Goal: Task Accomplishment & Management: Manage account settings

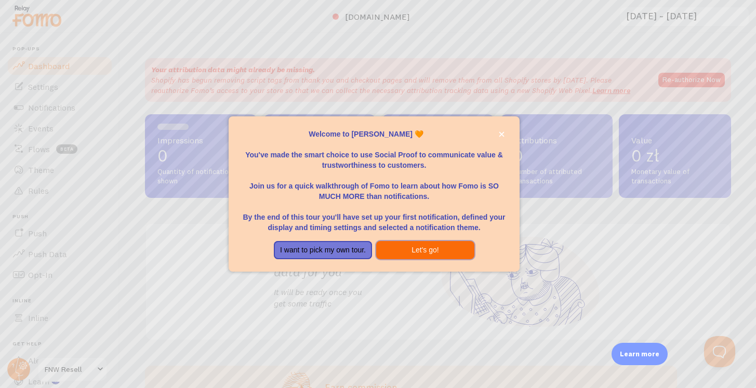
click at [427, 249] on button "Let's go!" at bounding box center [425, 250] width 98 height 19
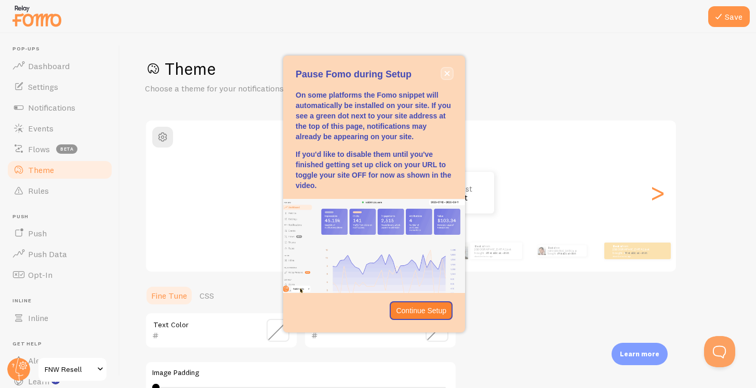
click at [449, 72] on icon "close," at bounding box center [447, 73] width 5 height 5
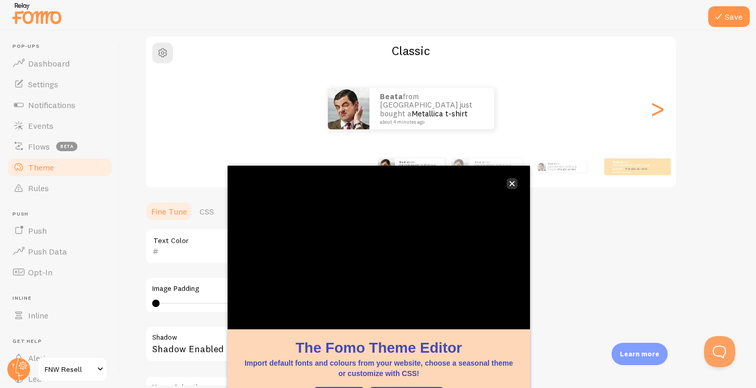
scroll to position [85, 0]
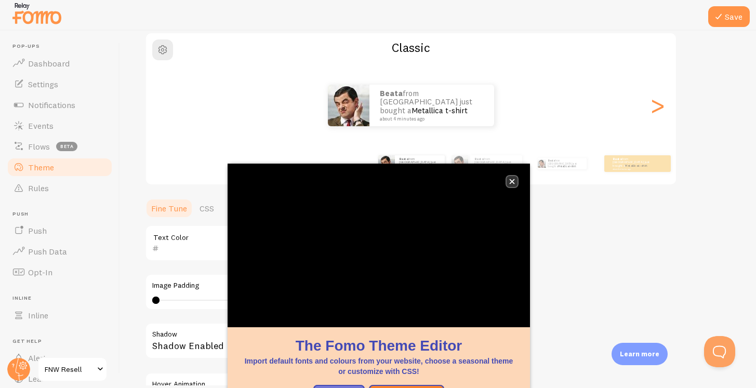
click at [517, 183] on button "close," at bounding box center [512, 181] width 11 height 11
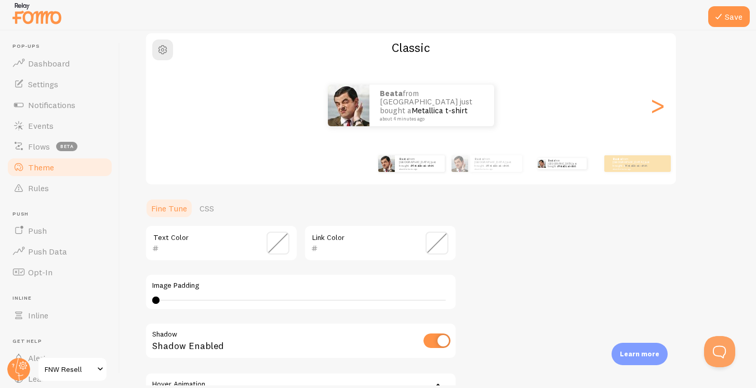
click at [551, 170] on div "Beata from Poland just bought a Metallica t-shirt about 4 minutes ago" at bounding box center [562, 163] width 67 height 29
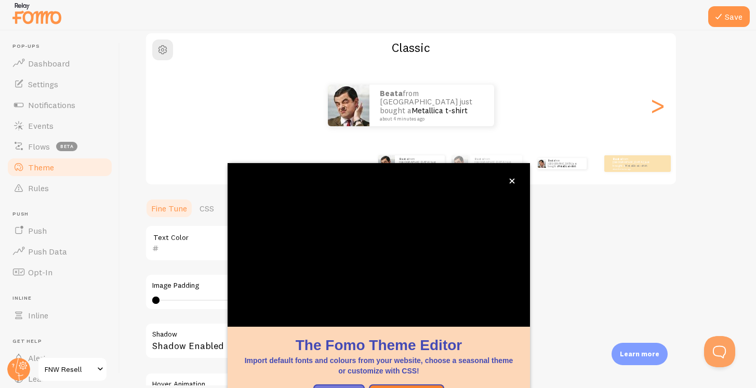
click at [551, 169] on div "Beata from Poland just bought a Metallica t-shirt about 4 minutes ago" at bounding box center [562, 163] width 67 height 29
click at [512, 183] on icon "close," at bounding box center [512, 181] width 6 height 6
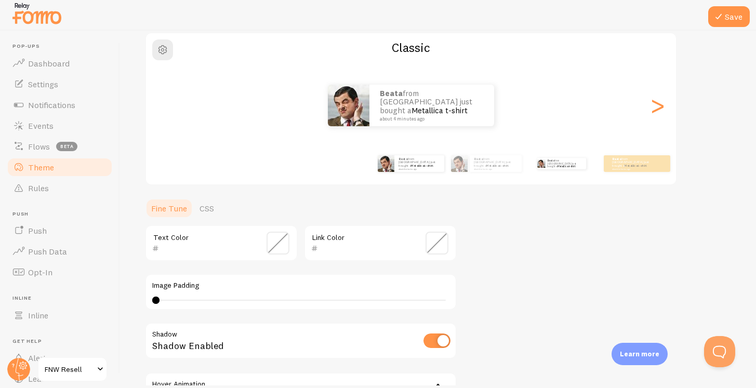
click at [542, 174] on div "Beata from Poland just bought a Metallica t-shirt about 4 minutes ago" at bounding box center [561, 163] width 67 height 29
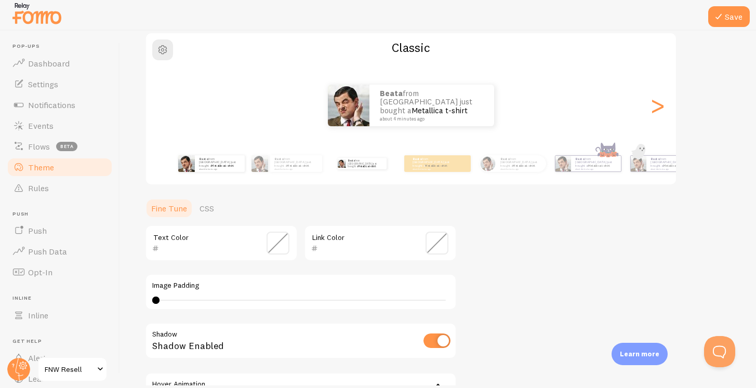
click at [337, 172] on div "Beata from Poland just bought a Metallica t-shirt about 4 minutes ago" at bounding box center [361, 163] width 67 height 29
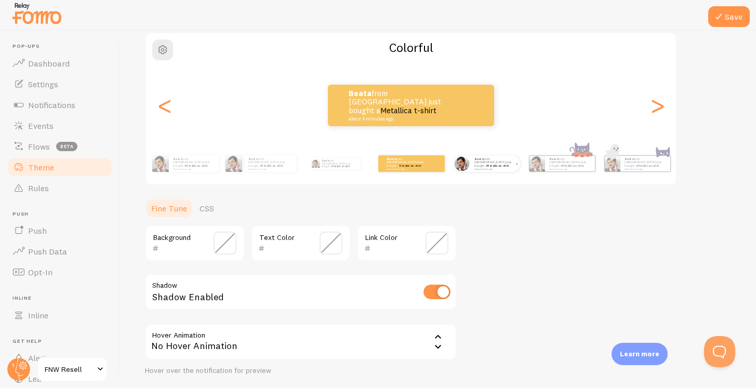
click at [462, 162] on img at bounding box center [461, 163] width 15 height 15
click at [472, 168] on div "Beata from Poland just bought a Metallica t-shirt about 4 minutes ago" at bounding box center [495, 163] width 50 height 17
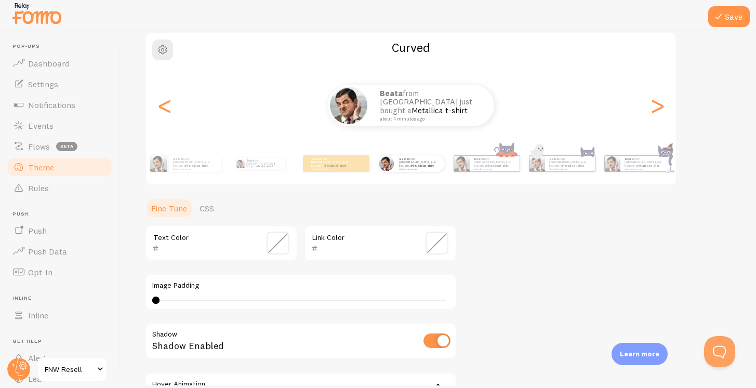
click at [285, 240] on span at bounding box center [278, 243] width 23 height 23
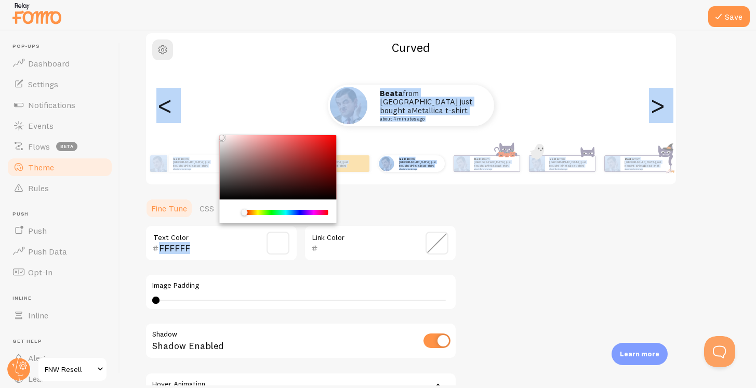
type input "000000"
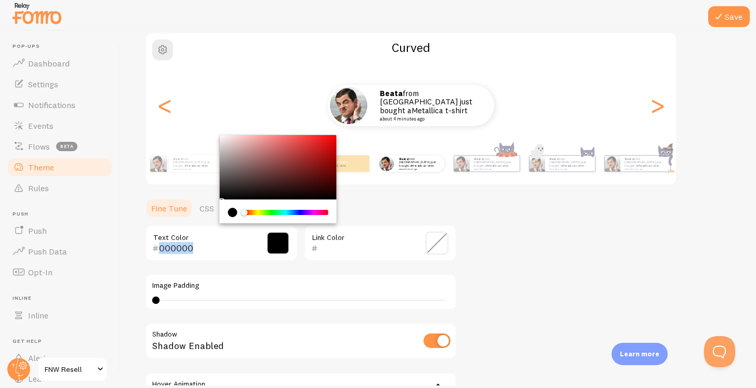
drag, startPoint x: 251, startPoint y: 166, endPoint x: 182, endPoint y: 228, distance: 92.0
click at [182, 229] on div "000000 Text Color" at bounding box center [221, 243] width 153 height 36
click at [359, 230] on div "Link Color" at bounding box center [380, 243] width 153 height 36
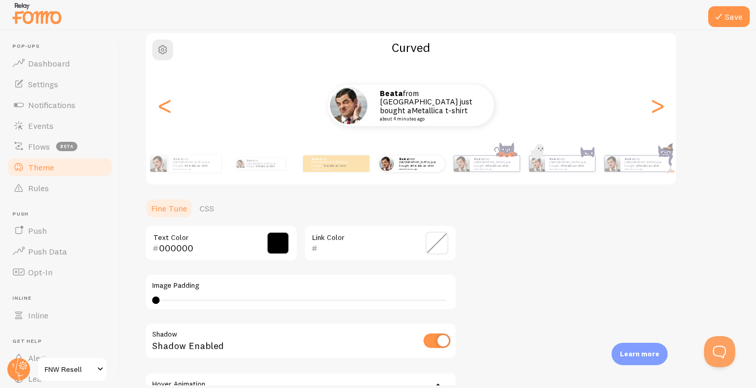
click at [432, 238] on span at bounding box center [437, 243] width 23 height 23
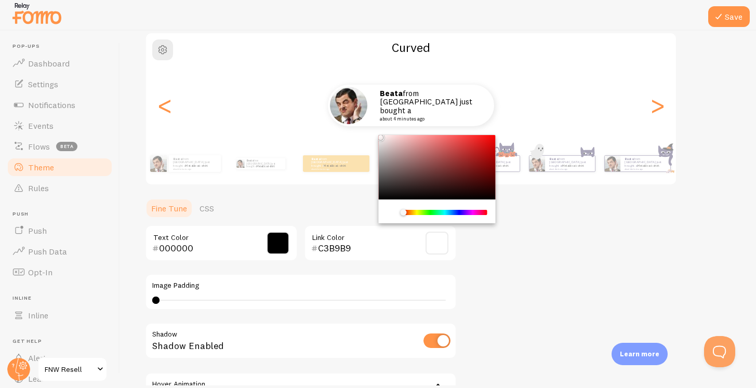
drag, startPoint x: 393, startPoint y: 164, endPoint x: 386, endPoint y: 158, distance: 9.6
click at [386, 155] on div "Chrome color picker" at bounding box center [437, 167] width 117 height 64
type input "000000"
drag, startPoint x: 386, startPoint y: 159, endPoint x: 378, endPoint y: 229, distance: 71.2
click at [378, 230] on div "000000 Link Color" at bounding box center [380, 243] width 153 height 36
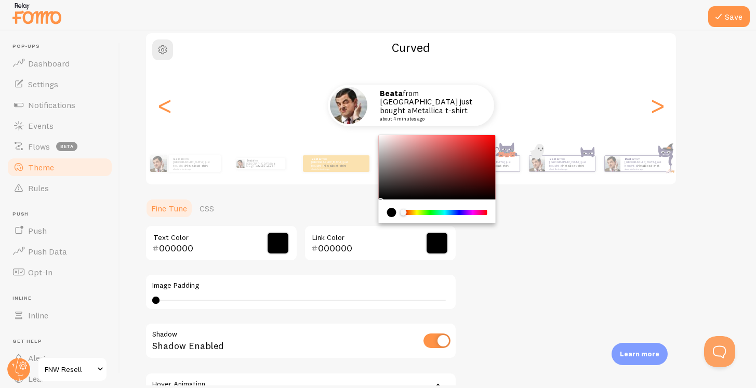
click at [336, 192] on div "Theme Choose a theme for your notifications Curved Beata from Poland just bough…" at bounding box center [438, 217] width 586 height 493
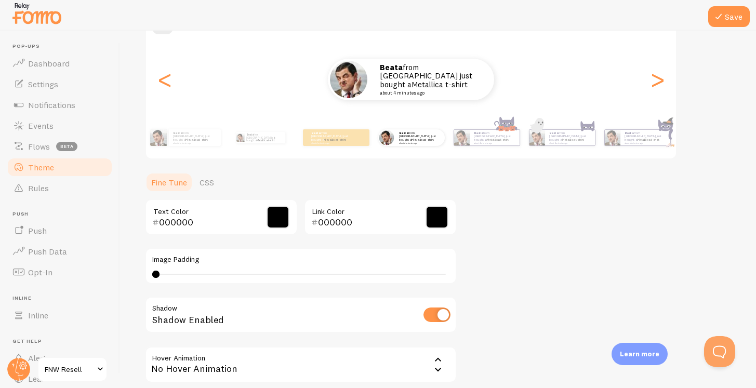
scroll to position [106, 0]
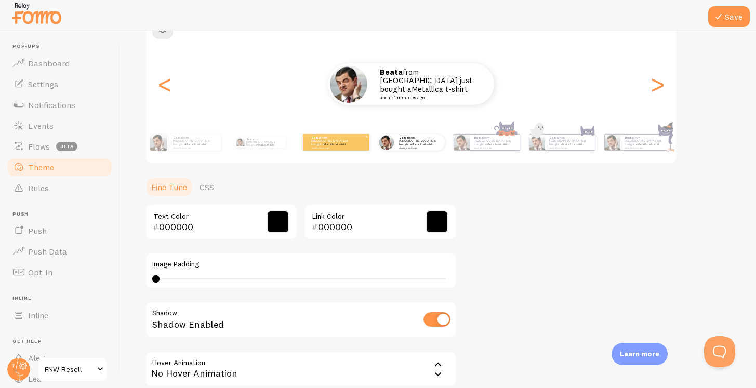
click at [336, 147] on small "about 4 minutes ago" at bounding box center [331, 148] width 41 height 2
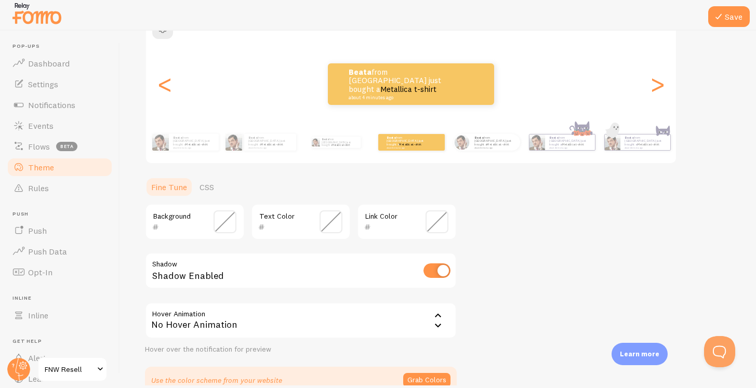
click at [227, 223] on span at bounding box center [225, 221] width 23 height 23
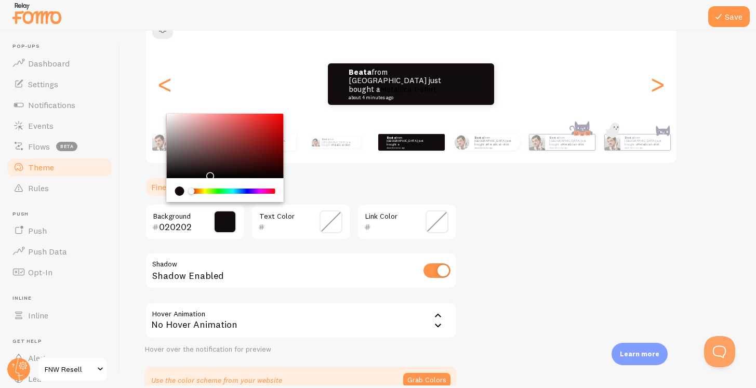
type input "000000"
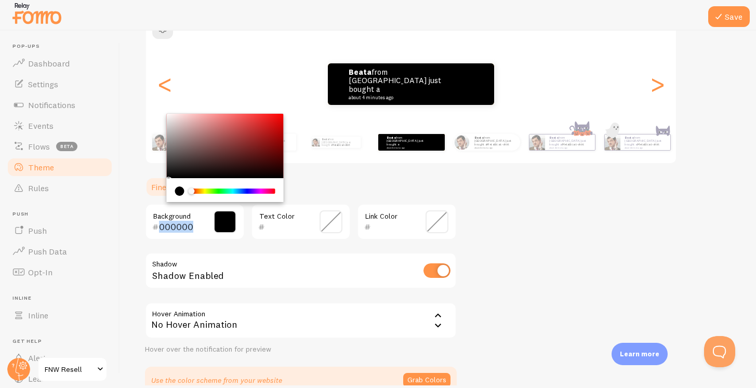
drag, startPoint x: 216, startPoint y: 166, endPoint x: 139, endPoint y: 206, distance: 86.5
click at [139, 206] on div "Save Theme Choose a theme for your notifications Colorful Beata from Poland jus…" at bounding box center [438, 208] width 636 height 355
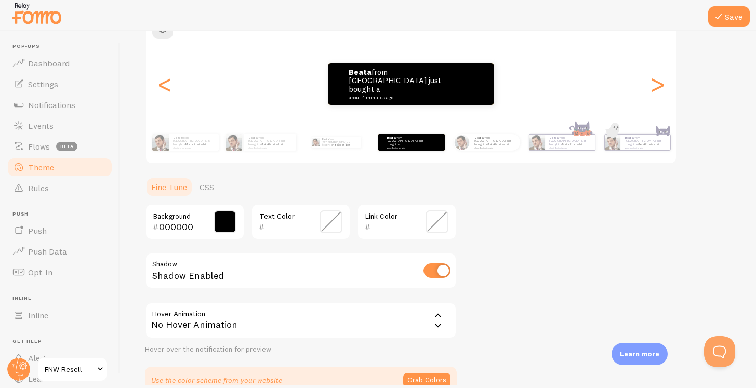
click at [302, 317] on div "No Hover Animation" at bounding box center [301, 320] width 312 height 36
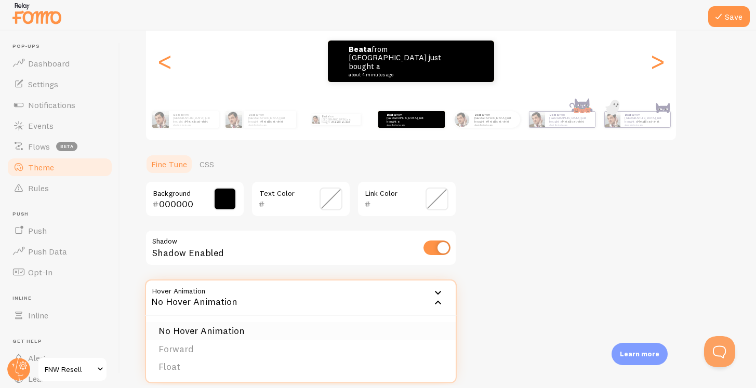
scroll to position [129, 0]
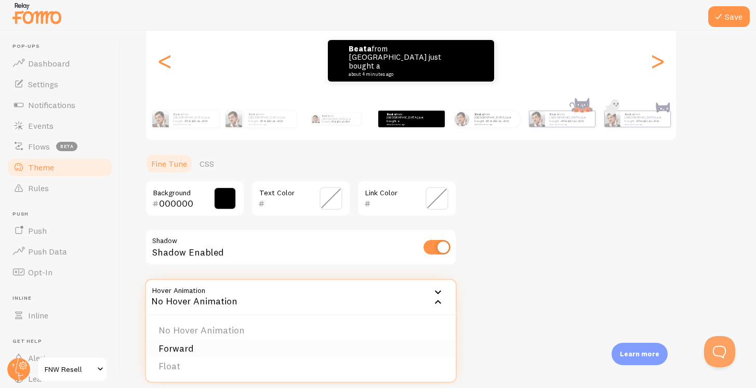
click at [242, 350] on li "Forward" at bounding box center [301, 349] width 310 height 18
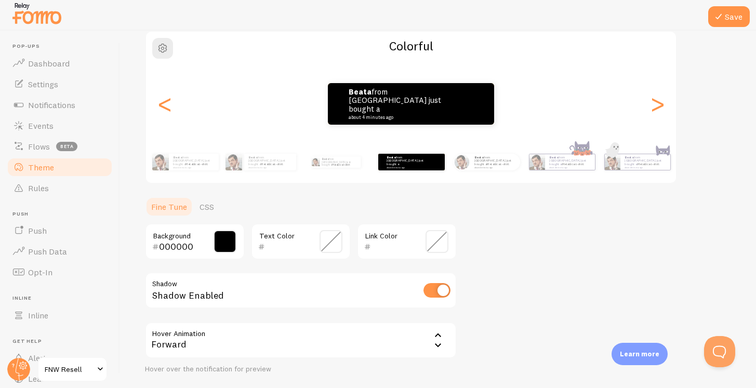
scroll to position [82, 0]
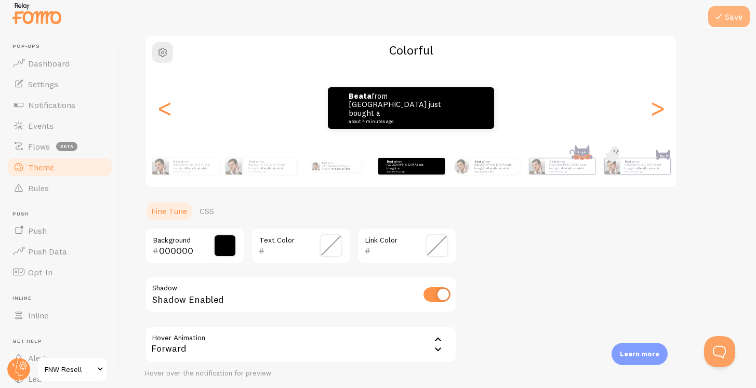
click at [726, 14] on button "Save" at bounding box center [729, 16] width 42 height 21
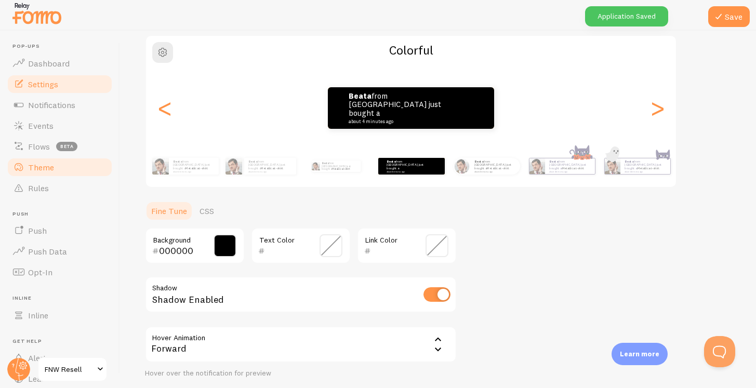
click at [51, 88] on span "Settings" at bounding box center [43, 84] width 30 height 10
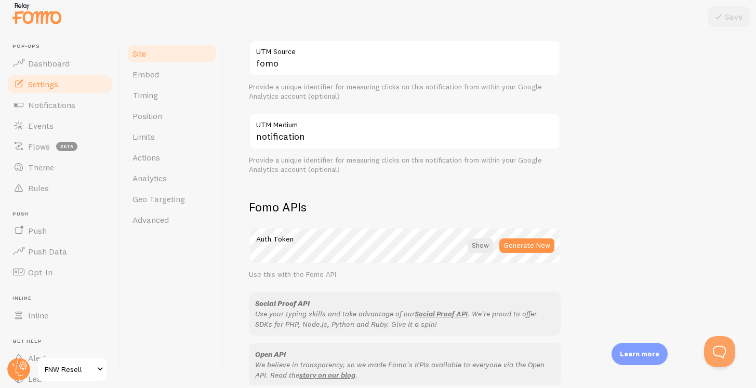
scroll to position [593, 0]
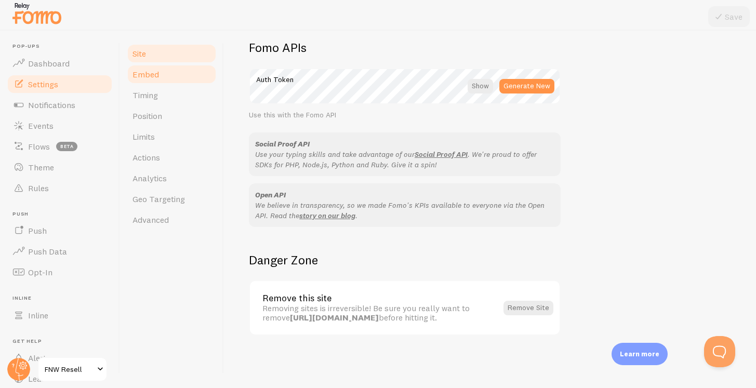
click at [173, 75] on link "Embed" at bounding box center [171, 74] width 91 height 21
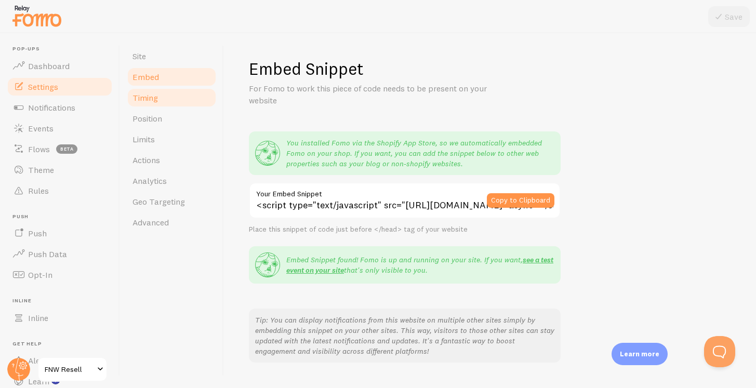
click at [175, 99] on link "Timing" at bounding box center [171, 97] width 91 height 21
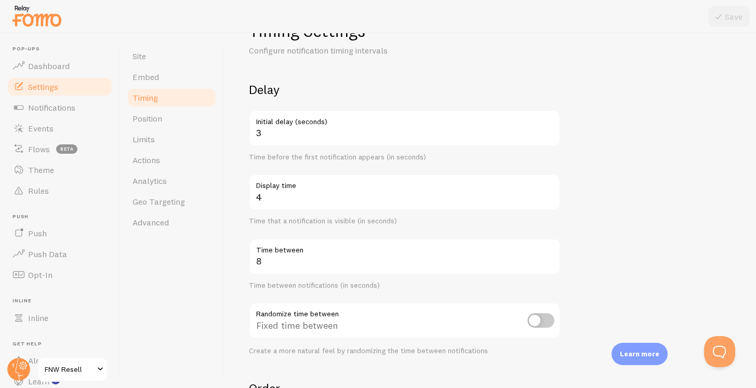
scroll to position [39, 0]
click at [53, 167] on span "Theme" at bounding box center [41, 170] width 26 height 10
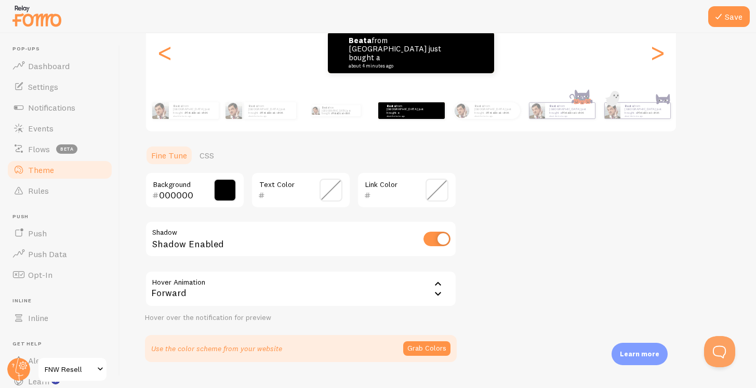
scroll to position [160, 0]
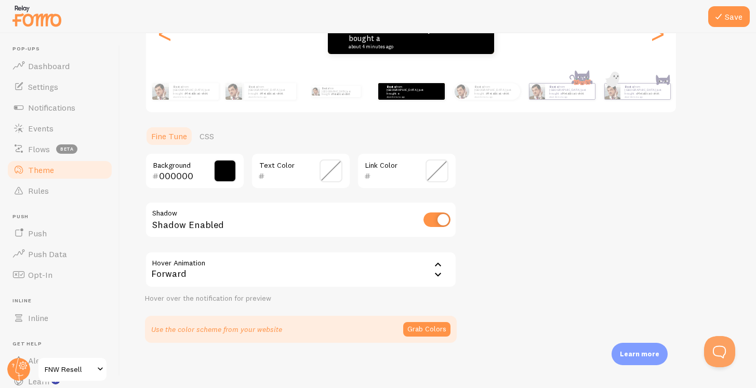
click at [204, 267] on div "Forward" at bounding box center [301, 270] width 312 height 36
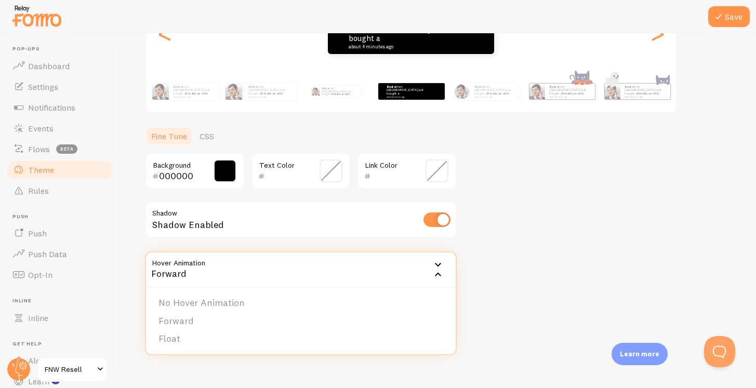
click at [509, 267] on div "Theme Choose a theme for your notifications Colorful Beata from Poland just bou…" at bounding box center [438, 121] width 586 height 444
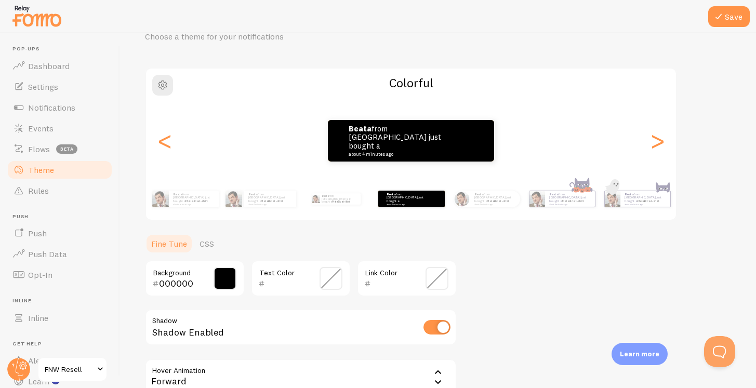
scroll to position [55, 0]
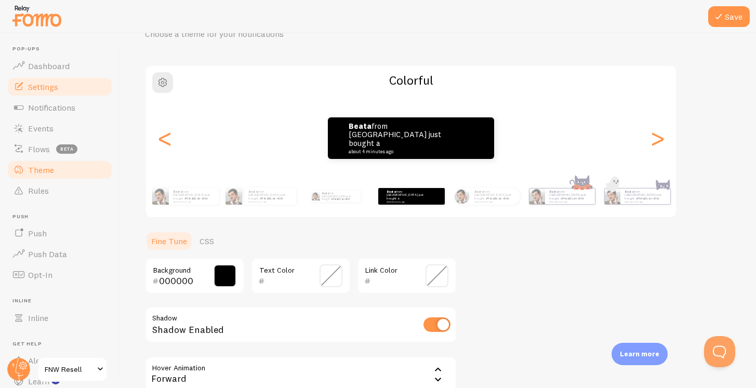
click at [54, 88] on span "Settings" at bounding box center [43, 87] width 30 height 10
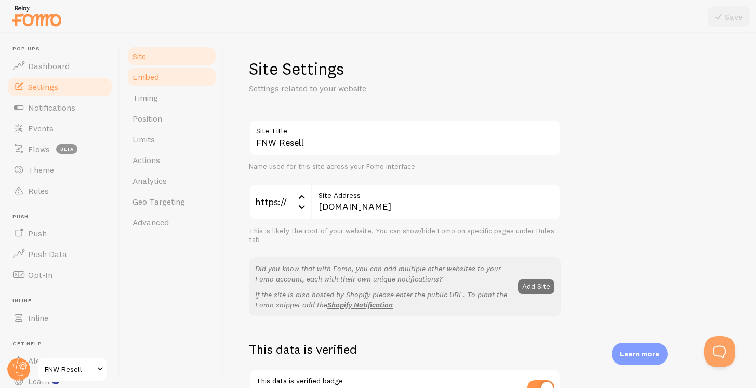
click at [176, 75] on link "Embed" at bounding box center [171, 77] width 91 height 21
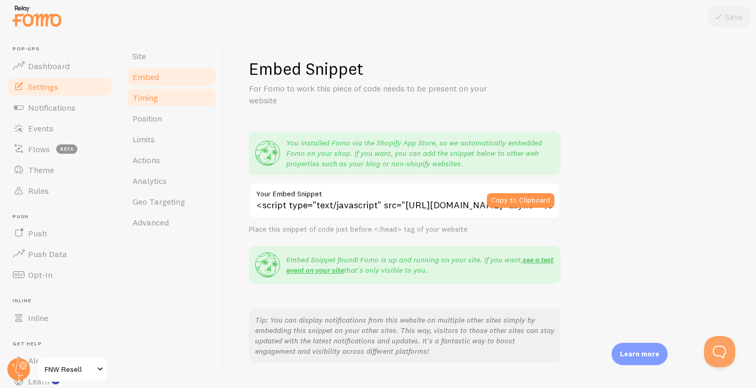
click at [181, 100] on link "Timing" at bounding box center [171, 97] width 91 height 21
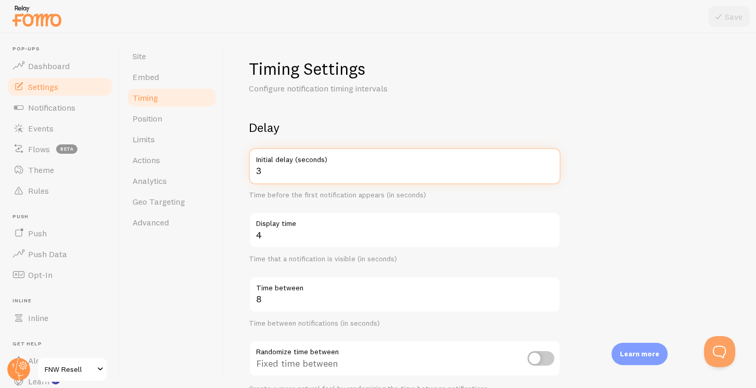
click at [303, 180] on input "3" at bounding box center [405, 166] width 312 height 36
type input "15"
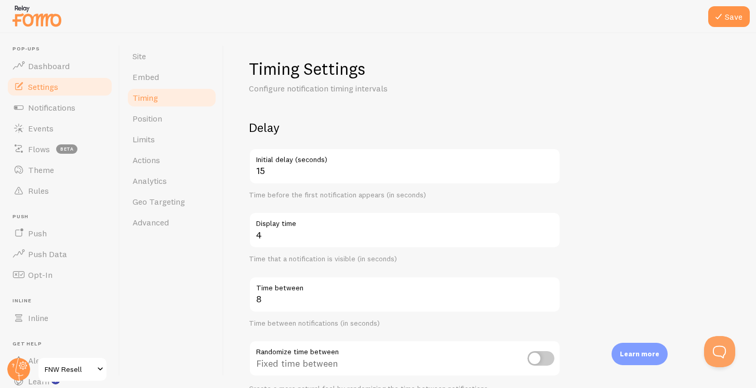
click at [403, 206] on div "Delay 15 Initial delay (seconds) Time before the first notification appears (in…" at bounding box center [405, 257] width 312 height 274
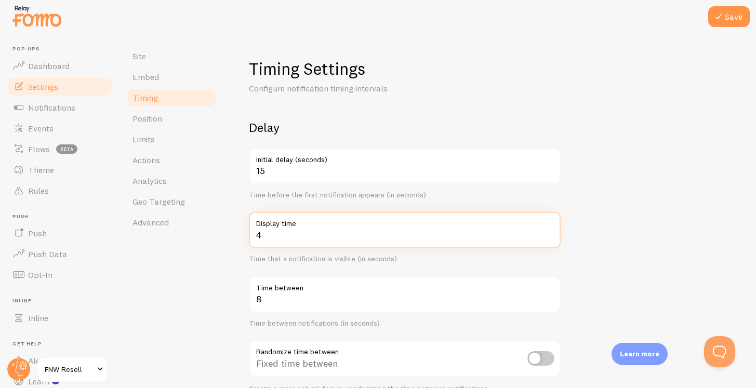
click at [321, 238] on input "4" at bounding box center [405, 230] width 312 height 36
type input "8"
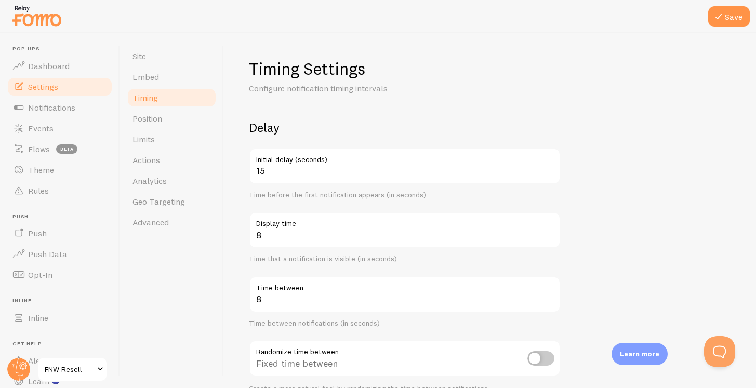
click at [385, 195] on div "Time before the first notification appears (in seconds)" at bounding box center [405, 195] width 312 height 9
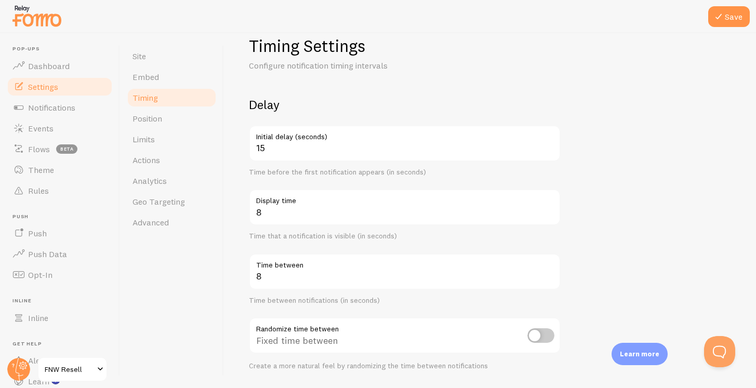
scroll to position [32, 0]
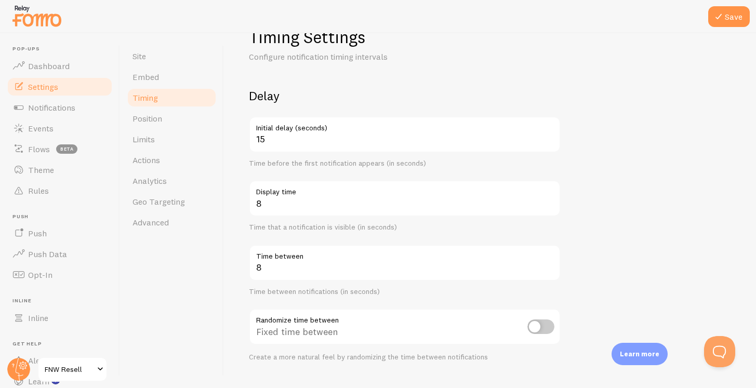
click at [320, 260] on label "Time between" at bounding box center [405, 254] width 312 height 18
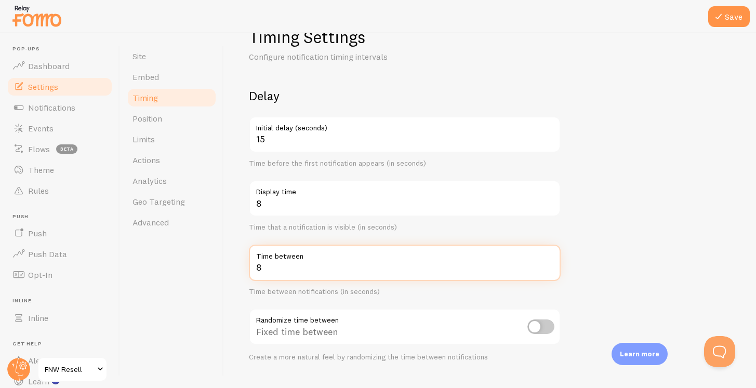
click at [320, 260] on input "8" at bounding box center [405, 263] width 312 height 36
type input "30"
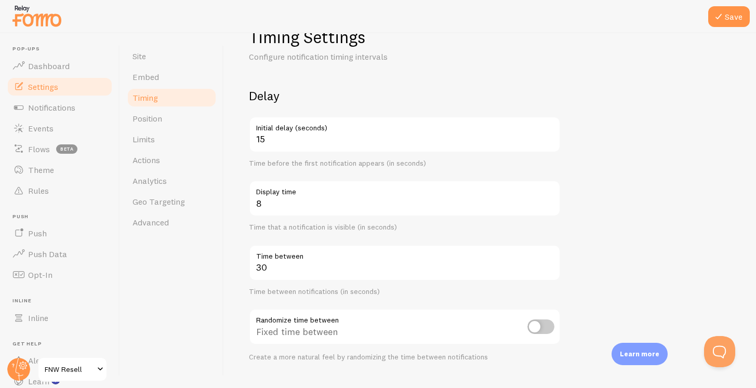
click at [650, 229] on form "Delay 15 Initial delay (seconds) Time before the first notification appears (in…" at bounding box center [490, 311] width 482 height 446
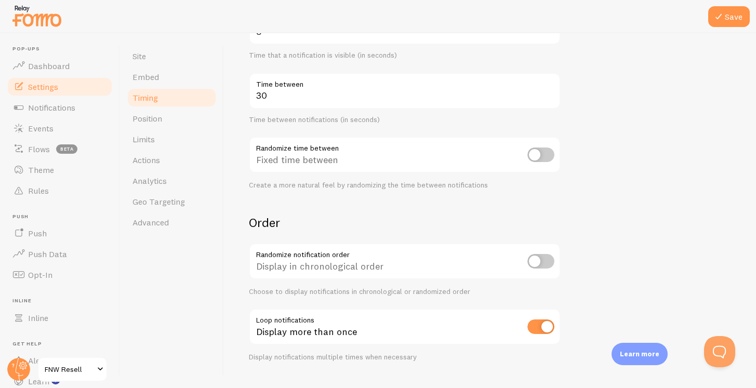
scroll to position [227, 0]
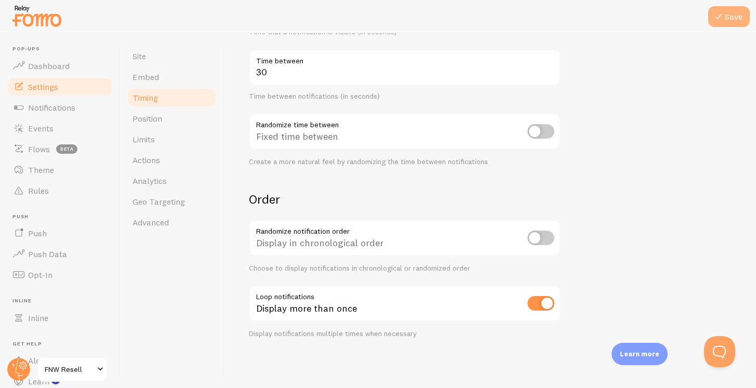
click at [732, 13] on button "Save" at bounding box center [729, 16] width 42 height 21
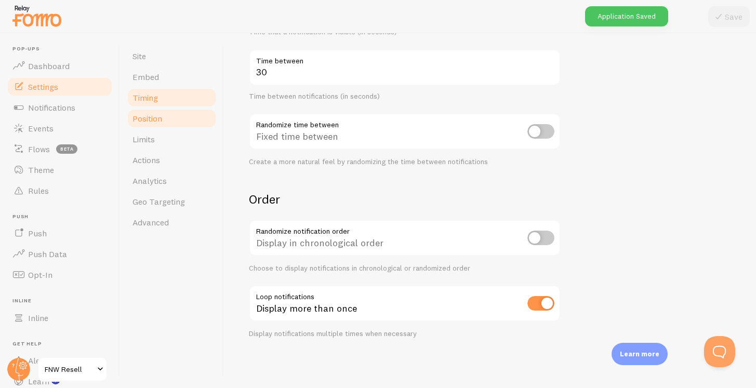
click at [162, 117] on span "Position" at bounding box center [148, 118] width 30 height 10
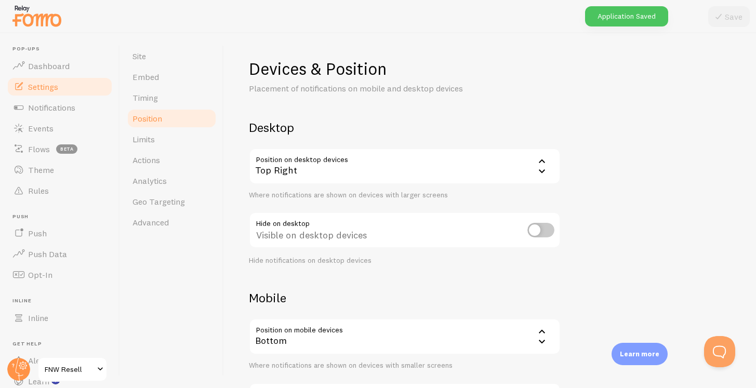
click at [300, 174] on div "Top Right" at bounding box center [405, 166] width 312 height 36
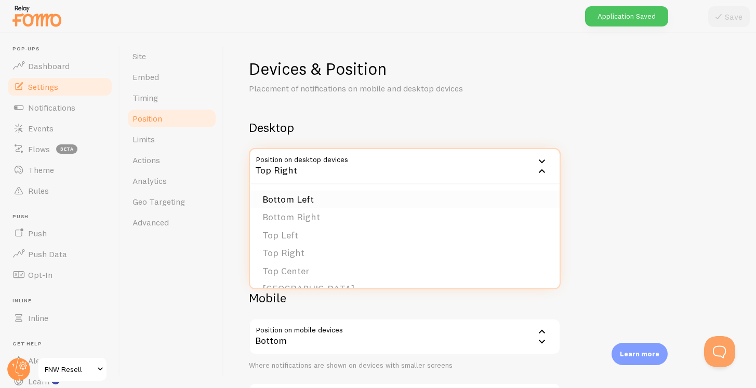
click at [301, 201] on li "Bottom Left" at bounding box center [405, 200] width 310 height 18
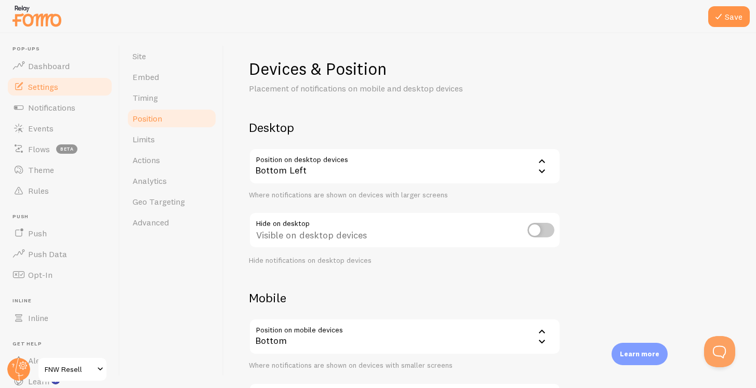
click at [534, 238] on input "checkbox" at bounding box center [541, 230] width 27 height 15
click at [538, 234] on input "checkbox" at bounding box center [541, 230] width 27 height 15
checkbox input "false"
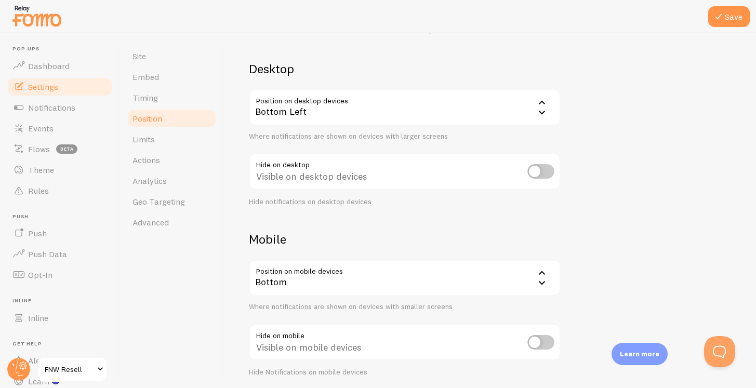
scroll to position [64, 0]
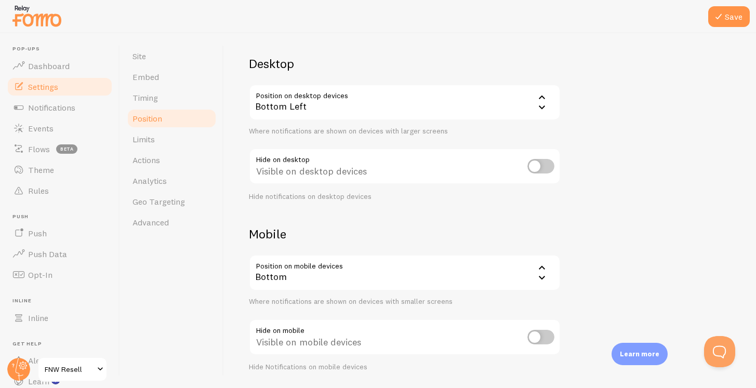
click at [364, 273] on div "Bottom" at bounding box center [405, 273] width 312 height 36
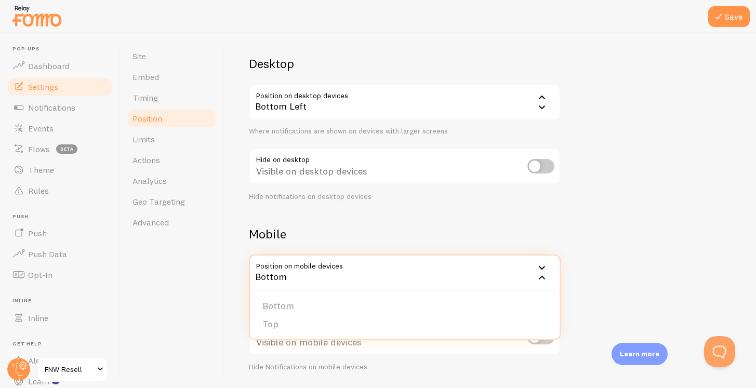
click at [486, 230] on h2 "Mobile" at bounding box center [405, 234] width 312 height 16
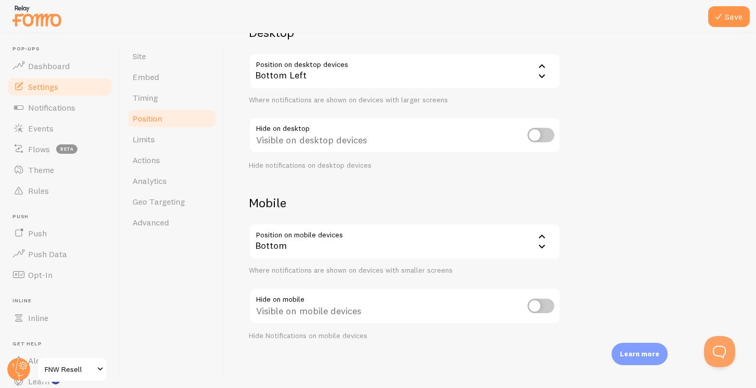
scroll to position [97, 0]
click at [734, 17] on button "Save" at bounding box center [729, 16] width 42 height 21
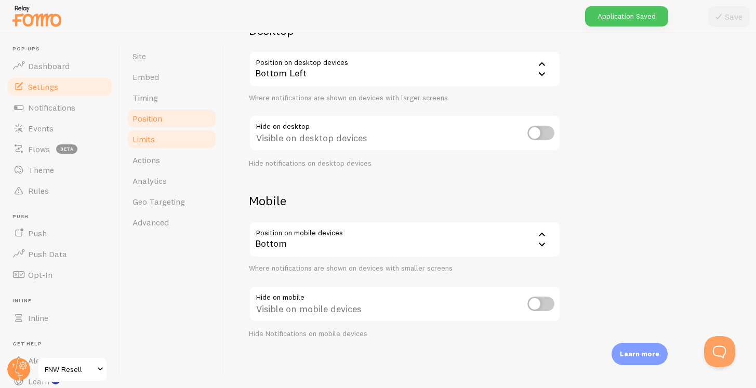
click at [160, 143] on link "Limits" at bounding box center [171, 139] width 91 height 21
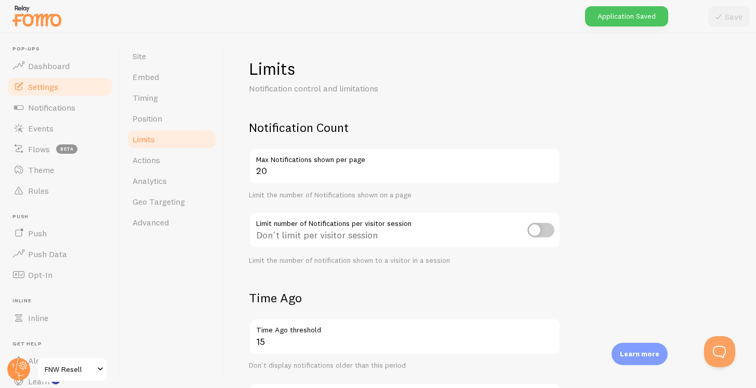
click at [296, 160] on label "Max Notifications shown per page" at bounding box center [405, 157] width 312 height 18
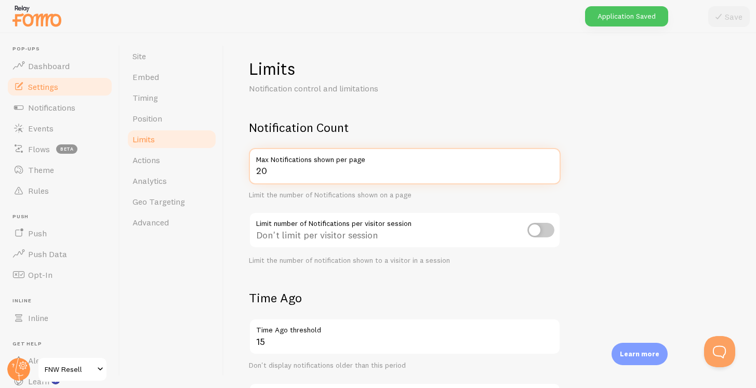
click at [296, 160] on input "20" at bounding box center [405, 166] width 312 height 36
type input "2"
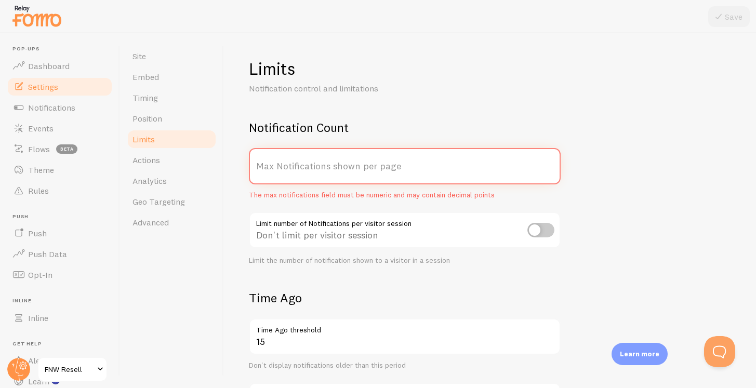
type input "8"
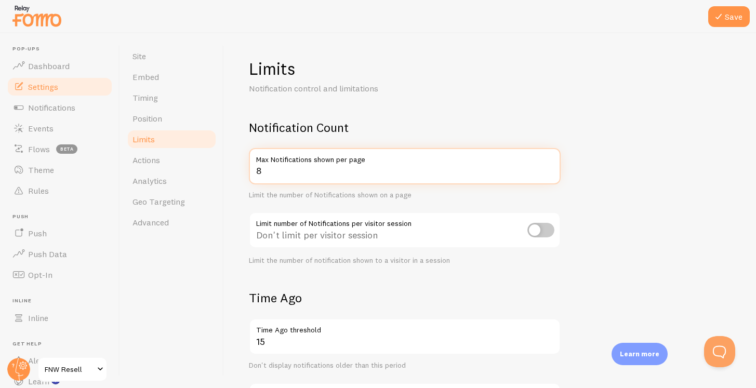
type input "8"
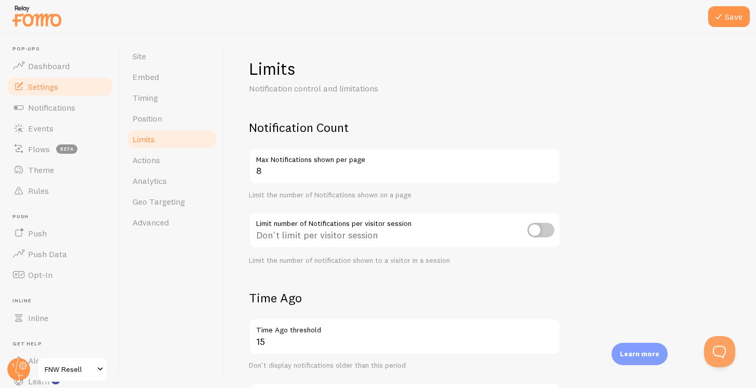
click at [655, 234] on form "Notification Count 8 Max Notifications shown per page Limit the number of Notif…" at bounding box center [490, 362] width 482 height 484
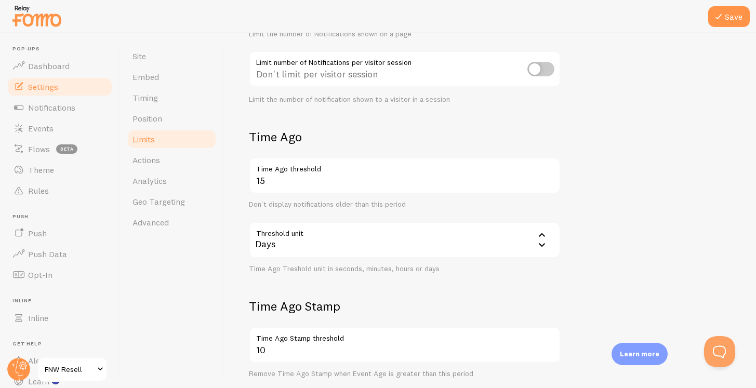
scroll to position [164, 0]
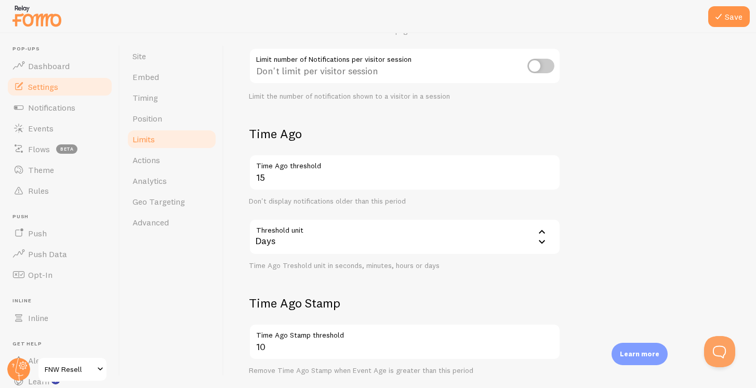
click at [417, 236] on div "Days" at bounding box center [405, 237] width 312 height 36
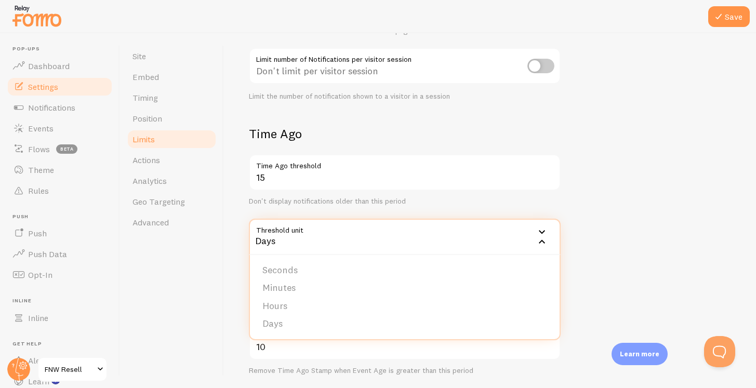
drag, startPoint x: 383, startPoint y: 298, endPoint x: 417, endPoint y: 285, distance: 36.5
click at [417, 286] on ul "Seconds Minutes Hours Days" at bounding box center [405, 297] width 310 height 84
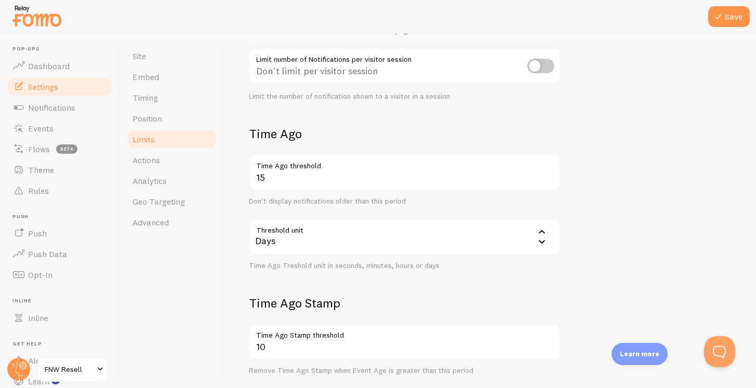
click at [353, 249] on div "Days" at bounding box center [405, 237] width 312 height 36
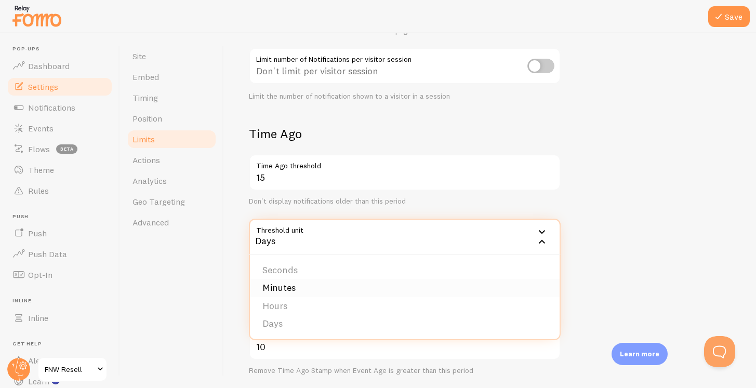
click at [337, 286] on li "Minutes" at bounding box center [405, 288] width 310 height 18
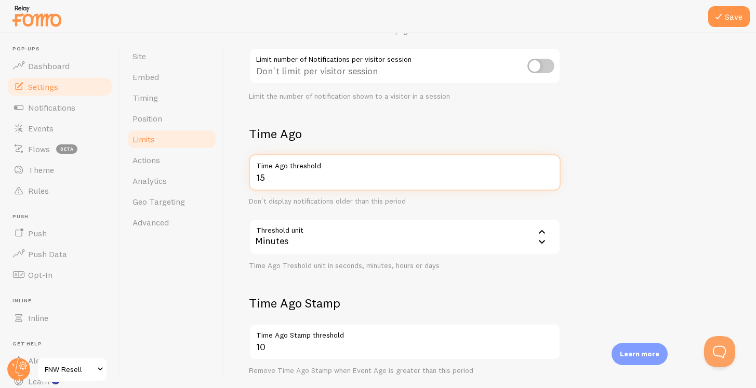
click at [338, 186] on input "15" at bounding box center [405, 172] width 312 height 36
type input "1"
type input "5"
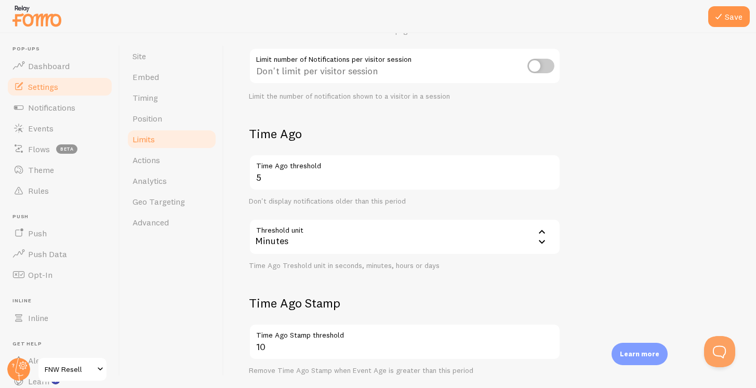
click at [650, 204] on form "Notification Count 8 Max Notifications shown per page Limit the number of Notif…" at bounding box center [490, 197] width 482 height 484
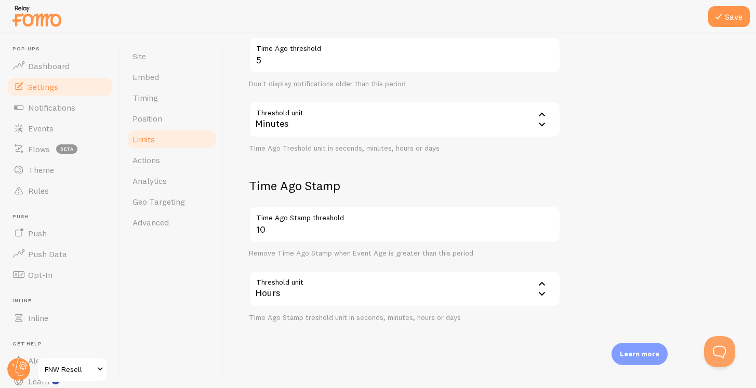
scroll to position [285, 0]
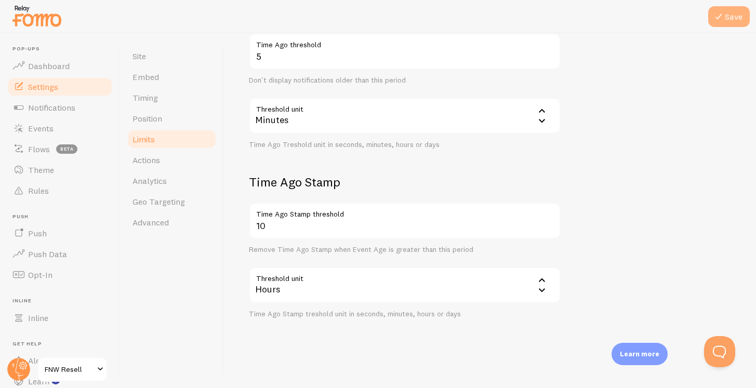
click at [710, 25] on button "Save" at bounding box center [729, 16] width 42 height 21
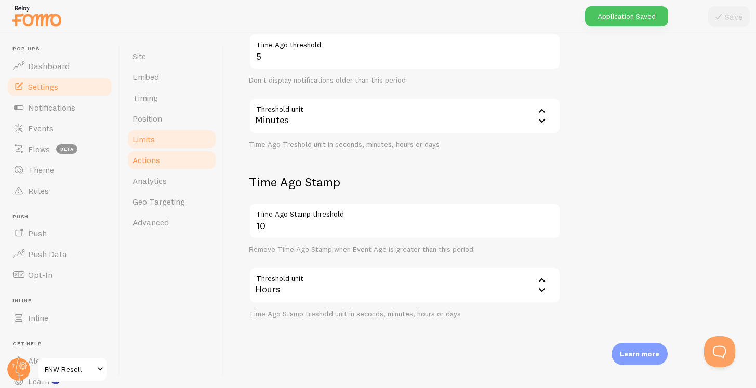
click at [160, 163] on span "Actions" at bounding box center [147, 160] width 28 height 10
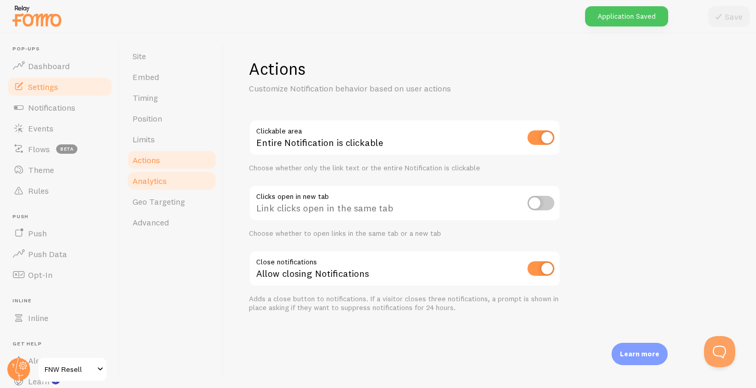
click at [163, 178] on span "Analytics" at bounding box center [150, 181] width 34 height 10
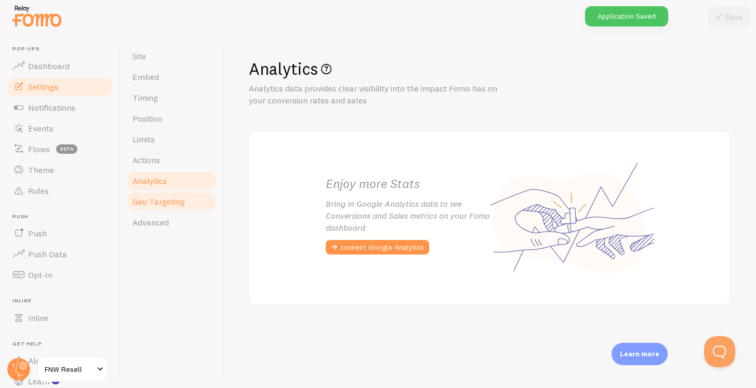
click at [159, 205] on span "Geo Targeting" at bounding box center [159, 201] width 52 height 10
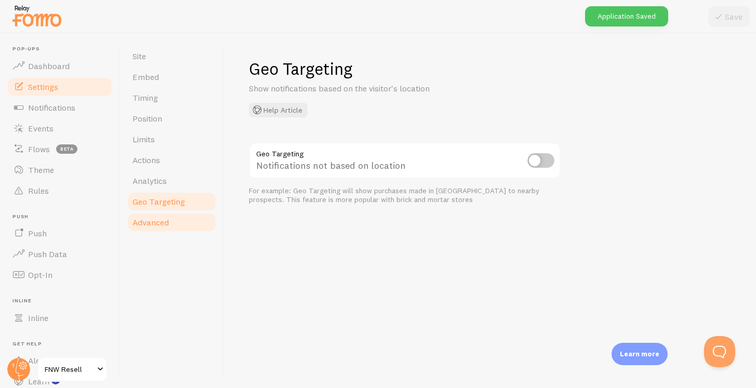
click at [161, 219] on span "Advanced" at bounding box center [151, 222] width 36 height 10
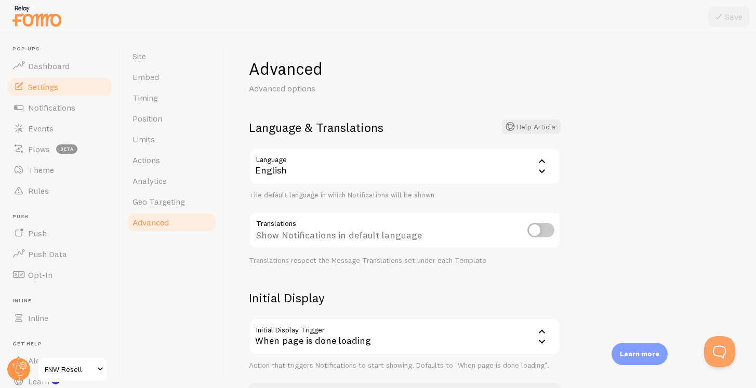
click at [326, 144] on form "Language & Translations Help Article Language en English English Arabic Bulgari…" at bounding box center [405, 245] width 312 height 251
click at [326, 157] on div "English" at bounding box center [405, 166] width 312 height 36
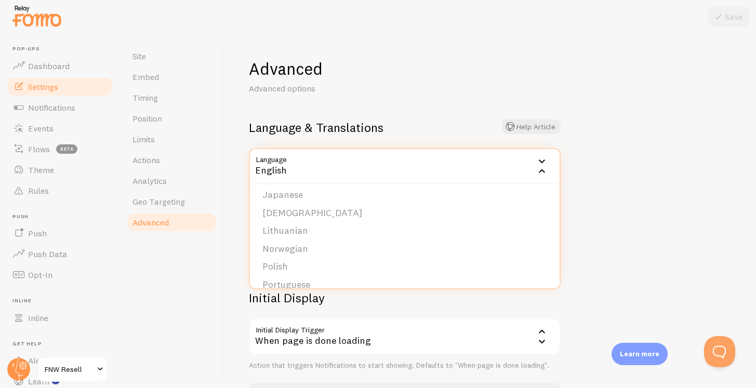
scroll to position [310, 0]
click at [304, 228] on li "Polish" at bounding box center [405, 230] width 310 height 18
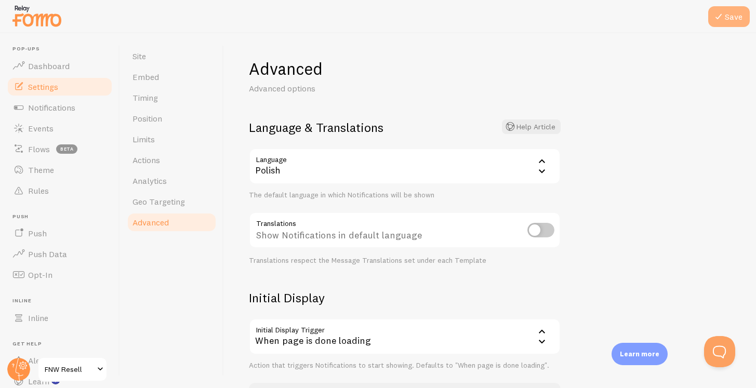
click at [722, 19] on icon at bounding box center [719, 16] width 12 height 12
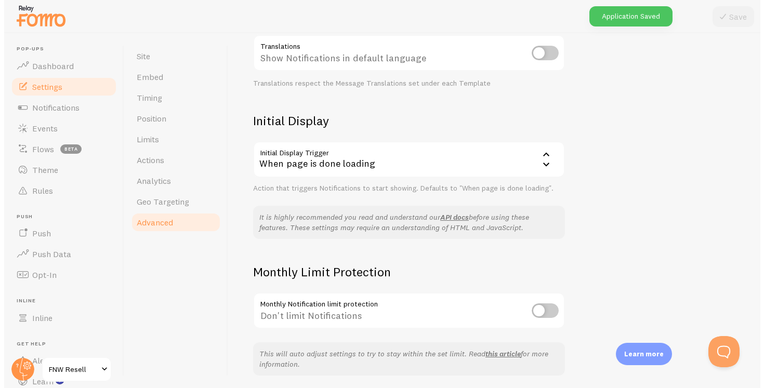
scroll to position [215, 0]
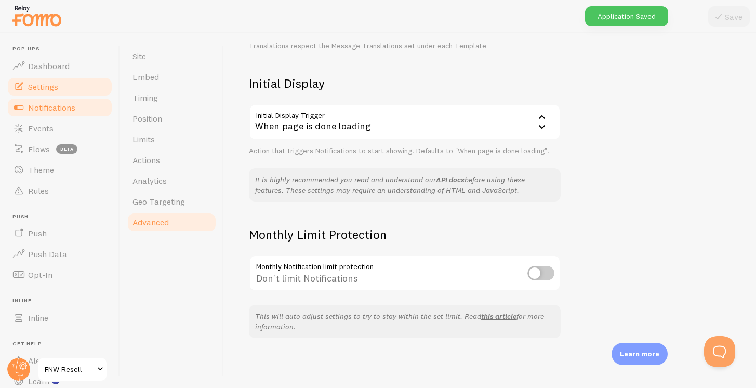
click at [50, 110] on span "Notifications" at bounding box center [51, 107] width 47 height 10
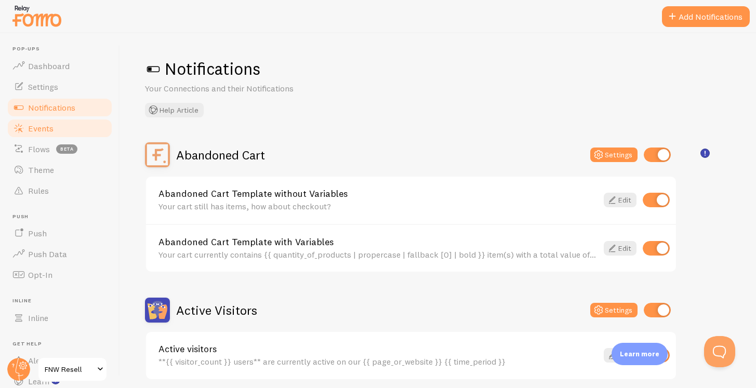
click at [57, 130] on link "Events" at bounding box center [59, 128] width 107 height 21
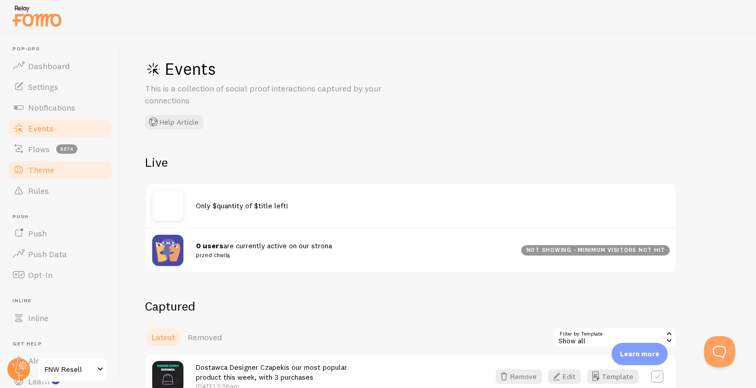
click at [52, 174] on span "Theme" at bounding box center [41, 170] width 26 height 10
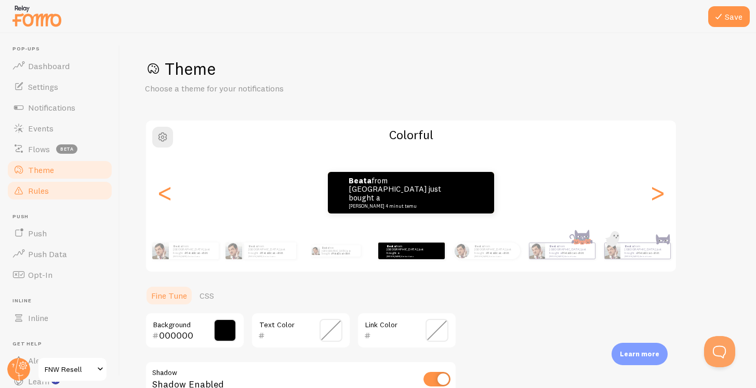
click at [53, 198] on link "Rules" at bounding box center [59, 190] width 107 height 21
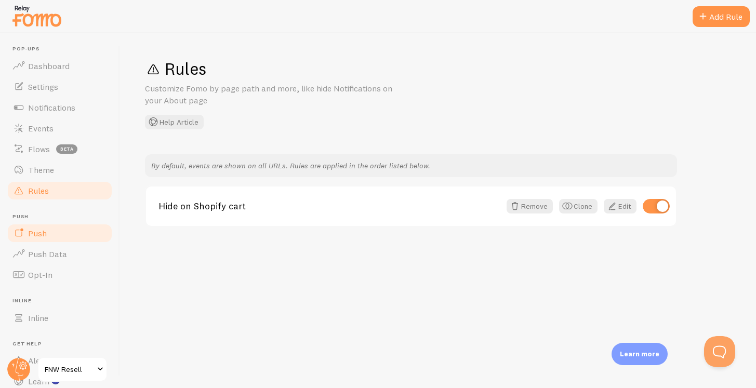
click at [50, 238] on link "Push" at bounding box center [59, 233] width 107 height 21
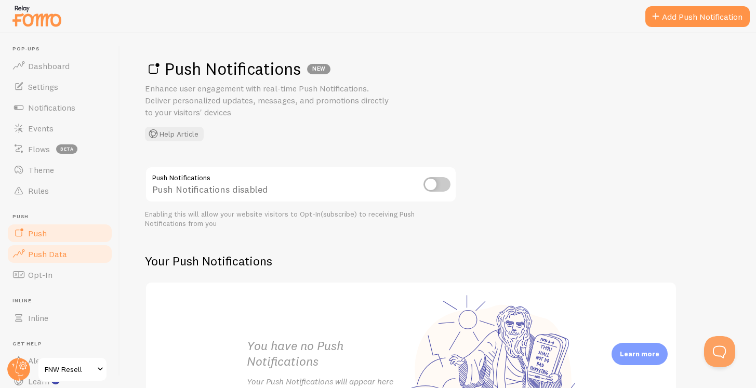
click at [52, 255] on span "Push Data" at bounding box center [47, 254] width 39 height 10
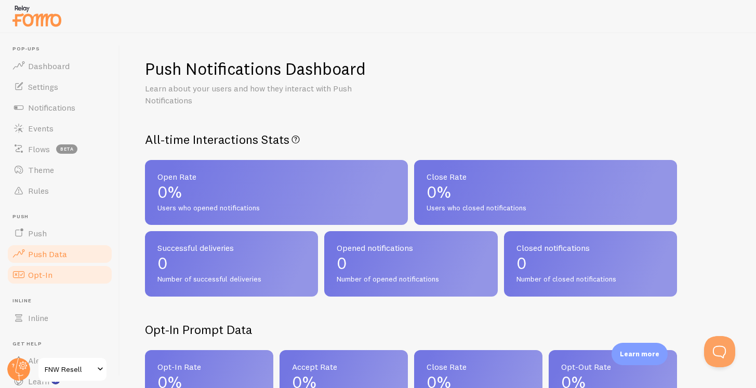
click at [52, 268] on link "Opt-In" at bounding box center [59, 275] width 107 height 21
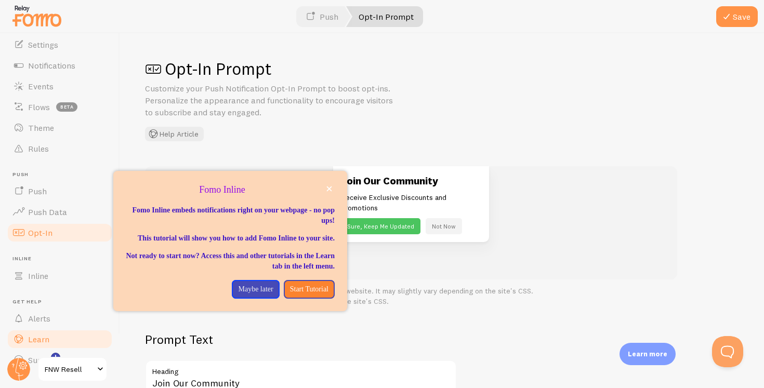
scroll to position [62, 0]
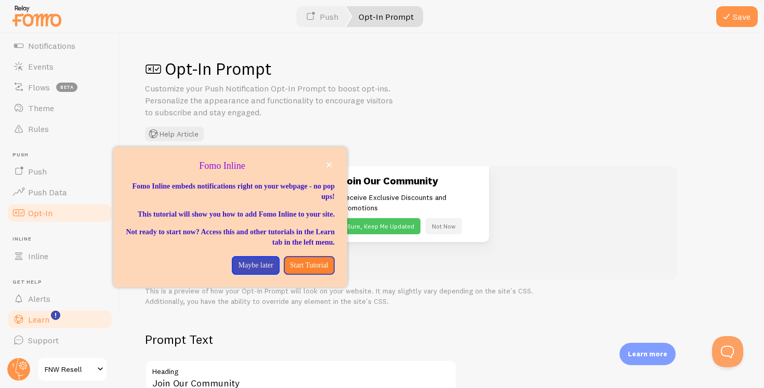
click at [37, 317] on span "Learn" at bounding box center [38, 319] width 21 height 10
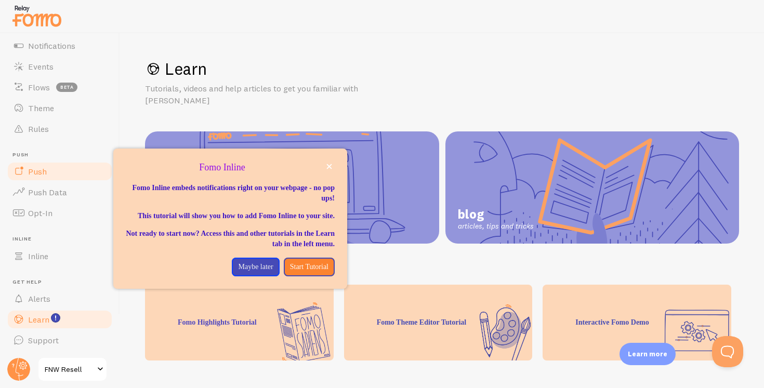
click at [52, 170] on link "Push" at bounding box center [59, 171] width 107 height 21
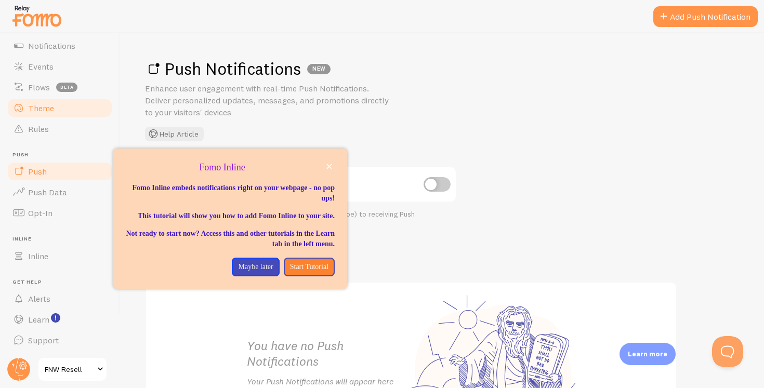
click at [49, 113] on link "Theme" at bounding box center [59, 108] width 107 height 21
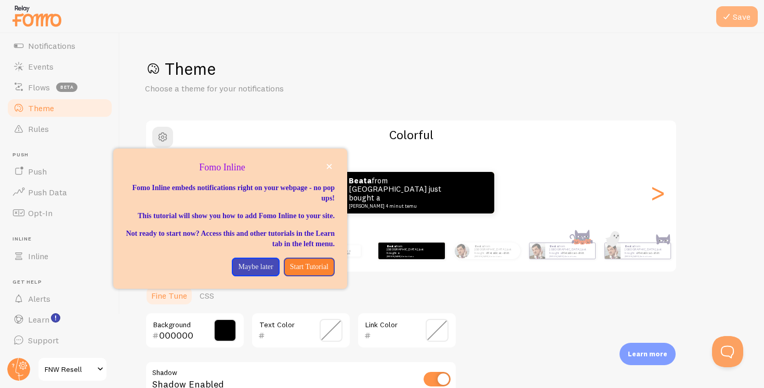
click at [729, 15] on icon at bounding box center [726, 16] width 12 height 12
click at [374, 295] on ul "Fine Tune CSS" at bounding box center [301, 295] width 312 height 21
click at [247, 272] on p "Maybe later" at bounding box center [255, 267] width 35 height 10
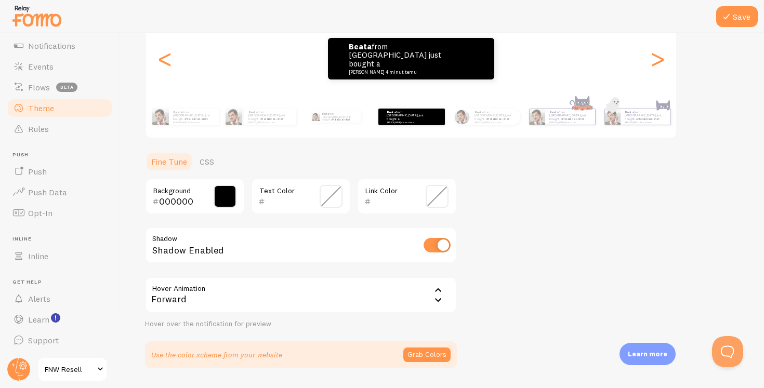
scroll to position [145, 0]
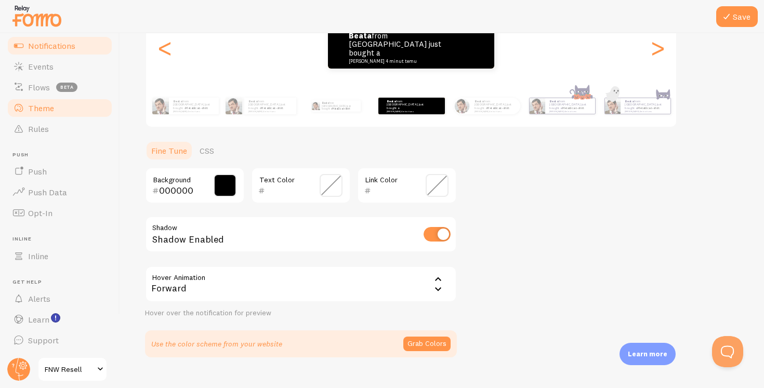
click at [46, 52] on link "Notifications" at bounding box center [59, 45] width 107 height 21
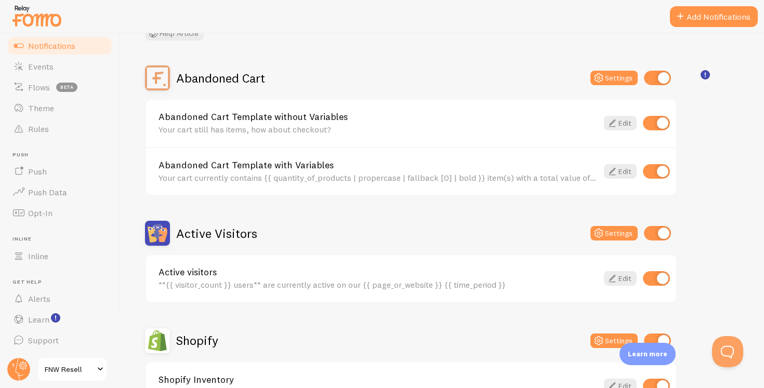
scroll to position [80, 0]
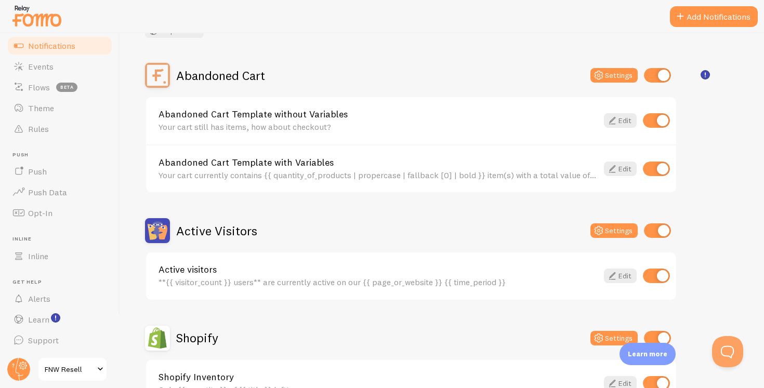
click at [657, 234] on input "checkbox" at bounding box center [657, 230] width 27 height 15
checkbox input "false"
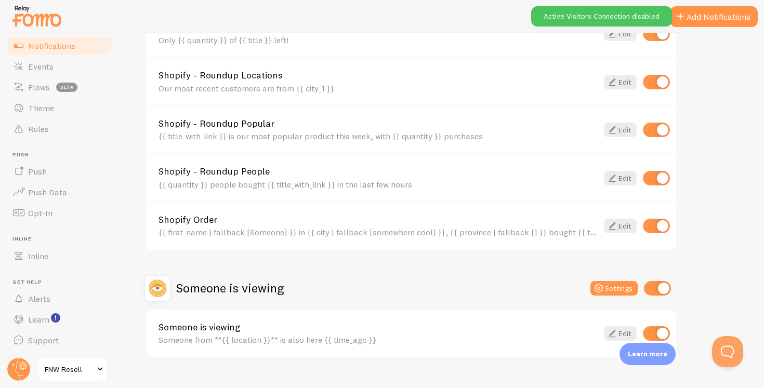
scroll to position [449, 0]
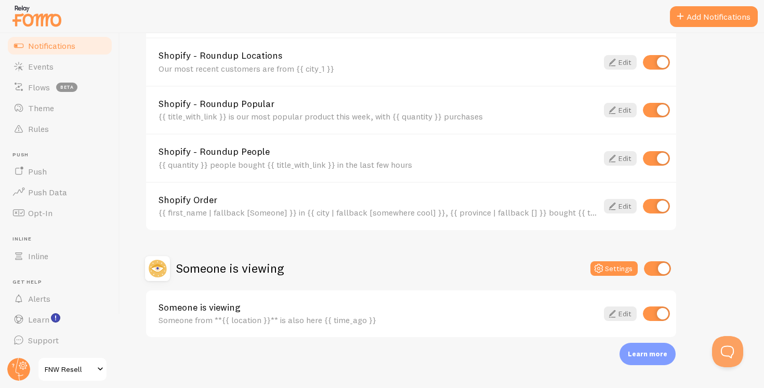
click at [656, 272] on input "checkbox" at bounding box center [657, 268] width 27 height 15
checkbox input "false"
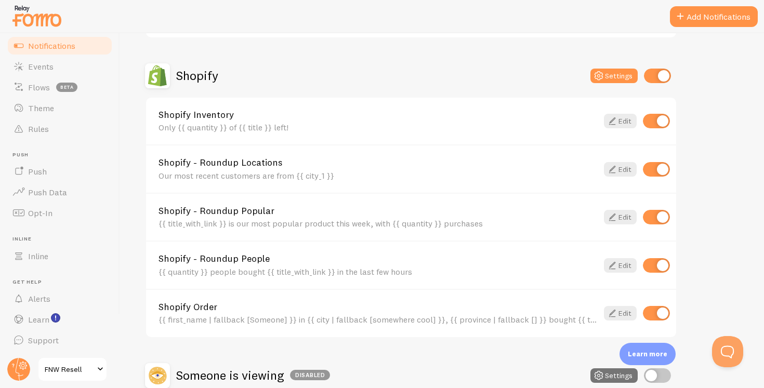
scroll to position [336, 0]
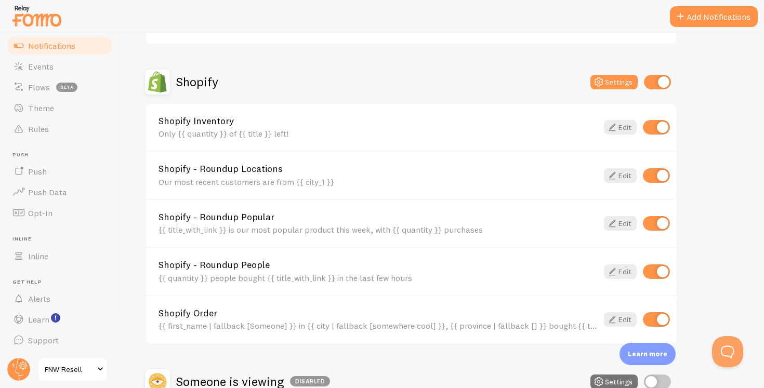
click at [657, 125] on input "checkbox" at bounding box center [656, 127] width 27 height 15
checkbox input "false"
click at [657, 175] on input "checkbox" at bounding box center [656, 175] width 27 height 15
checkbox input "false"
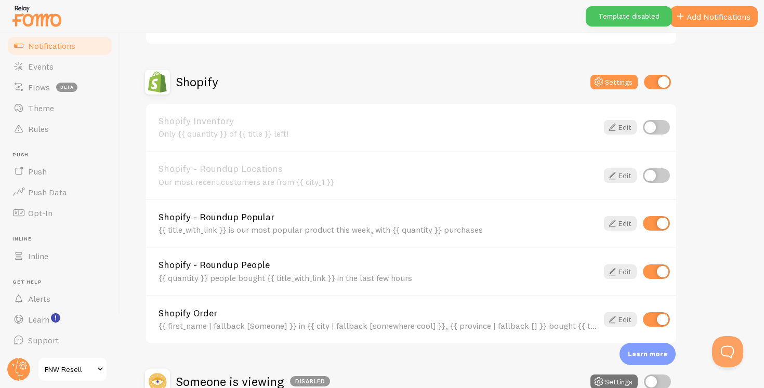
click at [658, 218] on input "checkbox" at bounding box center [656, 223] width 27 height 15
checkbox input "false"
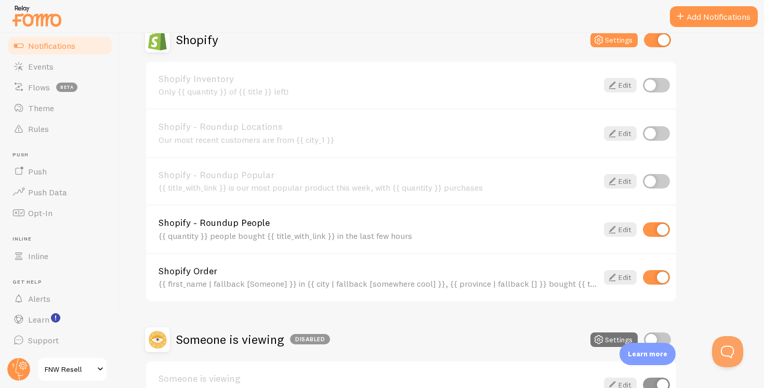
scroll to position [379, 0]
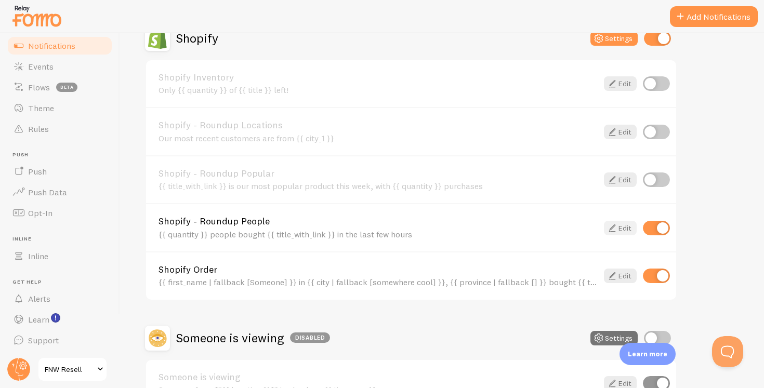
click at [622, 230] on link "Edit" at bounding box center [620, 228] width 33 height 15
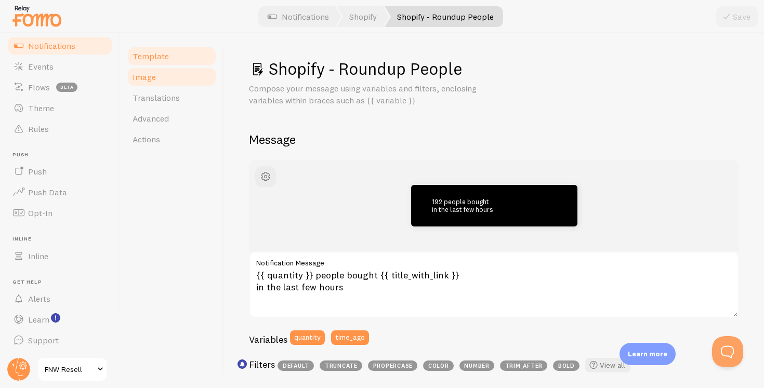
click at [166, 72] on link "Image" at bounding box center [171, 77] width 91 height 21
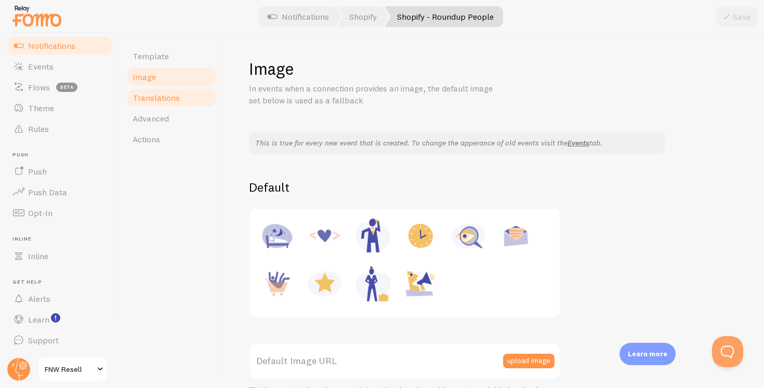
click at [169, 98] on span "Translations" at bounding box center [156, 98] width 47 height 10
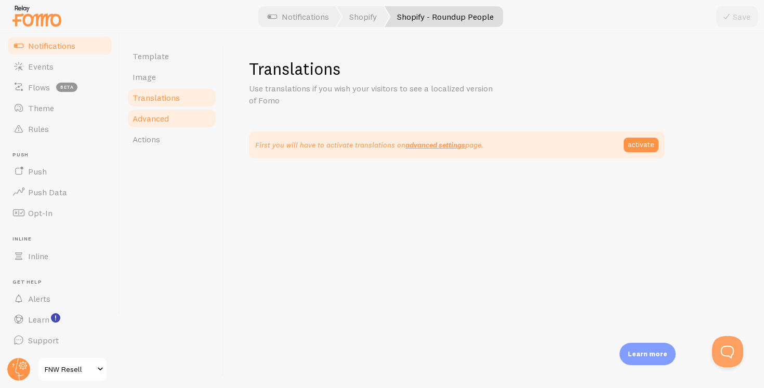
click at [169, 121] on span "Advanced" at bounding box center [151, 118] width 36 height 10
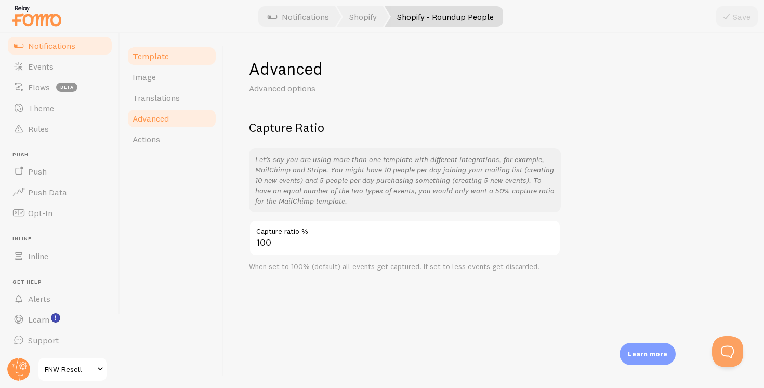
click at [159, 54] on span "Template" at bounding box center [151, 56] width 36 height 10
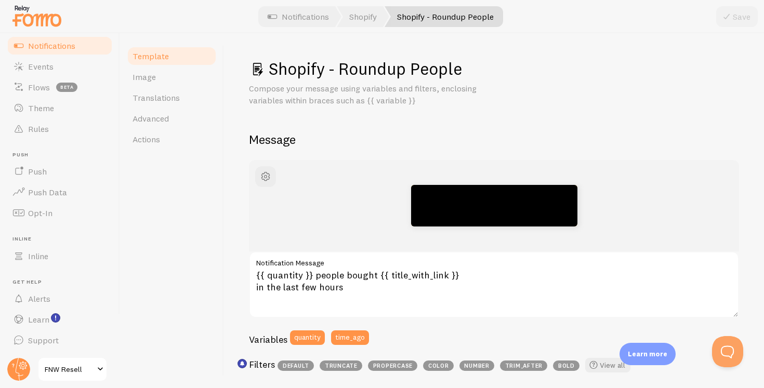
click at [83, 43] on link "Notifications" at bounding box center [59, 45] width 107 height 21
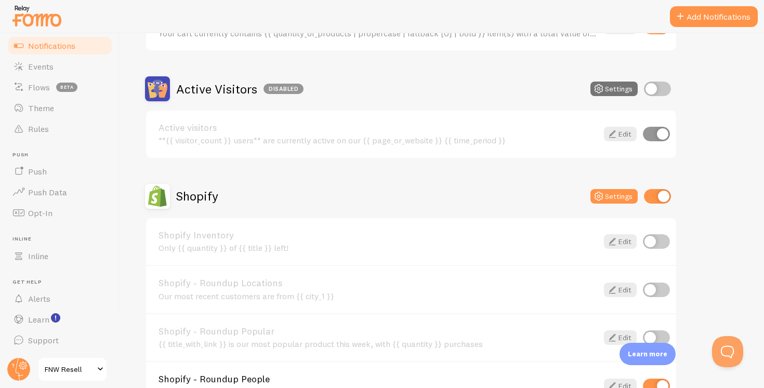
scroll to position [449, 0]
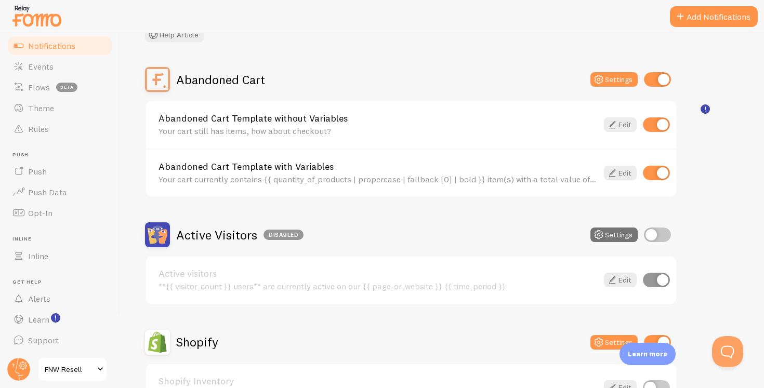
scroll to position [81, 0]
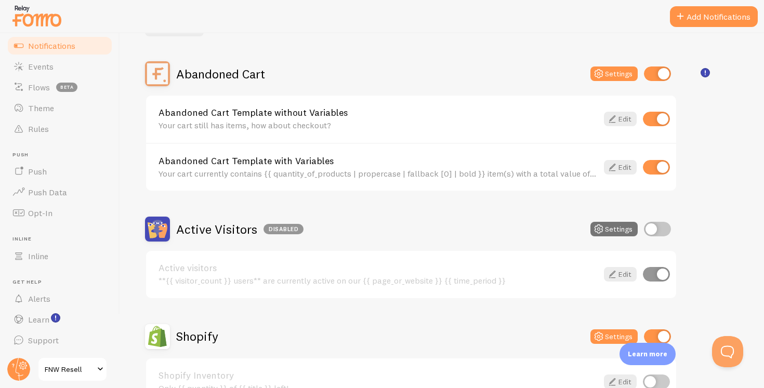
click at [654, 120] on input "checkbox" at bounding box center [656, 119] width 27 height 15
checkbox input "false"
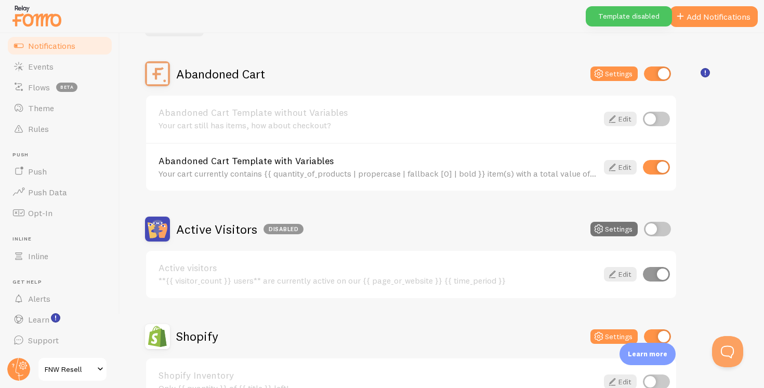
click at [656, 167] on input "checkbox" at bounding box center [656, 167] width 27 height 15
checkbox input "false"
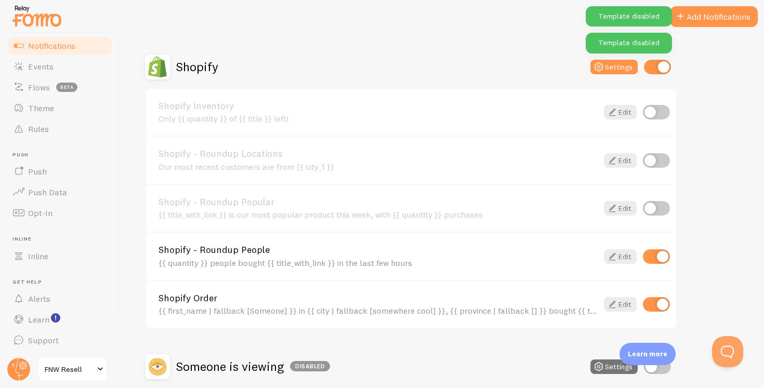
scroll to position [352, 0]
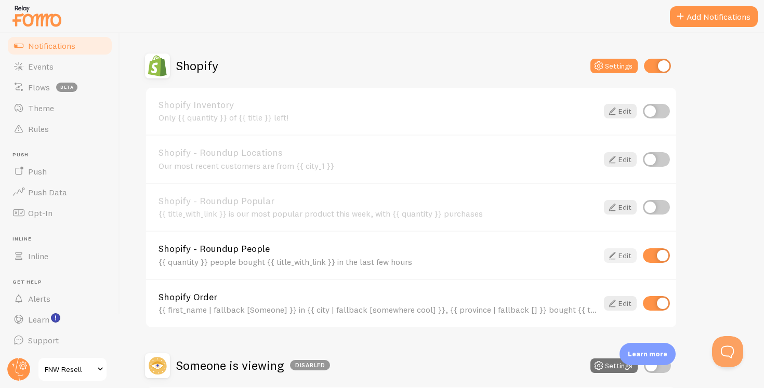
click at [613, 253] on icon at bounding box center [612, 255] width 12 height 12
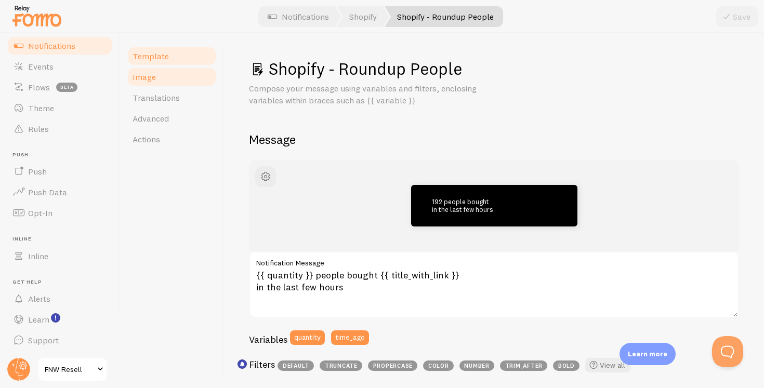
click at [151, 72] on span "Image" at bounding box center [144, 77] width 23 height 10
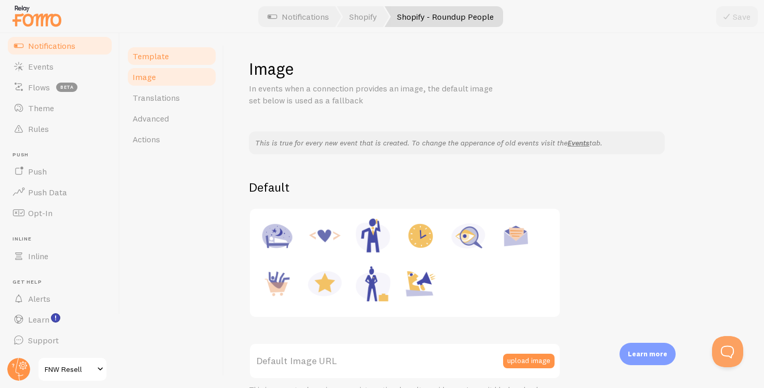
click at [155, 61] on span "Template" at bounding box center [151, 56] width 36 height 10
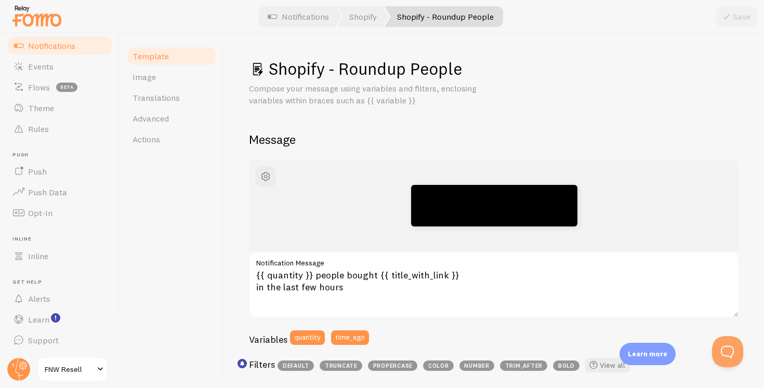
click at [62, 50] on span "Notifications" at bounding box center [51, 46] width 47 height 10
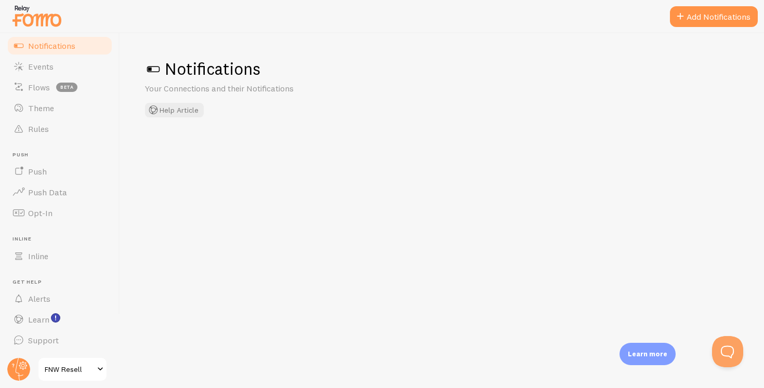
checkbox input "false"
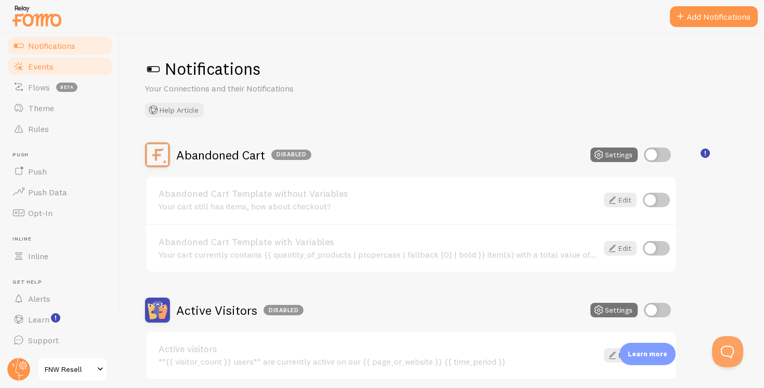
click at [73, 63] on link "Events" at bounding box center [59, 66] width 107 height 21
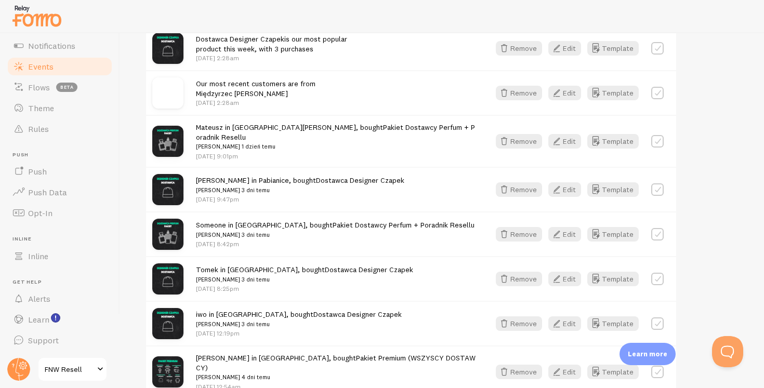
scroll to position [364, 0]
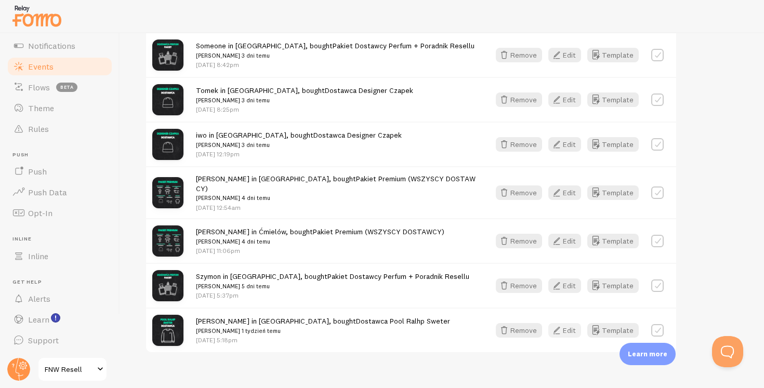
click at [562, 324] on icon "button" at bounding box center [556, 330] width 12 height 12
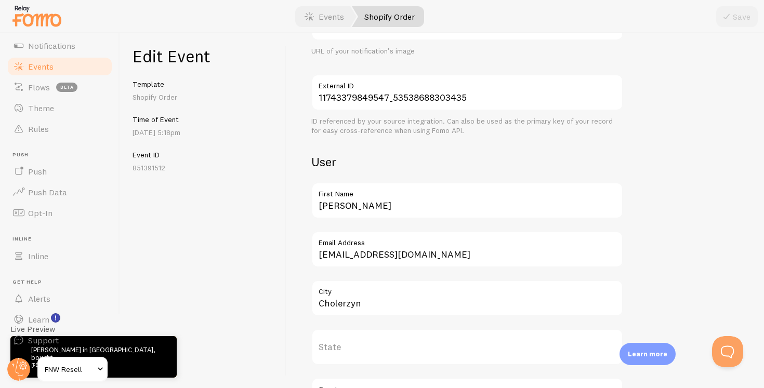
scroll to position [176, 0]
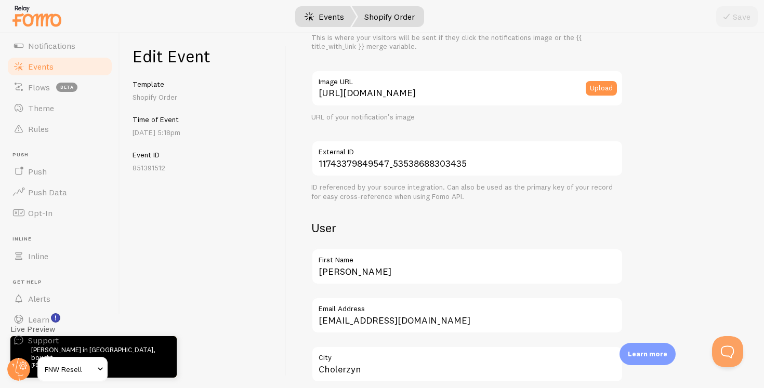
click at [334, 14] on link "Events" at bounding box center [324, 16] width 64 height 21
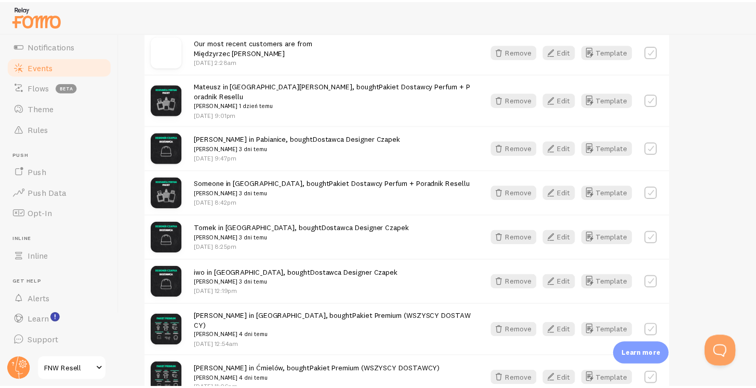
scroll to position [249, 0]
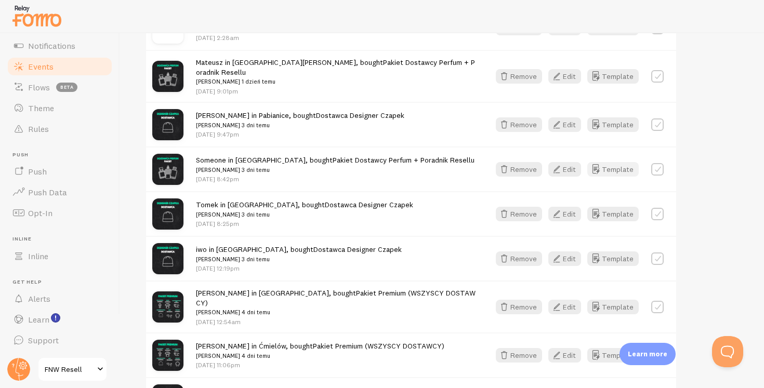
click at [611, 169] on button "Template" at bounding box center [612, 169] width 51 height 15
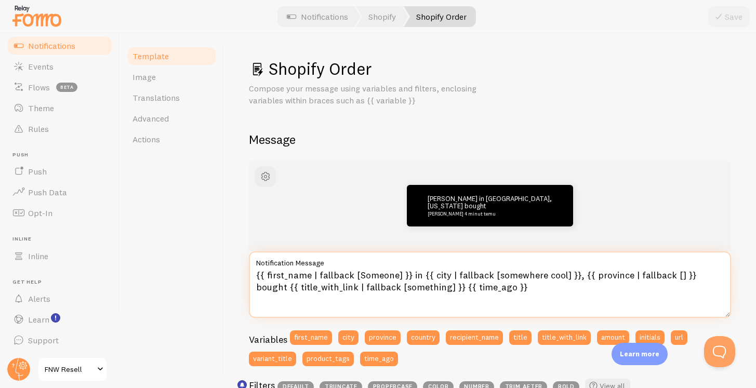
click at [417, 273] on textarea "{{ first_name | fallback [Someone] }} in {{ city | fallback [somewhere cool] }}…" at bounding box center [490, 285] width 482 height 67
click at [384, 275] on textarea "{{ first_name | fallback [Someone] }} in {{ city | fallback [somewhere cool] }}…" at bounding box center [490, 285] width 482 height 67
paste textarea "📩 {{ first_name | fallback [Ktoś] }} z {{ city | fallback [Polski] }} właśnie k…"
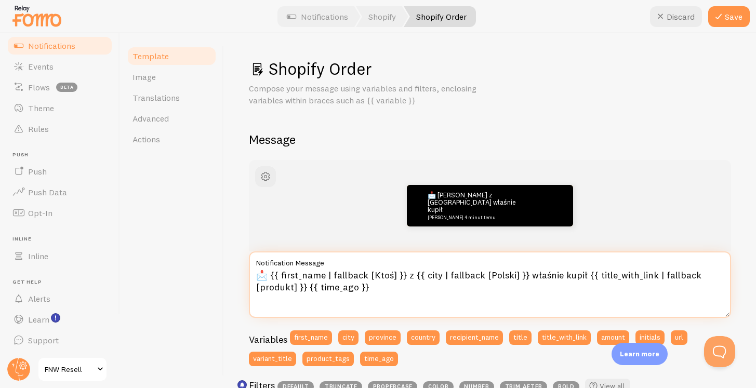
click at [268, 277] on textarea "📩 {{ first_name | fallback [Ktoś] }} z {{ city | fallback [Polski] }} właśnie k…" at bounding box center [490, 285] width 482 height 67
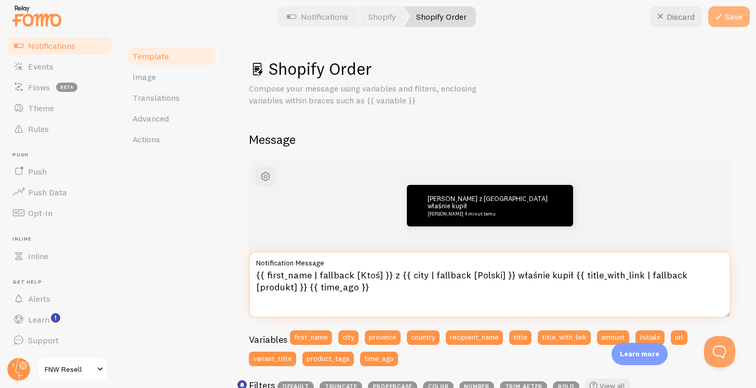
type textarea "{{ first_name | fallback [Ktoś] }} z {{ city | fallback [Polski] }} właśnie kup…"
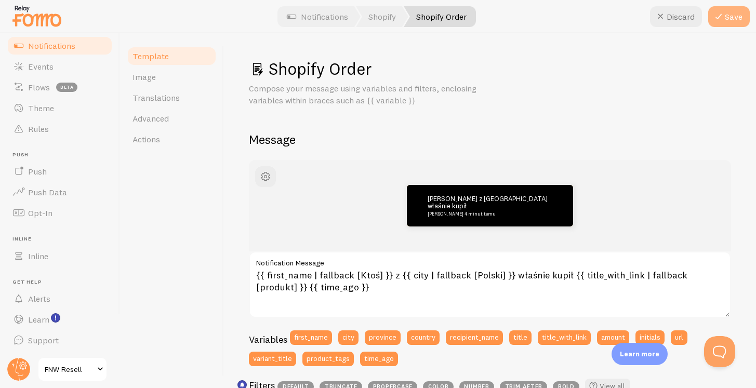
click at [732, 15] on button "Save" at bounding box center [729, 16] width 42 height 21
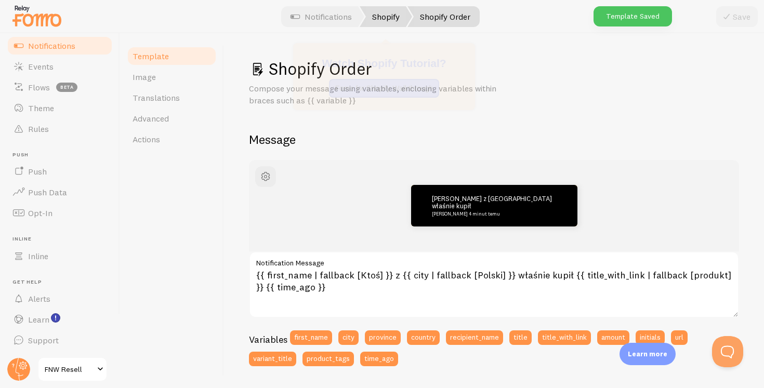
click at [392, 22] on link "Shopify" at bounding box center [386, 16] width 52 height 21
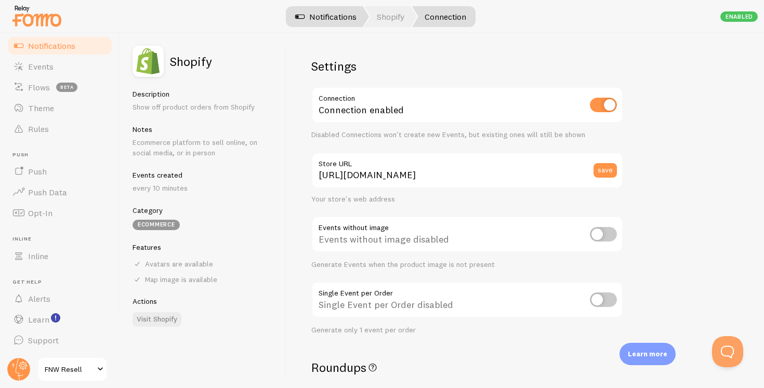
click at [326, 24] on link "Notifications" at bounding box center [326, 16] width 86 height 21
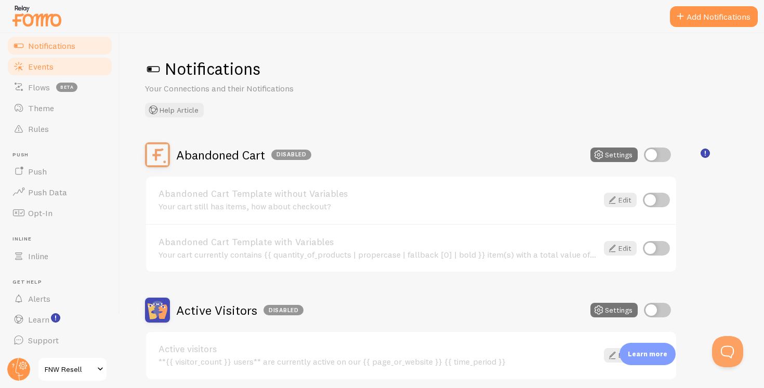
click at [65, 60] on link "Events" at bounding box center [59, 66] width 107 height 21
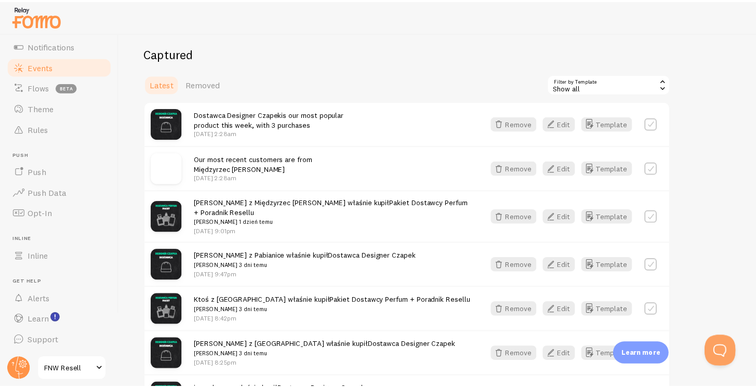
scroll to position [106, 0]
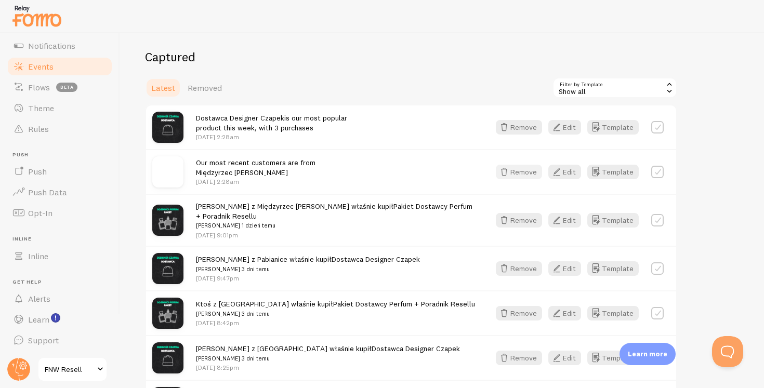
click at [526, 169] on button "Remove" at bounding box center [519, 172] width 46 height 15
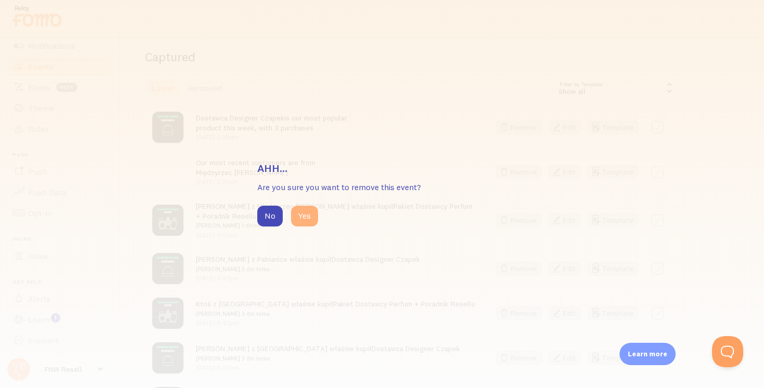
click at [305, 211] on button "Yes" at bounding box center [304, 216] width 27 height 21
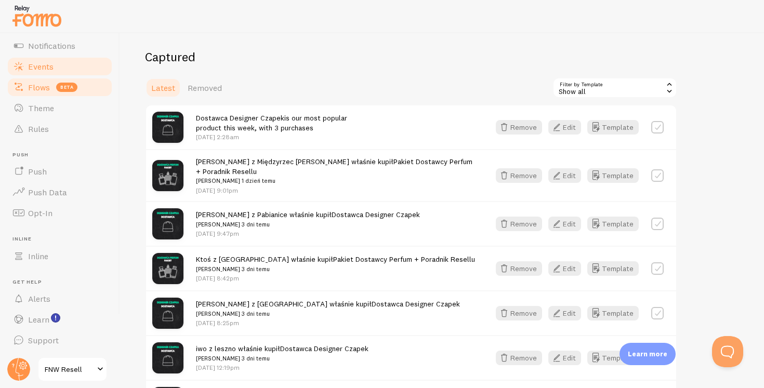
click at [44, 81] on link "Flows beta" at bounding box center [59, 87] width 107 height 21
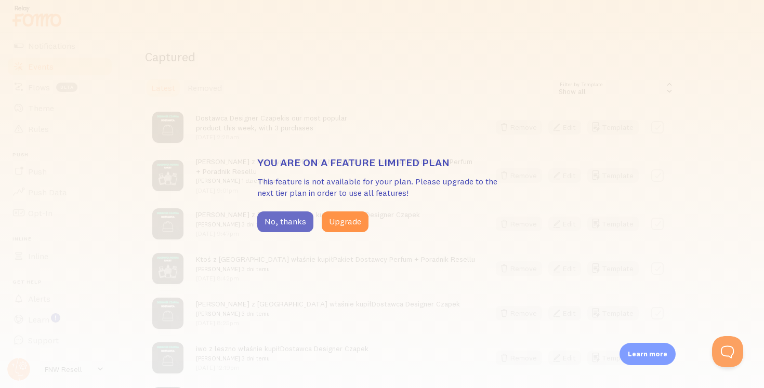
click at [289, 226] on button "No, thanks" at bounding box center [285, 222] width 56 height 21
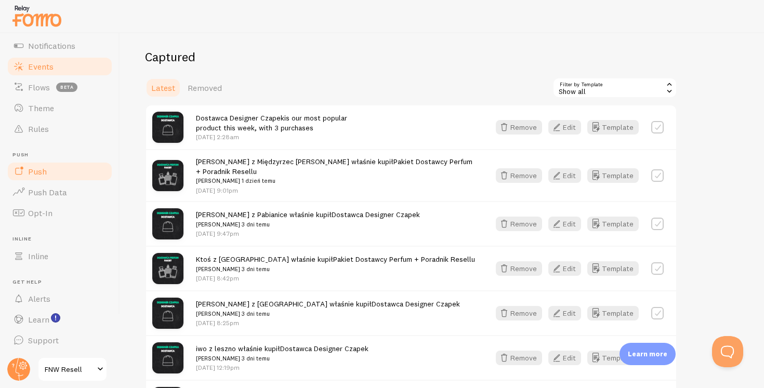
click at [60, 179] on link "Push" at bounding box center [59, 171] width 107 height 21
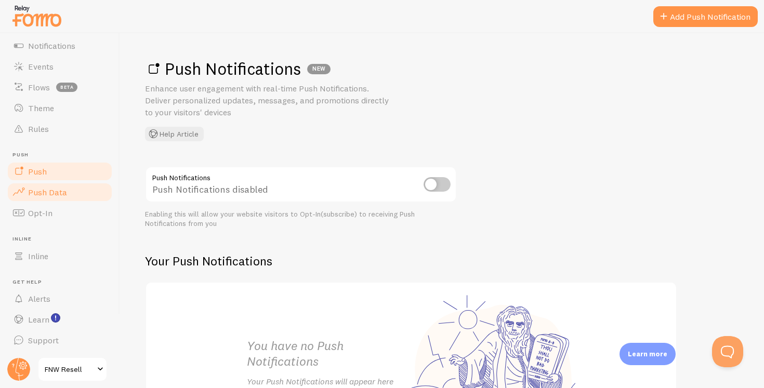
click at [60, 192] on span "Push Data" at bounding box center [47, 192] width 39 height 10
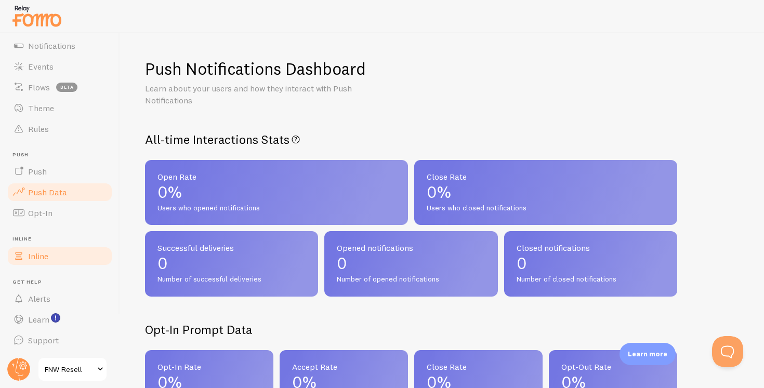
click at [44, 253] on span "Inline" at bounding box center [38, 256] width 20 height 10
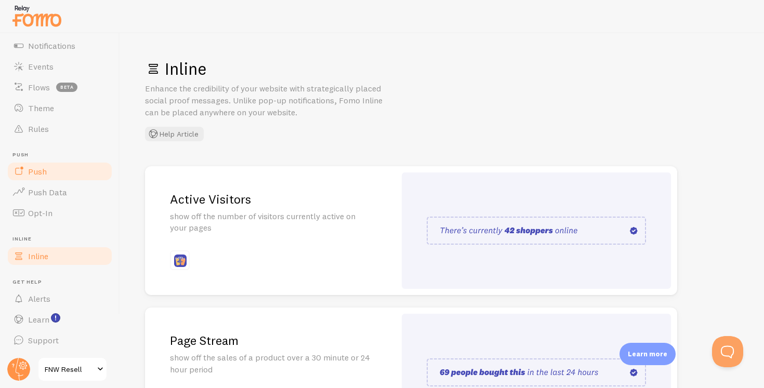
click at [39, 176] on span "Push" at bounding box center [37, 171] width 19 height 10
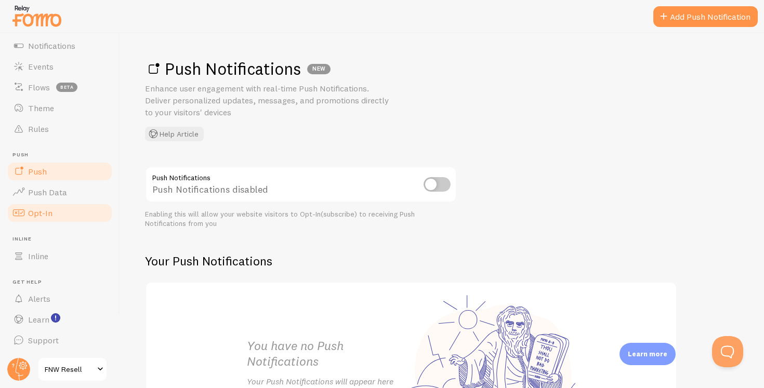
click at [52, 215] on link "Opt-In" at bounding box center [59, 213] width 107 height 21
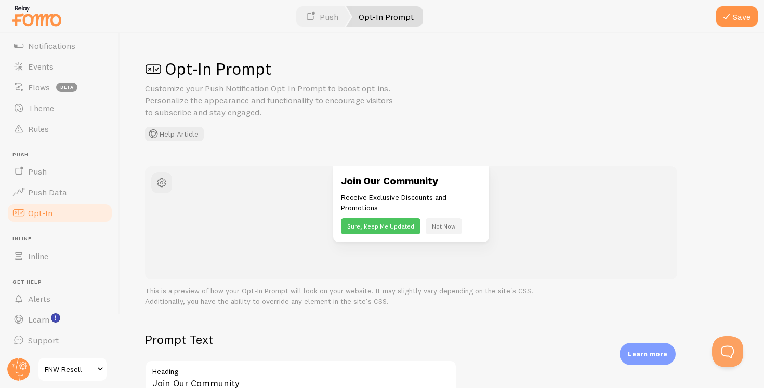
click at [17, 18] on img at bounding box center [37, 16] width 52 height 27
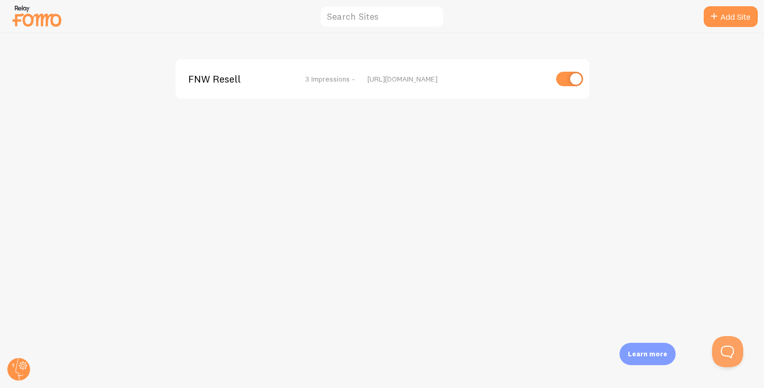
click at [314, 82] on span "3 Impressions -" at bounding box center [330, 78] width 50 height 9
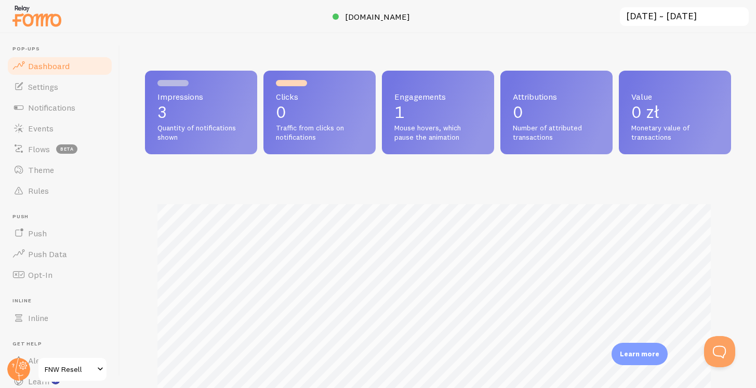
scroll to position [273, 578]
click at [61, 88] on link "Settings" at bounding box center [59, 86] width 107 height 21
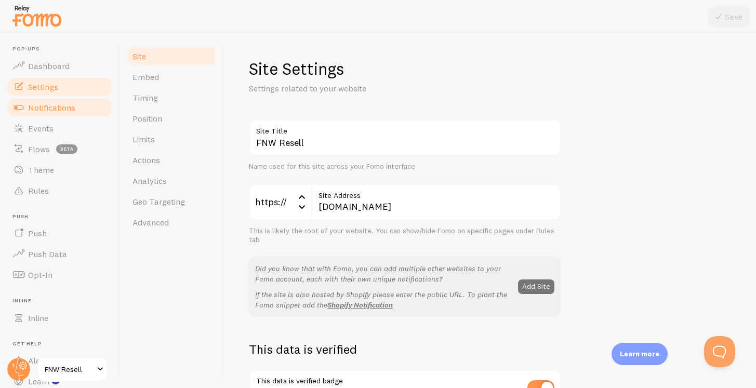
click at [70, 106] on span "Notifications" at bounding box center [51, 107] width 47 height 10
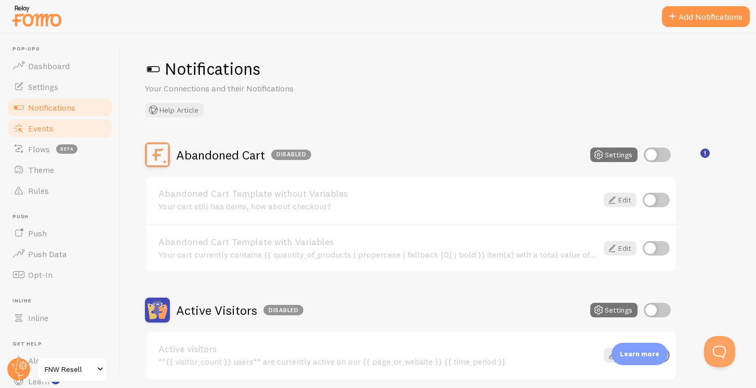
click at [58, 133] on link "Events" at bounding box center [59, 128] width 107 height 21
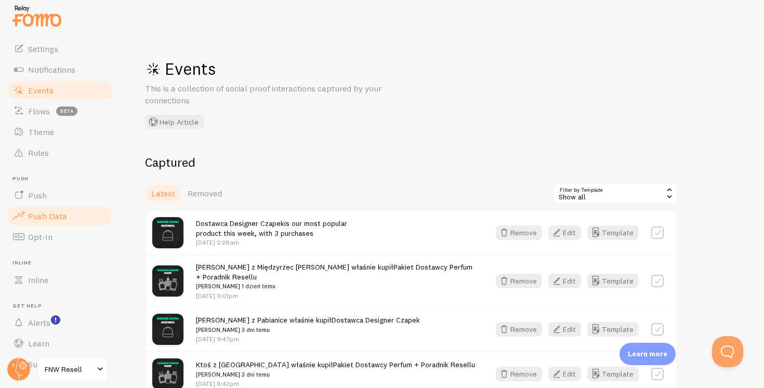
scroll to position [62, 0]
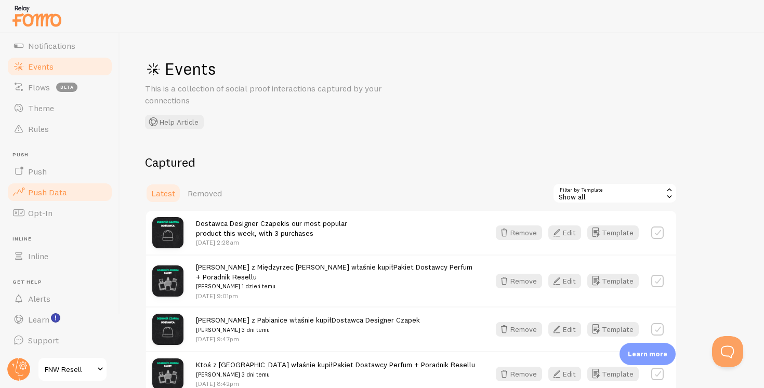
click at [84, 257] on link "Inline" at bounding box center [59, 256] width 107 height 21
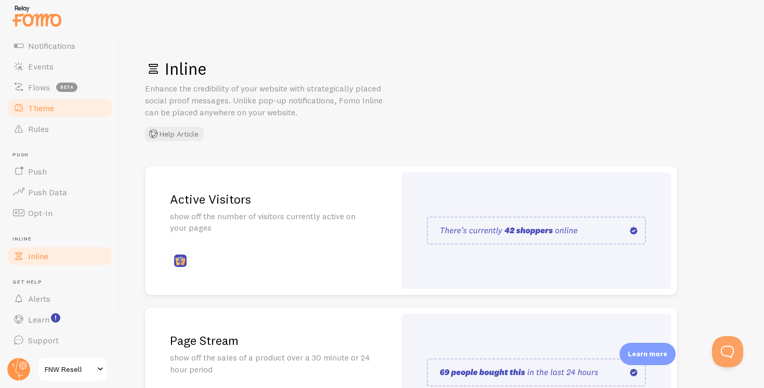
click at [54, 112] on link "Theme" at bounding box center [59, 108] width 107 height 21
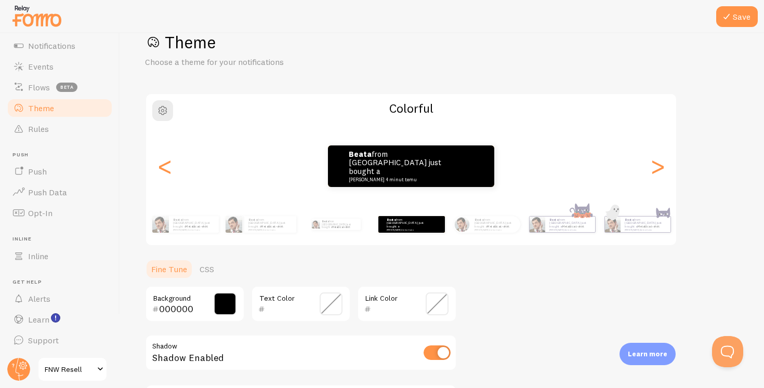
scroll to position [23, 0]
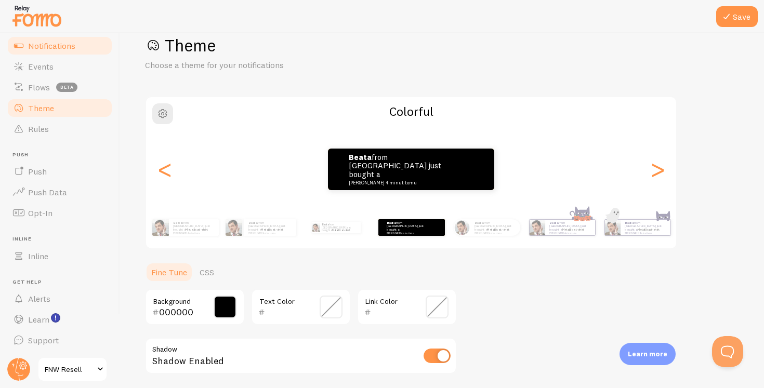
click at [39, 39] on link "Notifications" at bounding box center [59, 45] width 107 height 21
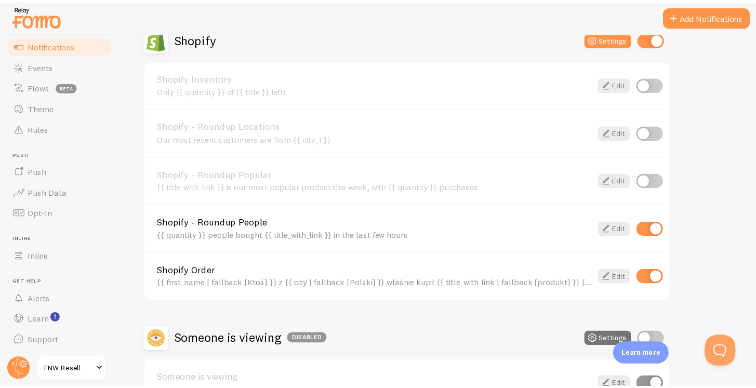
scroll to position [372, 0]
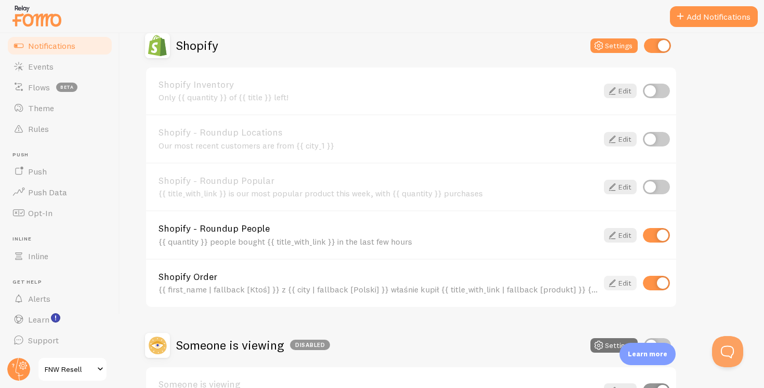
click at [614, 287] on icon at bounding box center [612, 283] width 12 height 12
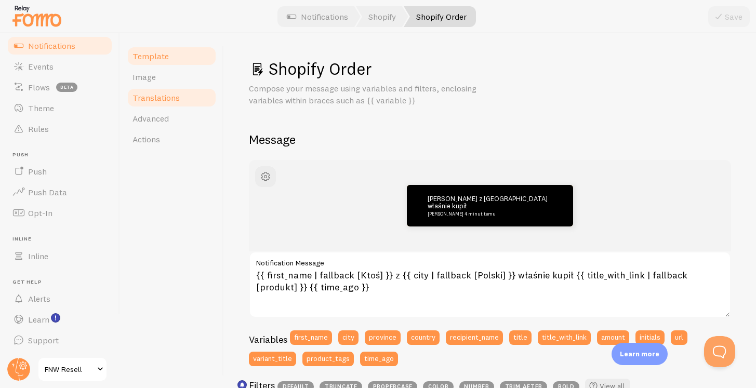
click at [151, 91] on link "Translations" at bounding box center [171, 97] width 91 height 21
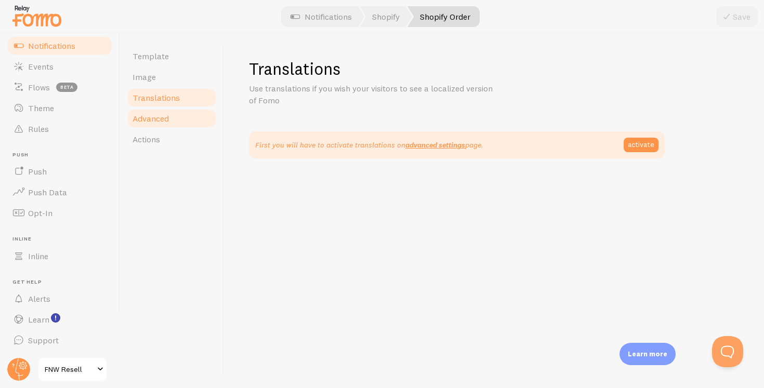
click at [168, 119] on span "Advanced" at bounding box center [151, 118] width 36 height 10
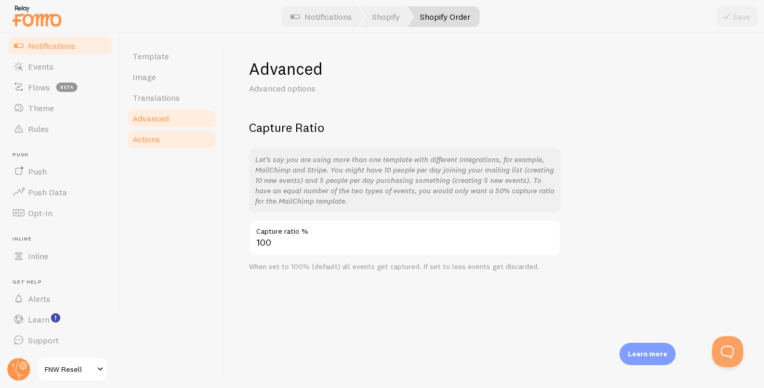
click at [172, 137] on link "Actions" at bounding box center [171, 139] width 91 height 21
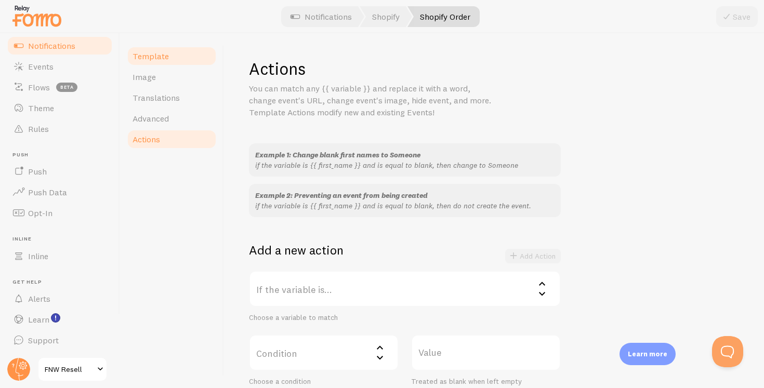
click at [153, 57] on span "Template" at bounding box center [151, 56] width 36 height 10
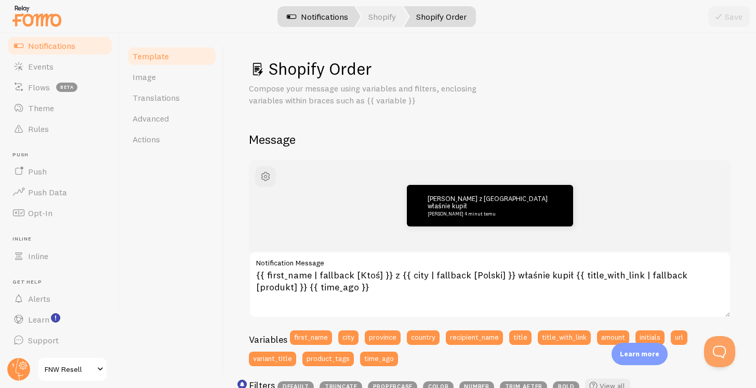
click at [326, 21] on link "Notifications" at bounding box center [317, 16] width 86 height 21
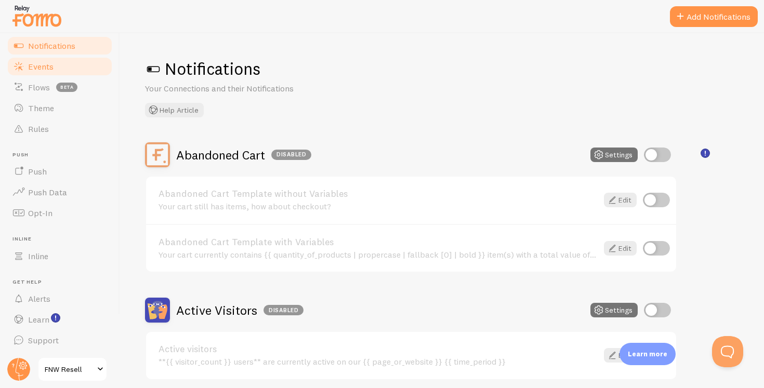
click at [57, 67] on link "Events" at bounding box center [59, 66] width 107 height 21
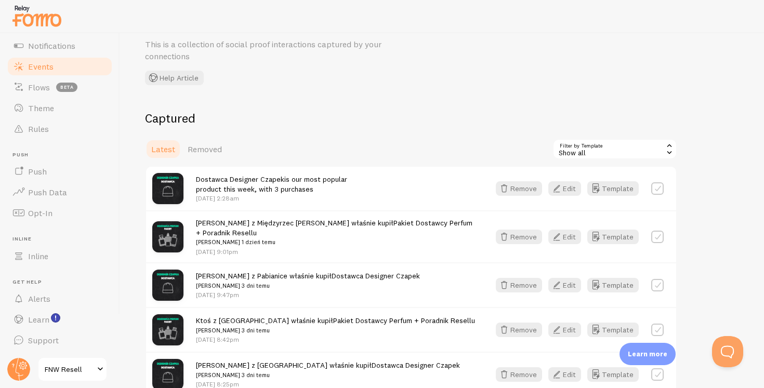
scroll to position [48, 0]
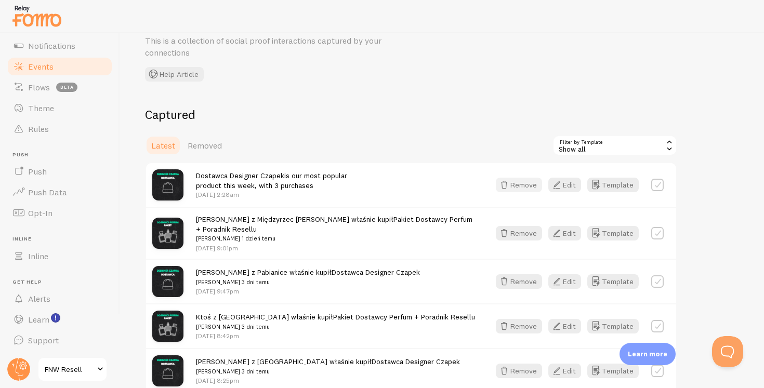
click at [515, 189] on button "Remove" at bounding box center [519, 185] width 46 height 15
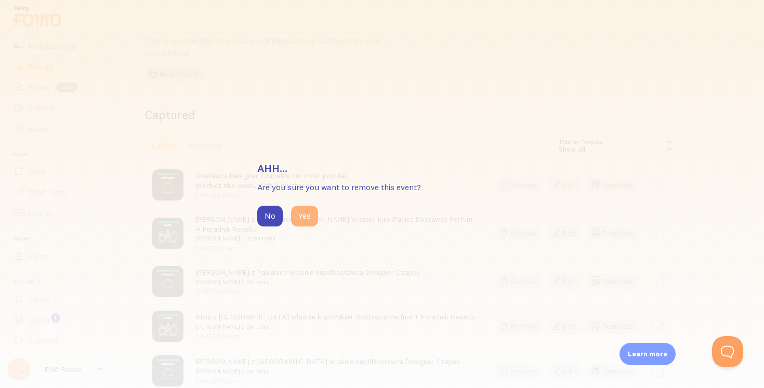
click at [301, 215] on button "Yes" at bounding box center [304, 216] width 27 height 21
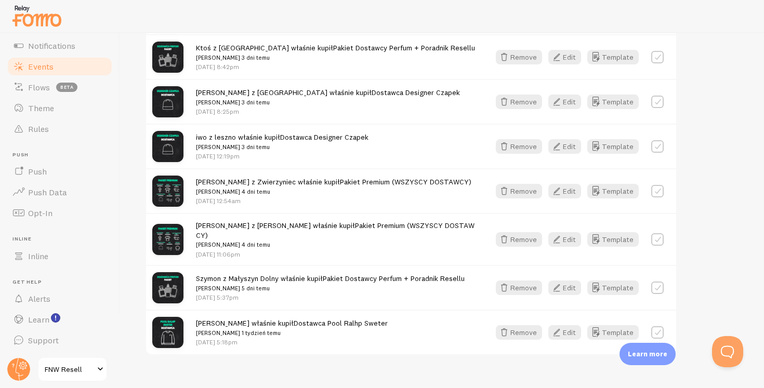
scroll to position [273, 0]
click at [656, 285] on label at bounding box center [657, 287] width 12 height 12
checkbox input "true"
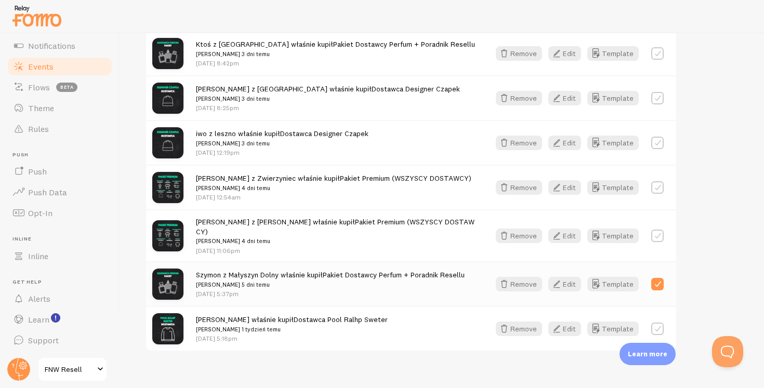
click at [657, 323] on label at bounding box center [657, 329] width 12 height 12
checkbox input "true"
click at [658, 230] on label at bounding box center [657, 236] width 12 height 12
checkbox input "true"
click at [655, 184] on label at bounding box center [657, 187] width 12 height 12
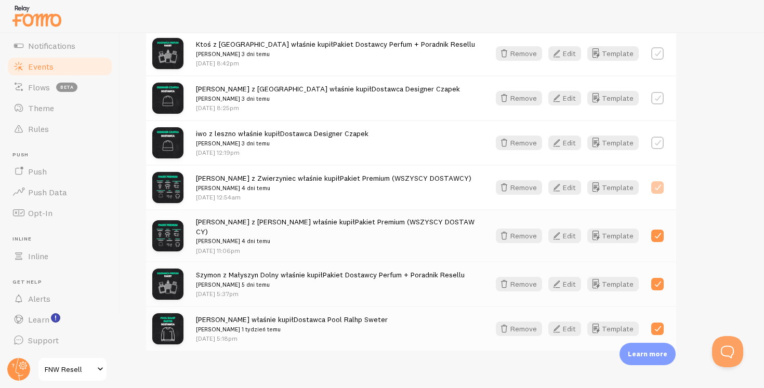
checkbox input "true"
click at [656, 142] on label at bounding box center [657, 143] width 12 height 12
checkbox input "true"
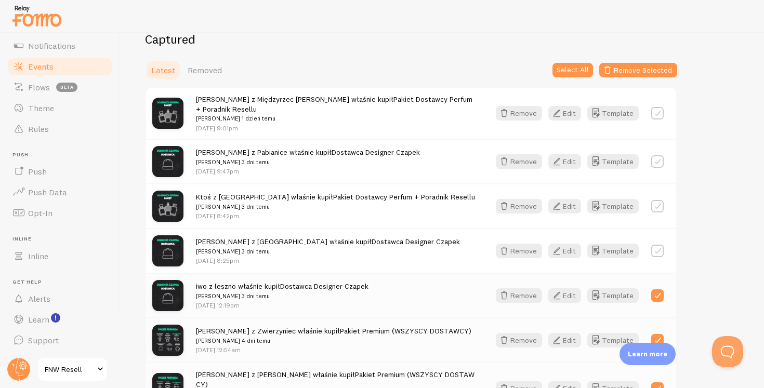
scroll to position [110, 0]
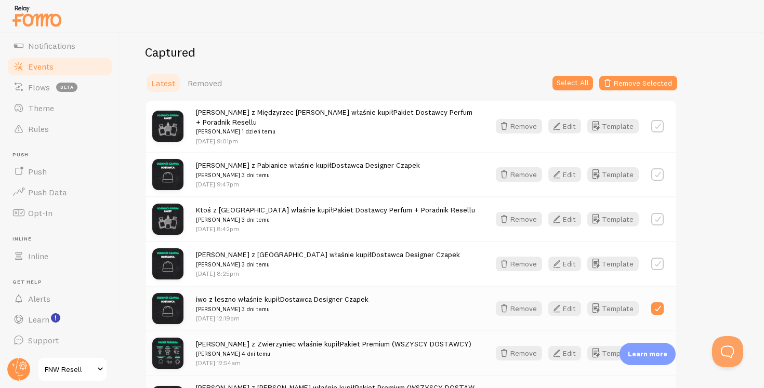
click at [657, 125] on label at bounding box center [657, 126] width 12 height 12
checkbox input "true"
click at [583, 80] on button "Select All" at bounding box center [572, 83] width 41 height 15
checkbox input "true"
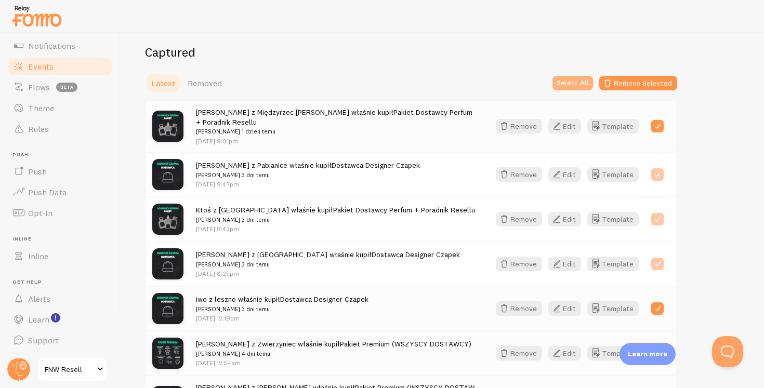
checkbox input "true"
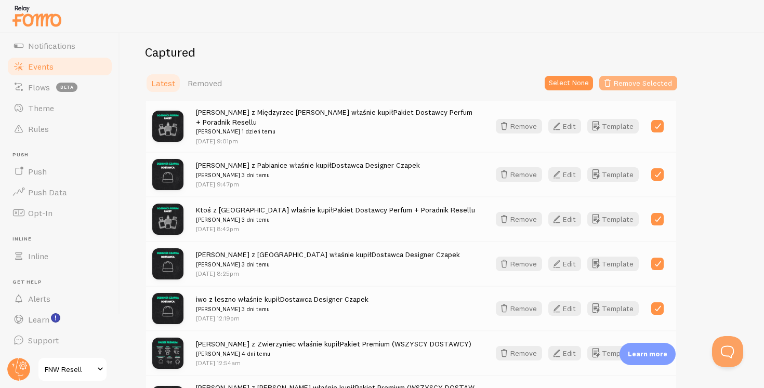
click at [626, 83] on button "Remove Selected" at bounding box center [638, 83] width 78 height 15
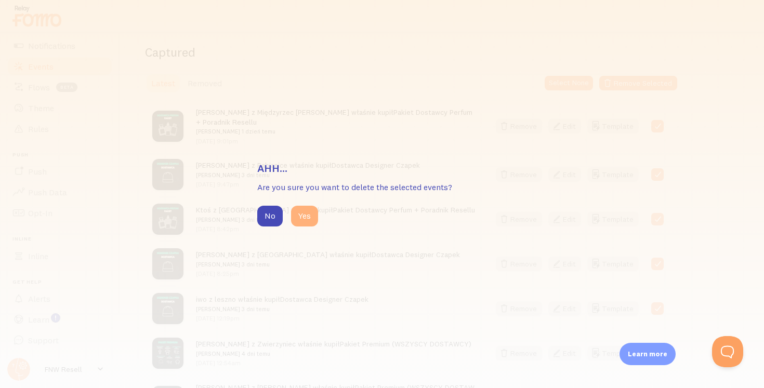
click at [298, 220] on button "Yes" at bounding box center [304, 216] width 27 height 21
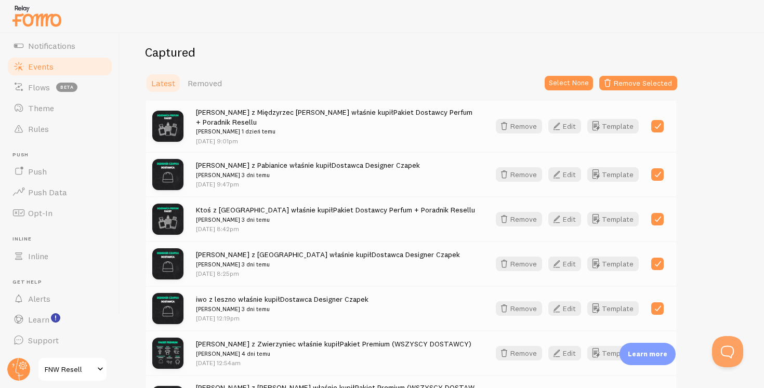
scroll to position [38, 0]
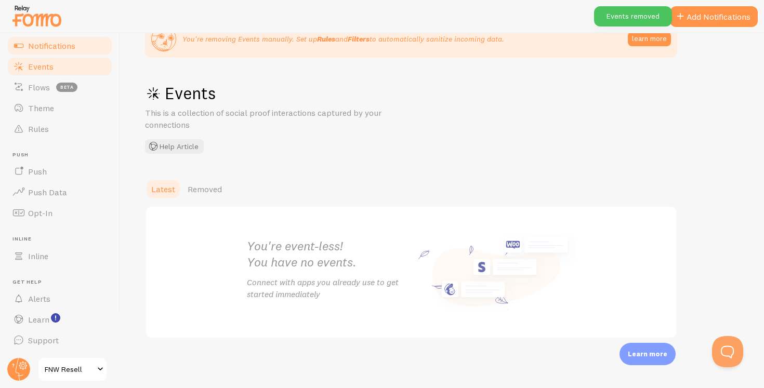
click at [64, 48] on span "Notifications" at bounding box center [51, 46] width 47 height 10
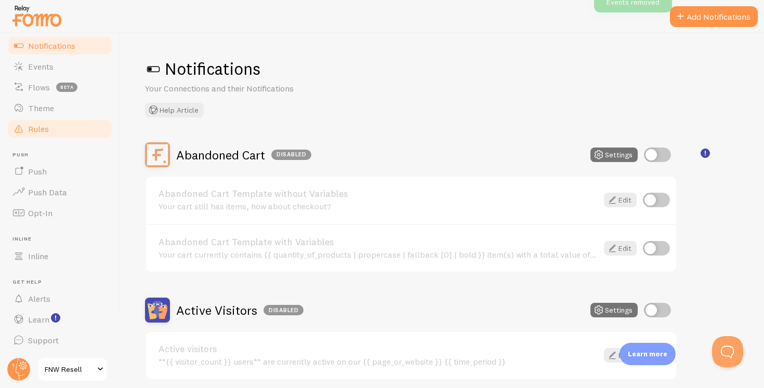
click at [84, 132] on link "Rules" at bounding box center [59, 128] width 107 height 21
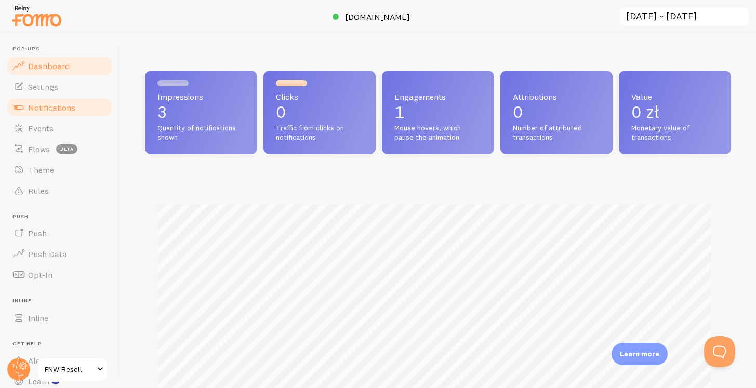
click at [74, 97] on link "Notifications" at bounding box center [59, 107] width 107 height 21
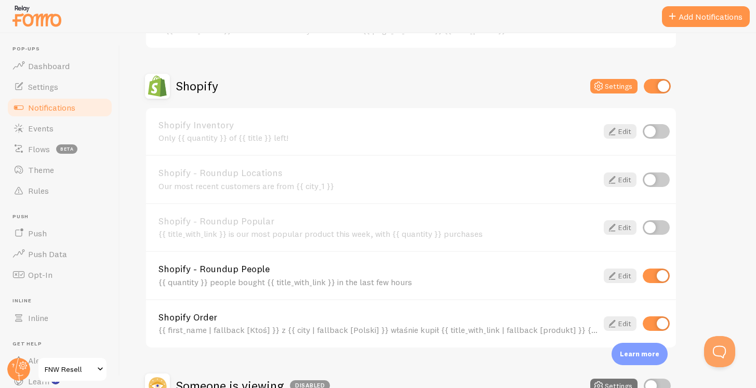
scroll to position [326, 0]
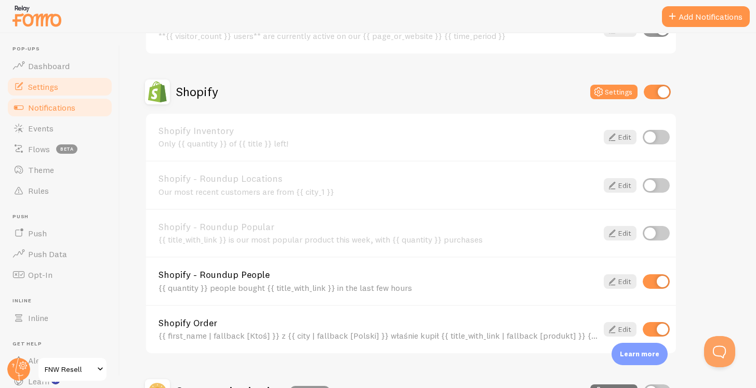
click at [56, 88] on span "Settings" at bounding box center [43, 87] width 30 height 10
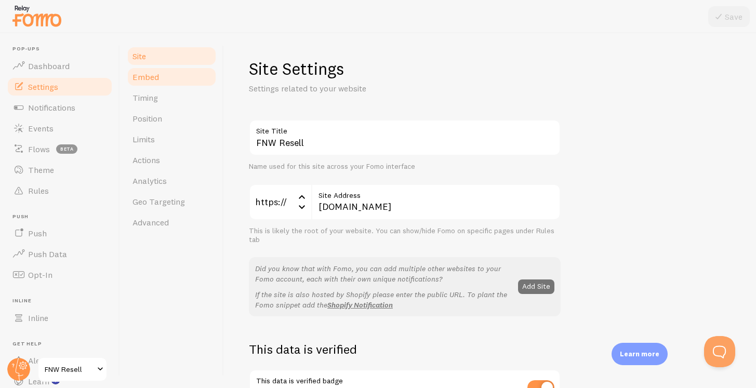
click at [166, 84] on link "Embed" at bounding box center [171, 77] width 91 height 21
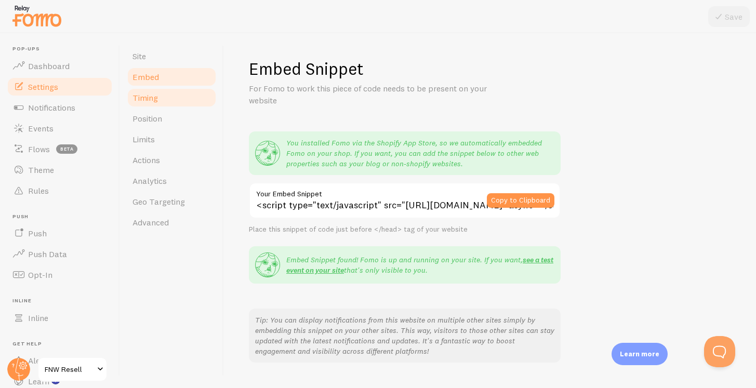
click at [169, 98] on link "Timing" at bounding box center [171, 97] width 91 height 21
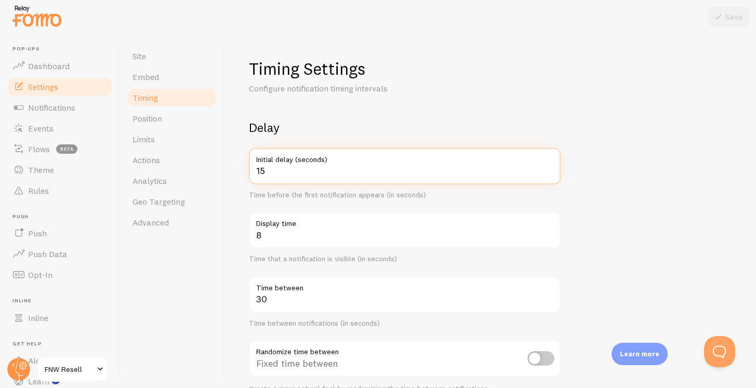
click at [305, 178] on input "15" at bounding box center [405, 166] width 312 height 36
type input "10"
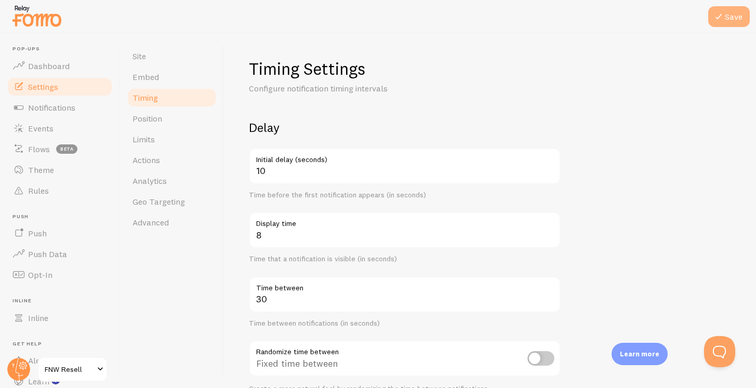
drag, startPoint x: 729, startPoint y: 12, endPoint x: 729, endPoint y: 18, distance: 6.3
click at [729, 18] on button "Save" at bounding box center [729, 16] width 42 height 21
click at [644, 149] on form "Delay 10 Initial delay (seconds) Time before the first notification appears (in…" at bounding box center [490, 343] width 482 height 446
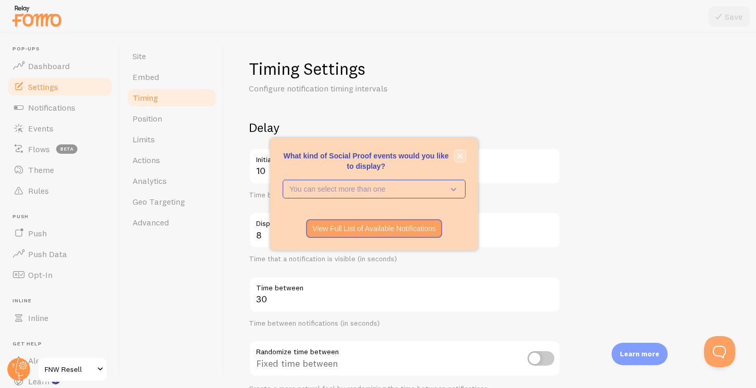
click at [455, 156] on button "close," at bounding box center [460, 156] width 11 height 11
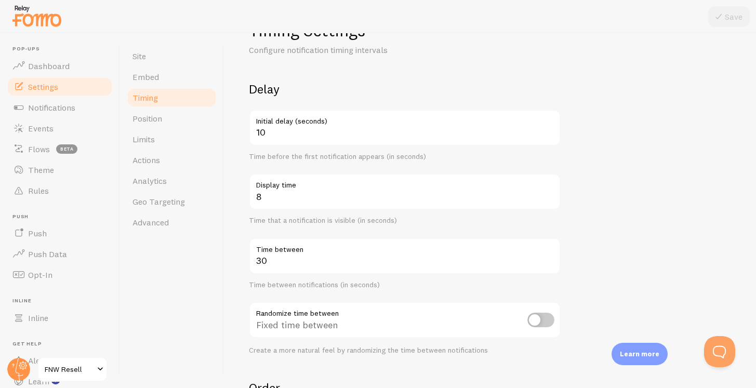
scroll to position [45, 0]
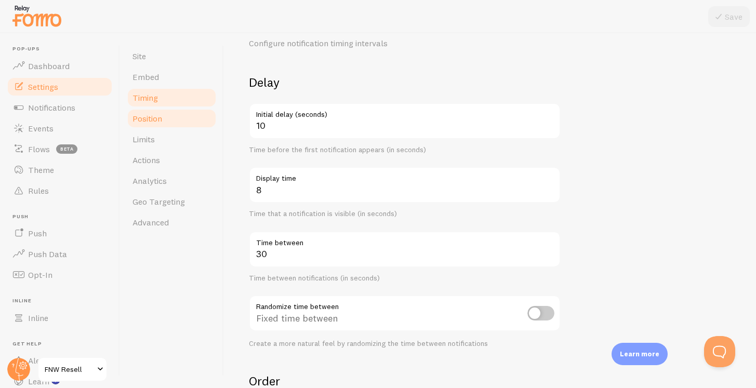
click at [154, 113] on span "Position" at bounding box center [148, 118] width 30 height 10
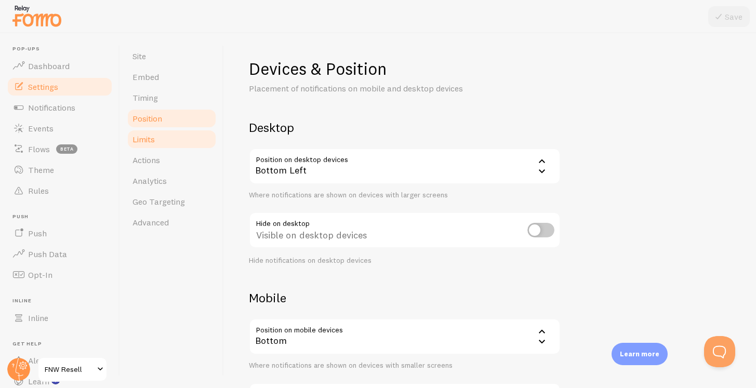
click at [160, 129] on link "Limits" at bounding box center [171, 139] width 91 height 21
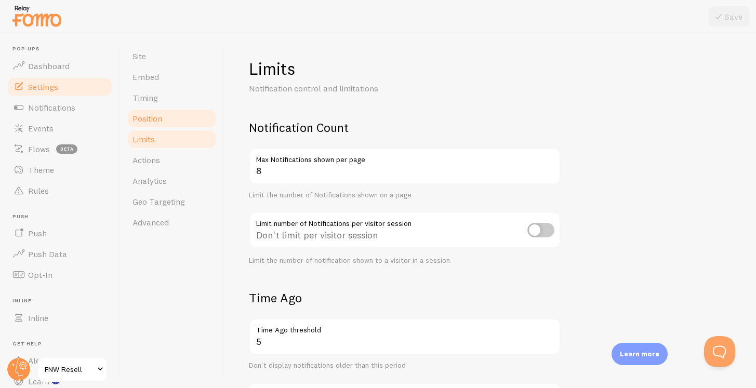
click at [155, 112] on link "Position" at bounding box center [171, 118] width 91 height 21
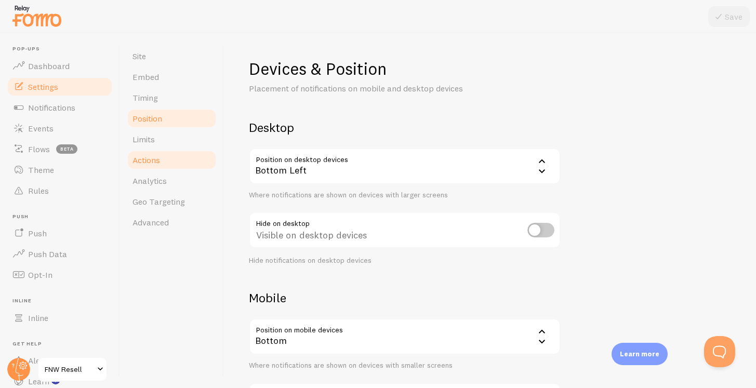
click at [182, 159] on link "Actions" at bounding box center [171, 160] width 91 height 21
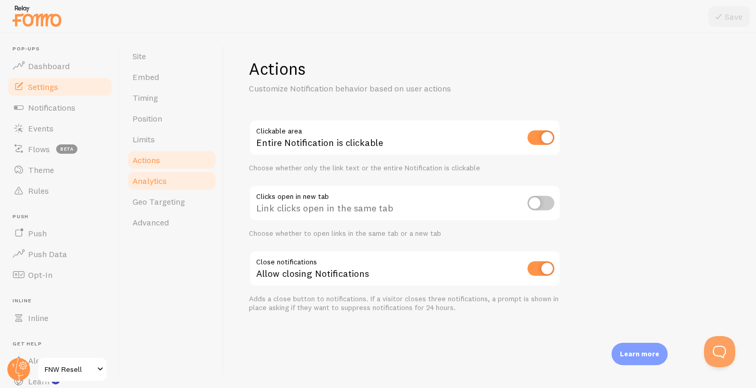
click at [179, 181] on link "Analytics" at bounding box center [171, 180] width 91 height 21
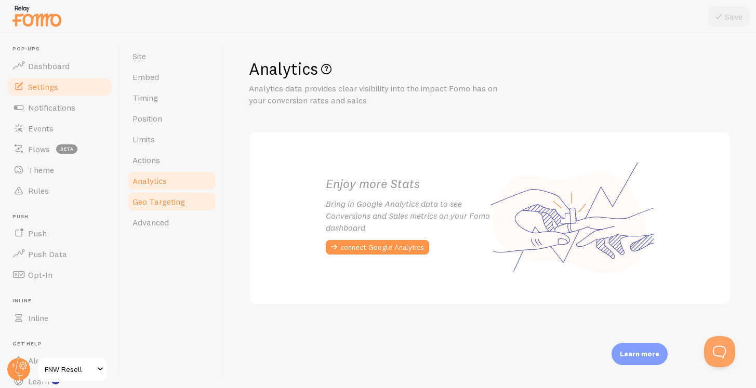
click at [179, 201] on span "Geo Targeting" at bounding box center [159, 201] width 52 height 10
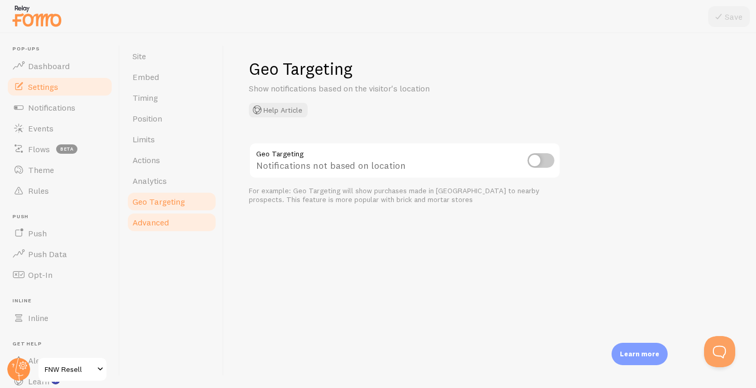
click at [160, 225] on span "Advanced" at bounding box center [151, 222] width 36 height 10
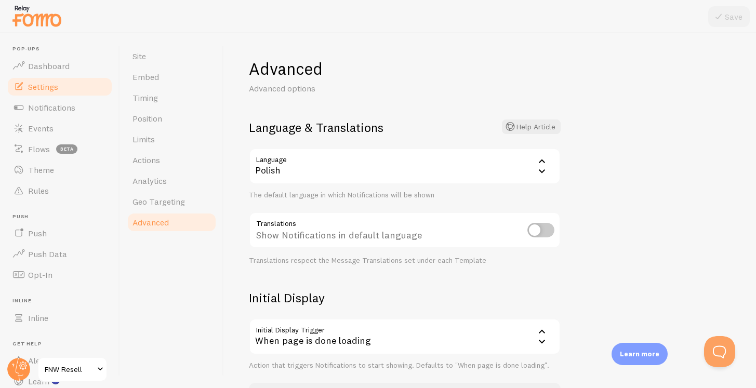
click at [535, 232] on input "checkbox" at bounding box center [541, 230] width 27 height 15
click at [531, 232] on input "checkbox" at bounding box center [541, 230] width 27 height 15
click at [533, 232] on input "checkbox" at bounding box center [541, 230] width 27 height 15
checkbox input "true"
click at [713, 13] on icon at bounding box center [719, 16] width 12 height 12
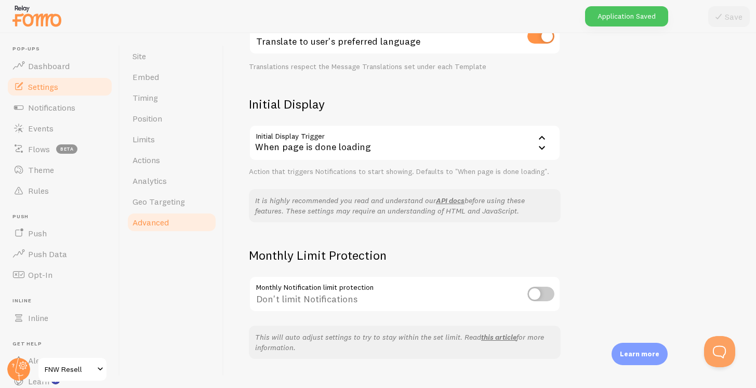
scroll to position [200, 0]
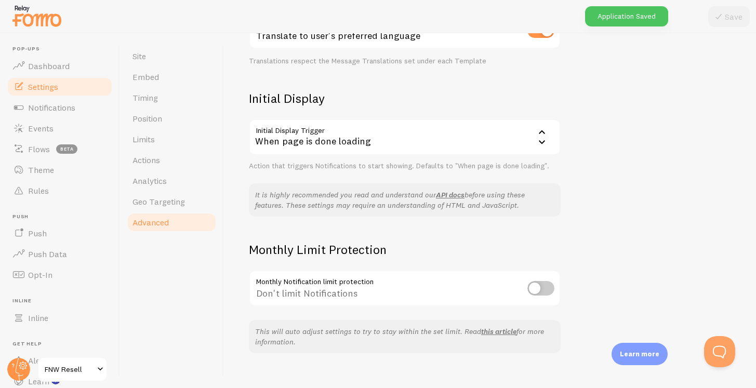
click at [495, 152] on div "When page is done loading" at bounding box center [405, 137] width 312 height 36
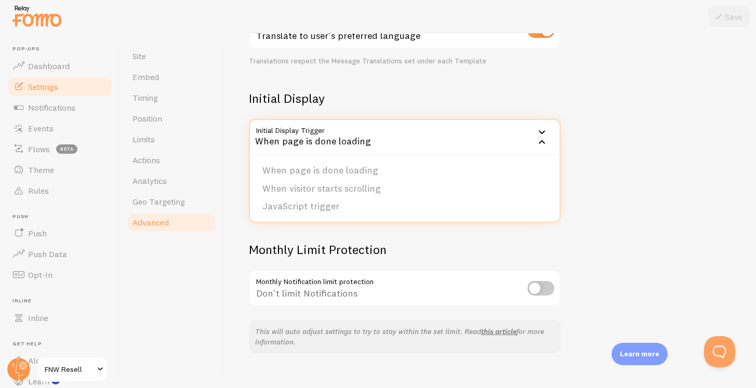
click at [615, 197] on div "Advanced Advanced options Language & Translations Help Article Language pl Poli…" at bounding box center [490, 210] width 532 height 355
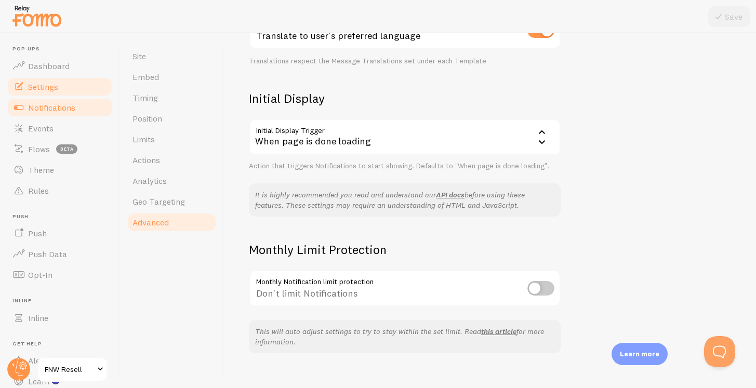
click at [80, 110] on link "Notifications" at bounding box center [59, 107] width 107 height 21
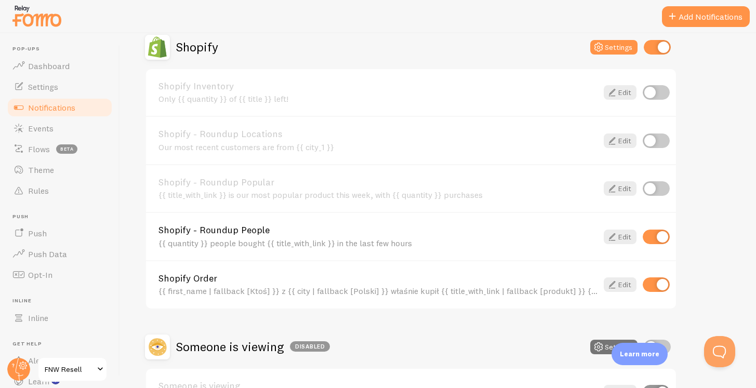
scroll to position [385, 0]
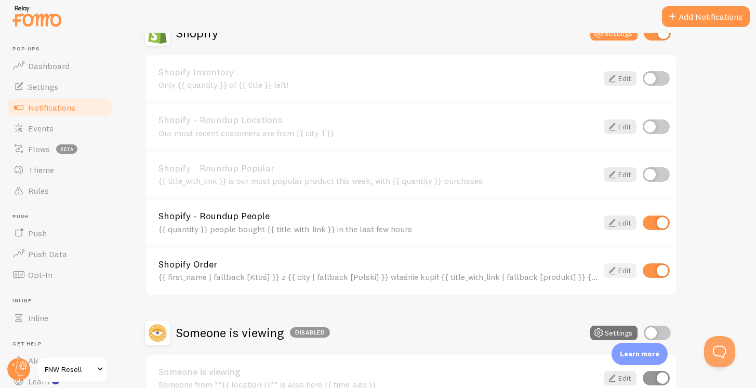
click at [607, 269] on icon at bounding box center [612, 271] width 12 height 12
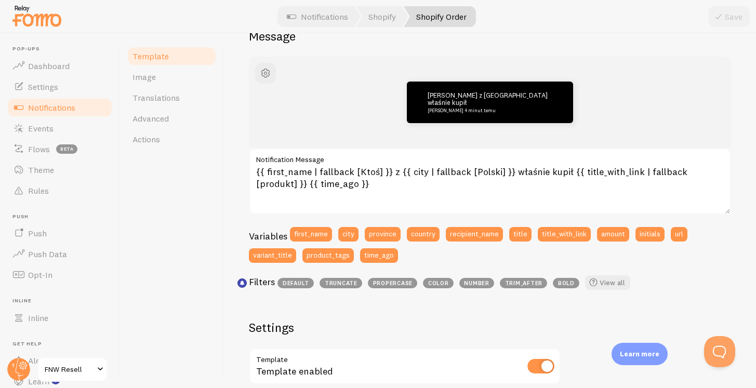
scroll to position [104, 0]
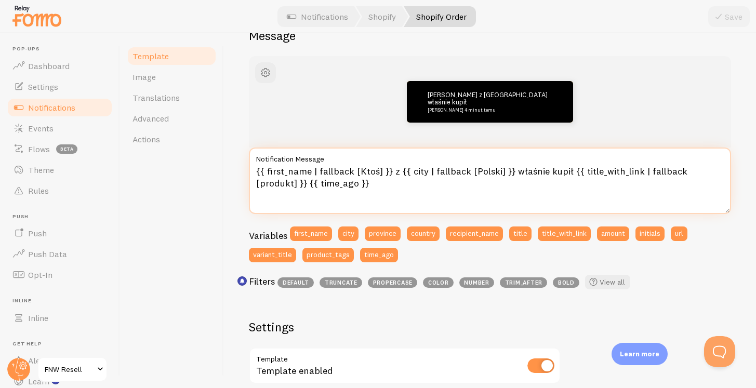
drag, startPoint x: 354, startPoint y: 180, endPoint x: 238, endPoint y: 162, distance: 117.3
click at [238, 159] on div "Shopify Order Compose your message using variables and filters, enclosing varia…" at bounding box center [490, 210] width 532 height 355
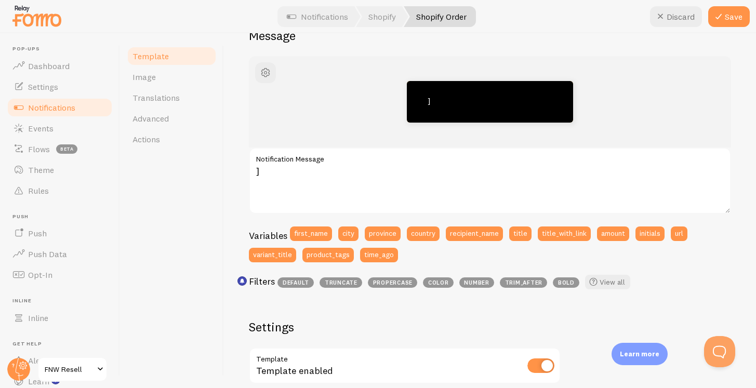
click at [304, 291] on div "Filters default truncate propercase color number trim_after bold View all" at bounding box center [490, 284] width 482 height 19
click at [304, 287] on span "default" at bounding box center [296, 283] width 36 height 10
click at [304, 279] on span "default" at bounding box center [296, 283] width 36 height 10
click at [303, 286] on span "default" at bounding box center [296, 283] width 36 height 10
click at [304, 233] on button "first_name" at bounding box center [311, 234] width 42 height 15
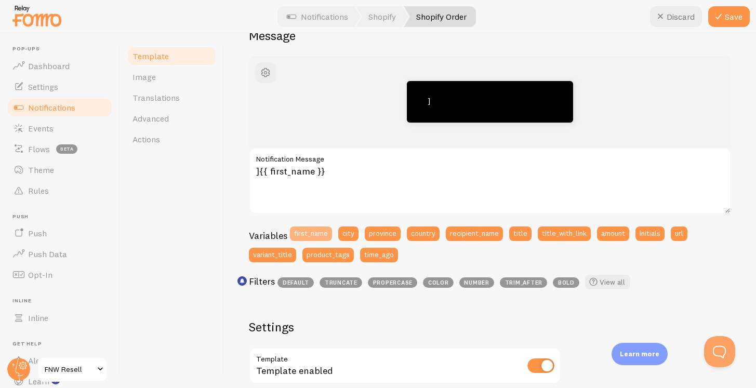
click at [304, 233] on button "first_name" at bounding box center [311, 234] width 42 height 15
click at [312, 232] on button "first_name" at bounding box center [311, 234] width 42 height 15
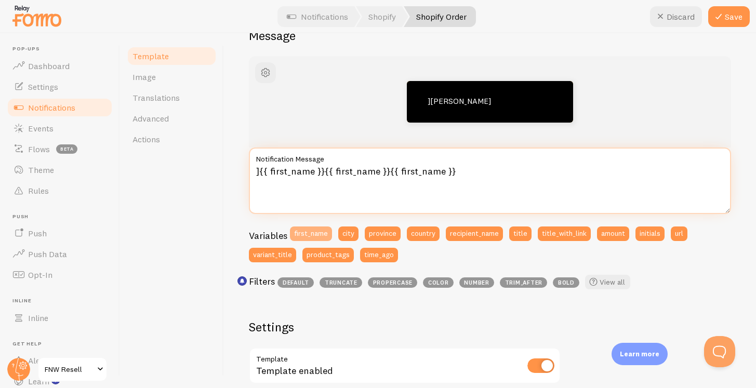
type textarea "]{{ first_name }}{{ first_name }}{{ first_name }}{{ first_name }}"
type textarea "c"
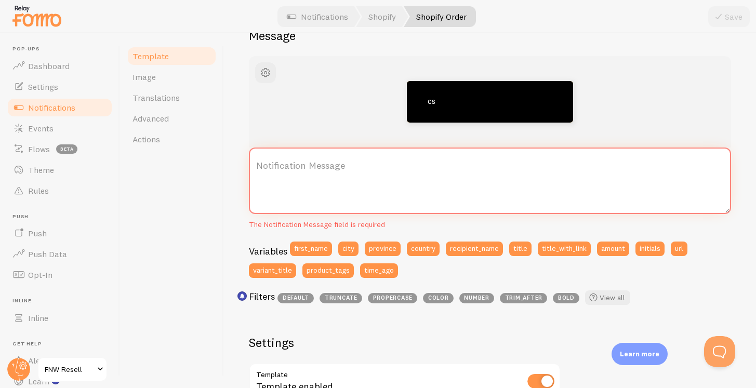
paste textarea "📩 {{ first_name | fallback [Ktoś] }} z {{ city | fallback [Polski] }} właśnie k…"
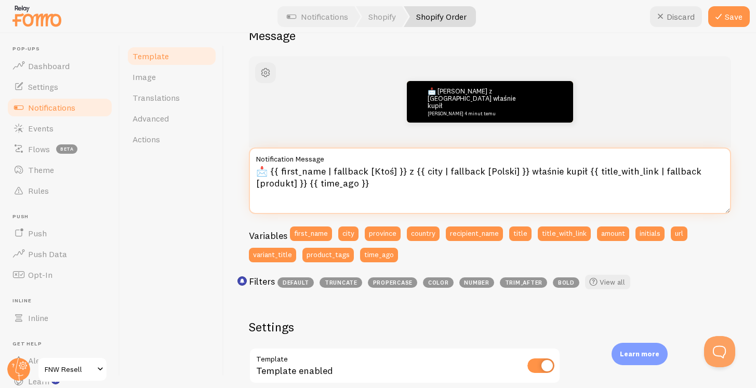
click at [270, 177] on textarea "📩 {{ first_name | fallback [Ktoś] }} z {{ city | fallback [Polski] }} właśnie k…" at bounding box center [490, 181] width 482 height 67
click at [269, 175] on textarea "📩 {{ first_name | fallback [Ktoś] }} z {{ city | fallback [Polski] }} właśnie k…" at bounding box center [490, 181] width 482 height 67
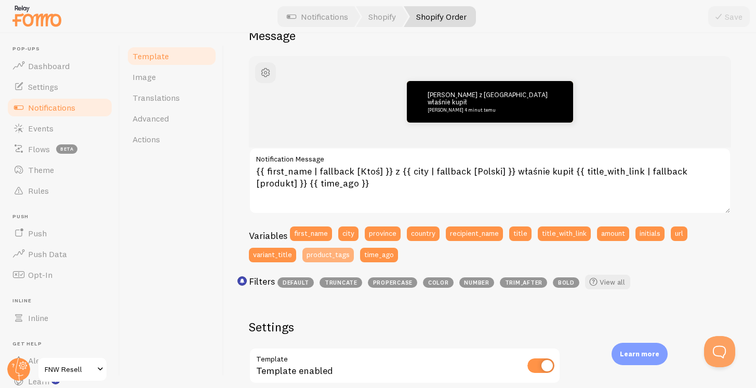
click at [324, 259] on button "product_tags" at bounding box center [327, 255] width 51 height 15
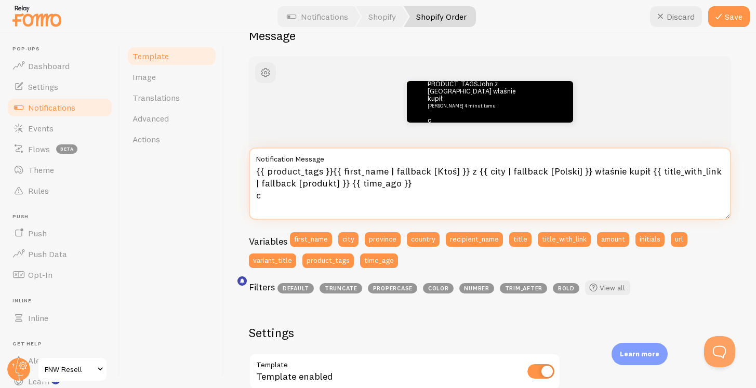
drag, startPoint x: 415, startPoint y: 179, endPoint x: 271, endPoint y: 157, distance: 145.5
click at [272, 157] on div "{{ product_tags }}{{ first_name | fallback [Ktoś] }} z {{ city | fallback [Pols…" at bounding box center [490, 184] width 482 height 72
type textarea "c"
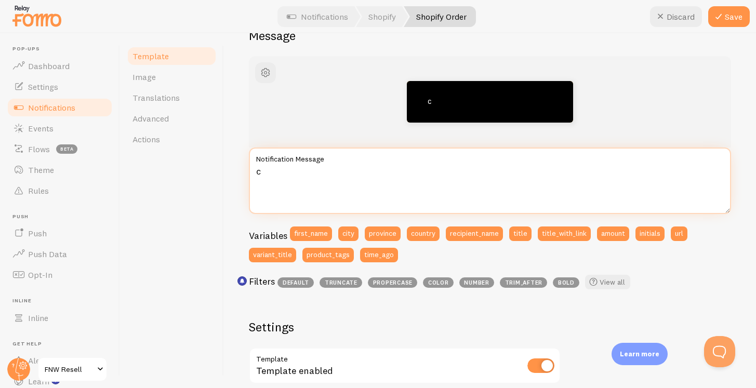
click at [268, 196] on textarea "c" at bounding box center [490, 181] width 482 height 67
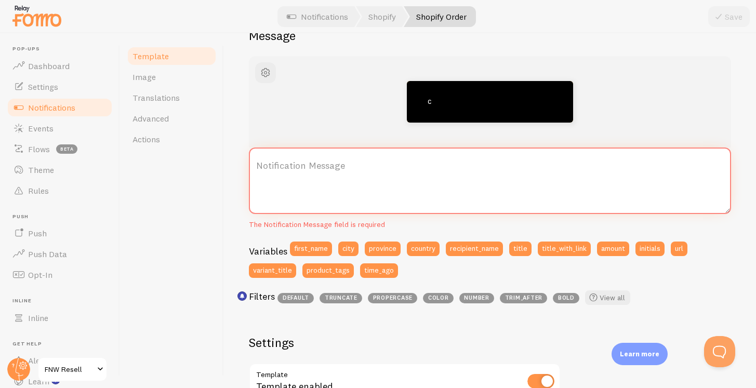
click at [265, 203] on textarea "Notification Message" at bounding box center [490, 181] width 482 height 67
click at [310, 252] on button "first_name" at bounding box center [311, 249] width 42 height 15
paste textarea "📩 {{ first_name | fallback [Ktoś] }} z {{ city | fallback [Polski] }} właśnie k…"
type textarea "{{ first_name }}📩 {{ first_name | fallback [Ktoś] }} z {{ city | fallback [Pols…"
click at [308, 252] on button "first_name" at bounding box center [311, 249] width 42 height 15
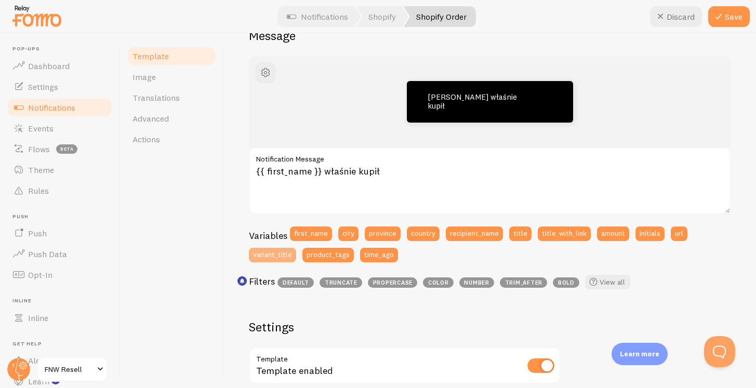
click at [280, 255] on button "variant_title" at bounding box center [272, 255] width 47 height 15
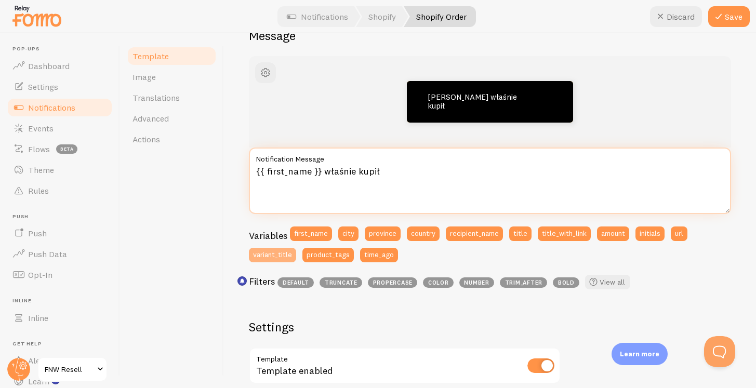
type textarea "{{ first_name }} właśnie kupił{{ variant_title }}"
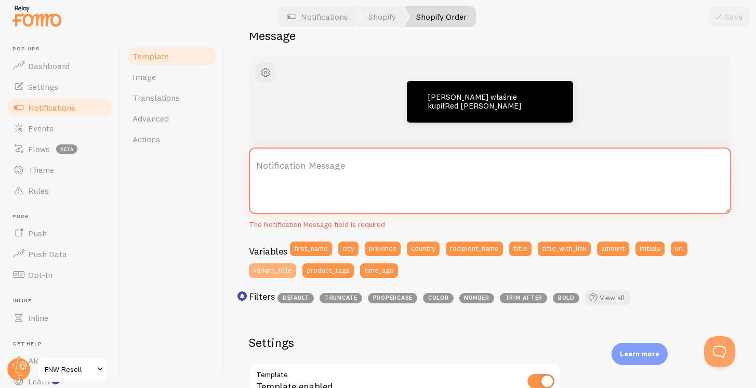
paste textarea "📩 {{ first_name | fallback [Ktoś] }} z {{ city | fallback [Polski] }} właśnie k…"
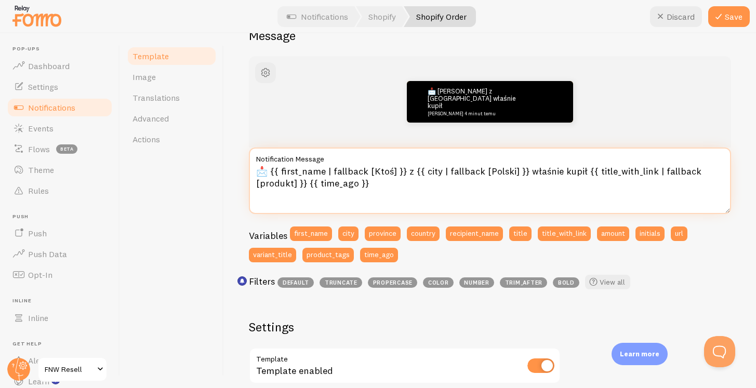
click at [265, 173] on textarea "📩 {{ first_name | fallback [Ktoś] }} z {{ city | fallback [Polski] }} właśnie k…" at bounding box center [490, 181] width 482 height 67
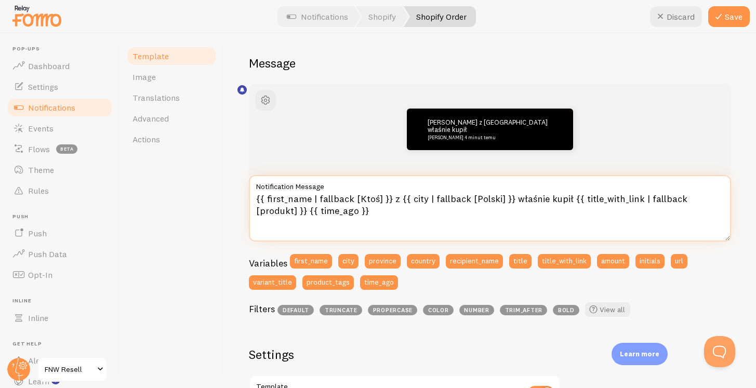
scroll to position [0, 0]
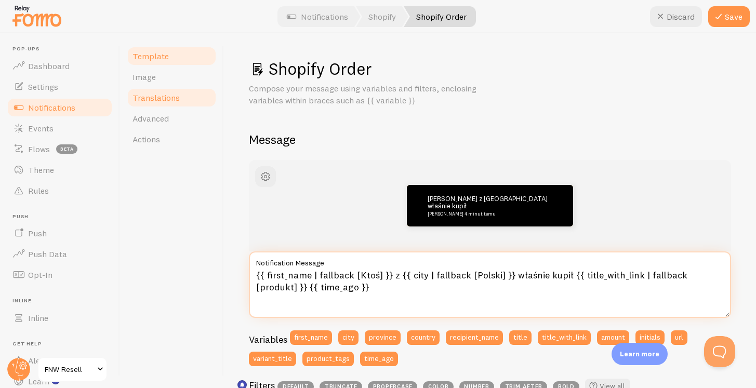
type textarea "{{ first_name | fallback [Ktoś] }} z {{ city | fallback [Polski] }} właśnie kup…"
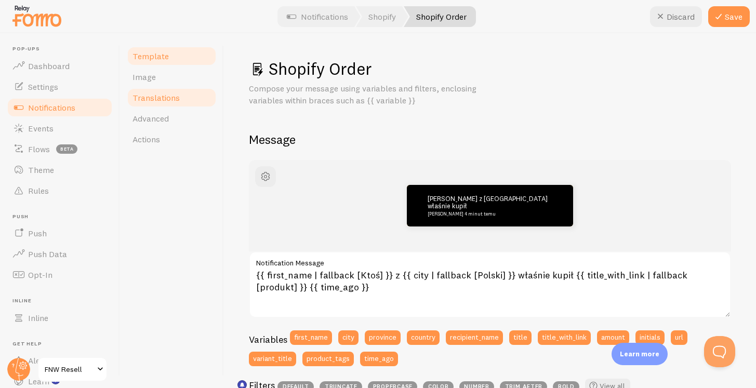
click at [179, 96] on link "Translations" at bounding box center [171, 97] width 91 height 21
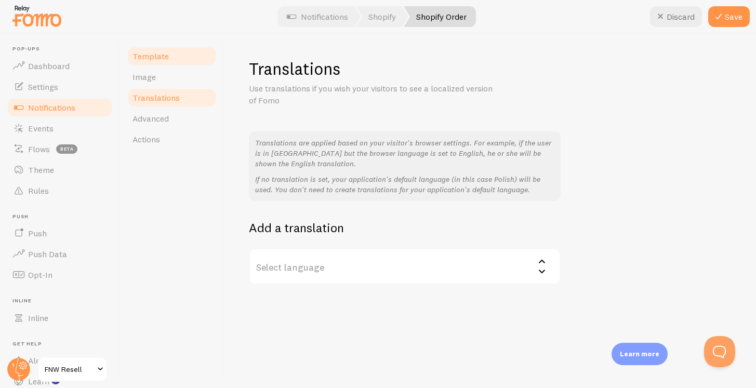
click at [174, 60] on link "Template" at bounding box center [171, 56] width 91 height 21
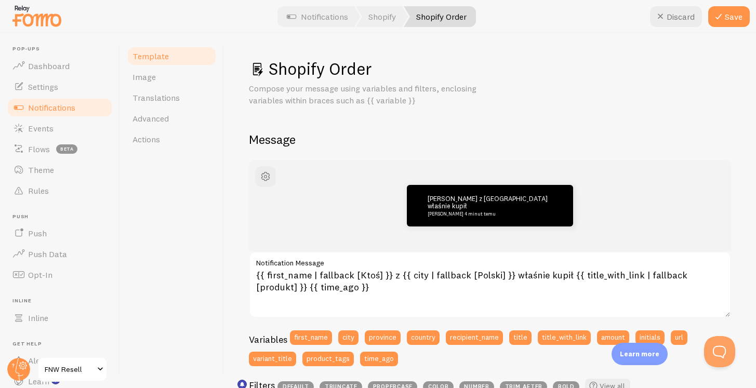
click at [63, 366] on span "FNW Resell" at bounding box center [69, 369] width 49 height 12
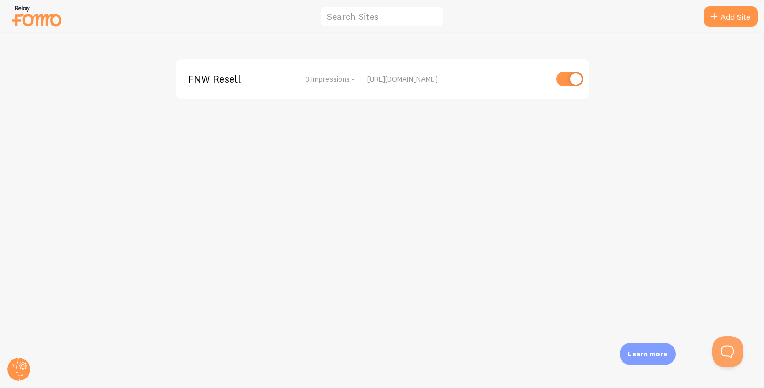
click at [442, 81] on div "[URL][DOMAIN_NAME]" at bounding box center [456, 78] width 179 height 9
click at [231, 76] on span "FNW Resell" at bounding box center [230, 78] width 84 height 9
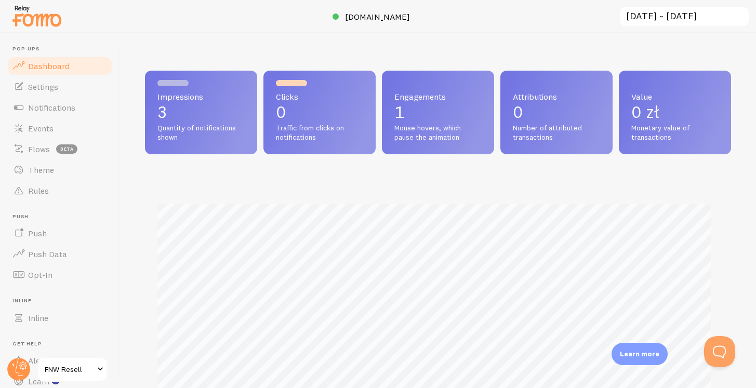
scroll to position [273, 578]
click at [70, 108] on span "Notifications" at bounding box center [51, 107] width 47 height 10
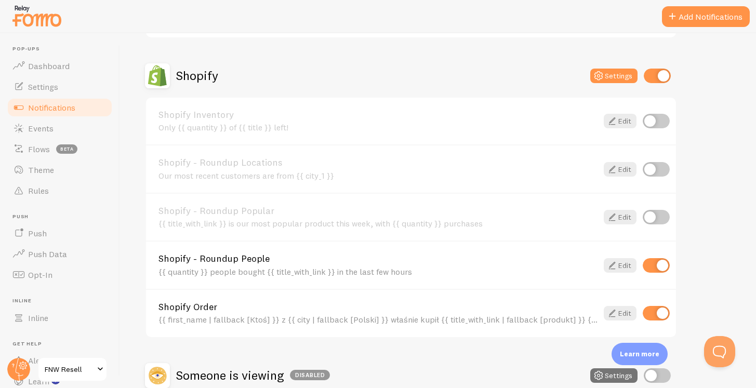
scroll to position [344, 0]
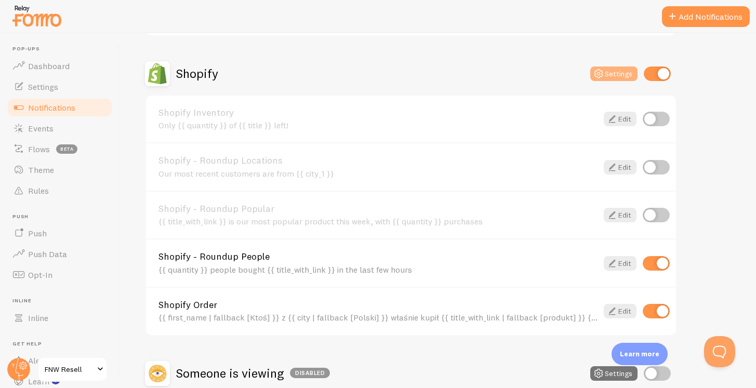
click at [604, 71] on icon at bounding box center [598, 74] width 12 height 12
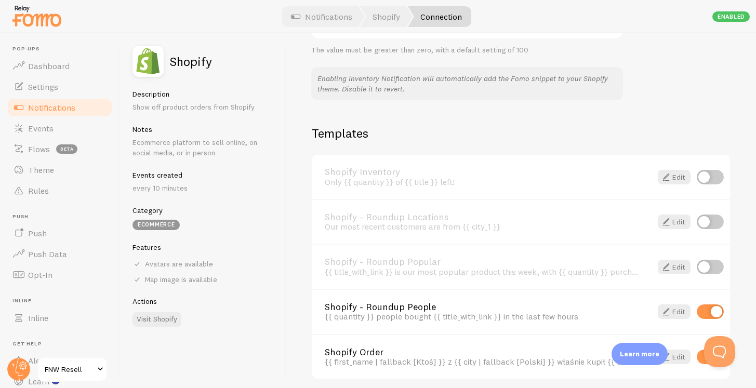
scroll to position [705, 0]
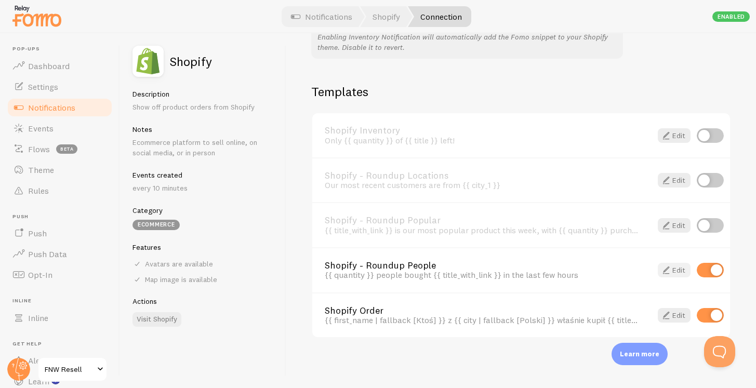
click at [660, 273] on span at bounding box center [666, 270] width 12 height 12
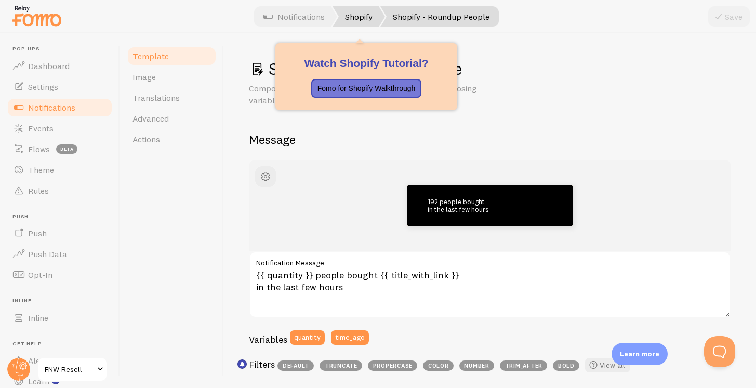
click at [352, 13] on link "Shopify" at bounding box center [359, 16] width 52 height 21
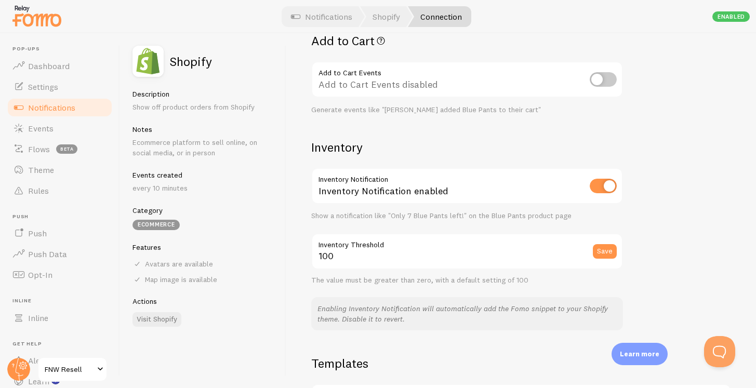
scroll to position [705, 0]
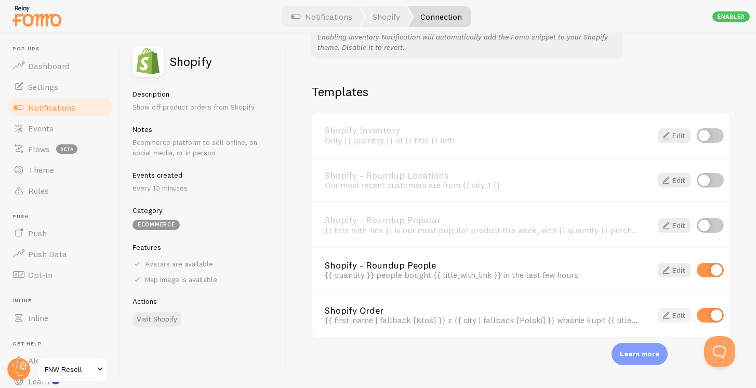
click at [671, 320] on link "Edit" at bounding box center [674, 315] width 33 height 15
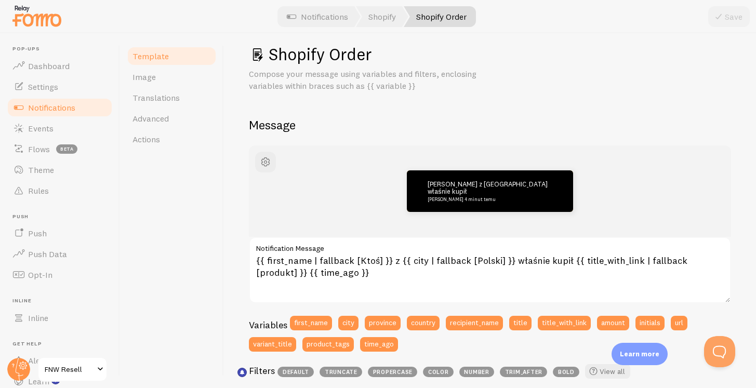
scroll to position [37, 0]
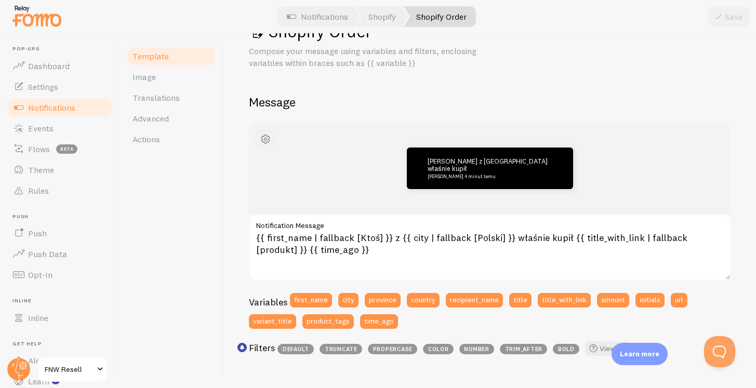
click at [267, 142] on span "button" at bounding box center [265, 139] width 12 height 12
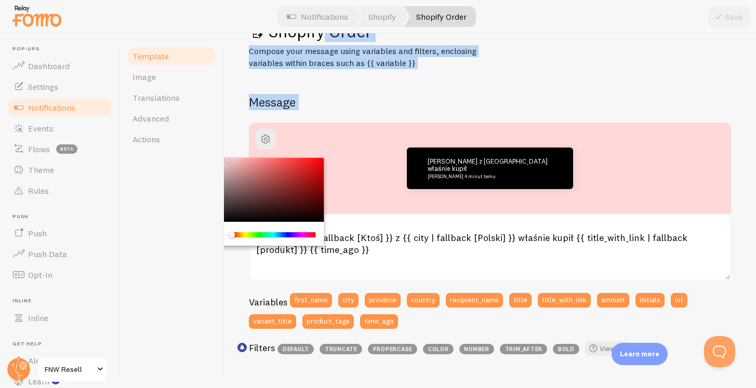
drag, startPoint x: 275, startPoint y: 183, endPoint x: 225, endPoint y: 40, distance: 152.2
click at [225, 40] on div "Shopify Order Compose your message using variables and filters, enclosing varia…" at bounding box center [490, 210] width 532 height 355
